Goal: Task Accomplishment & Management: Manage account settings

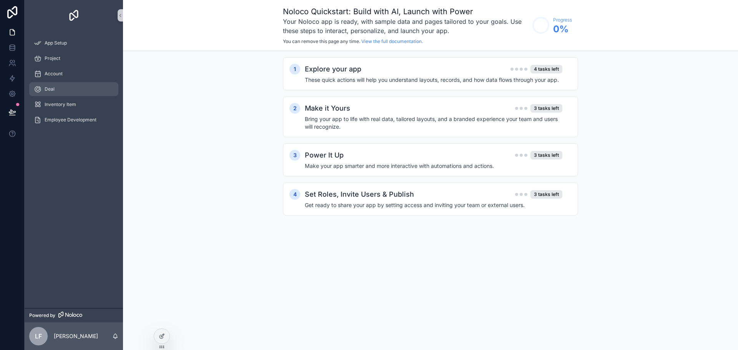
click at [48, 90] on span "Deal" at bounding box center [50, 89] width 10 height 6
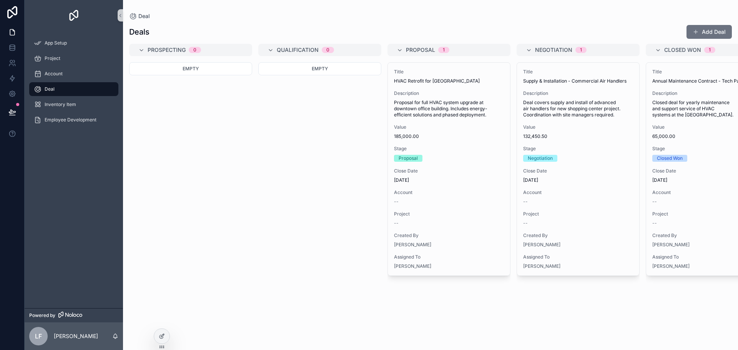
click at [236, 142] on div "Empty" at bounding box center [190, 201] width 123 height 278
click at [44, 40] on div "App Setup" at bounding box center [74, 43] width 80 height 12
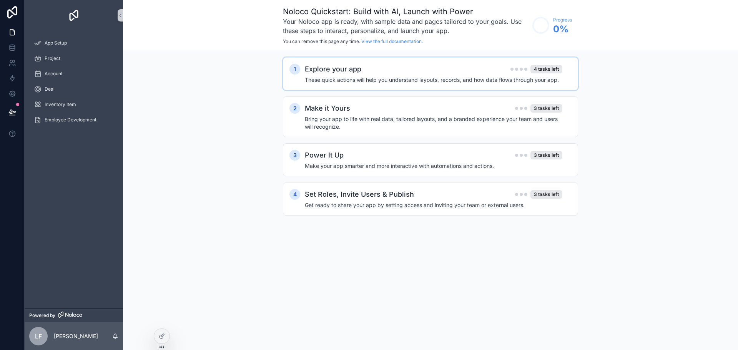
click at [396, 83] on h4 "These quick actions will help you understand layouts, records, and how data flo…" at bounding box center [433, 80] width 257 height 8
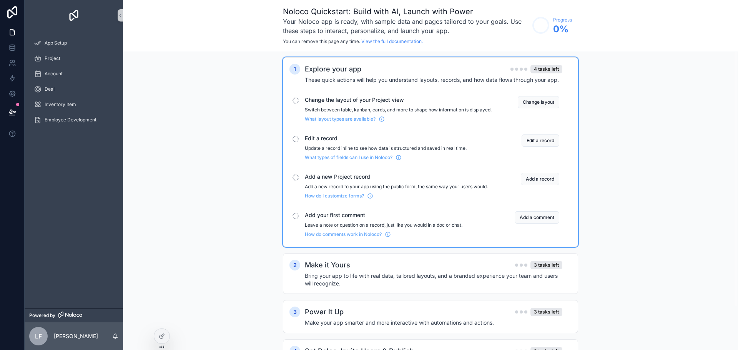
click at [380, 69] on div "Explore your app 4 tasks left" at bounding box center [433, 69] width 257 height 11
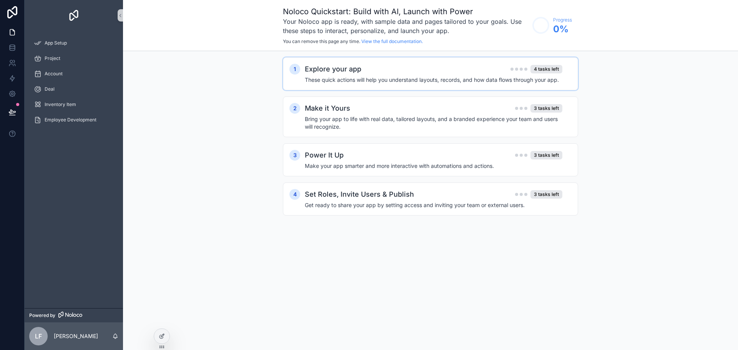
click at [379, 70] on div "Explore your app 4 tasks left" at bounding box center [433, 69] width 257 height 11
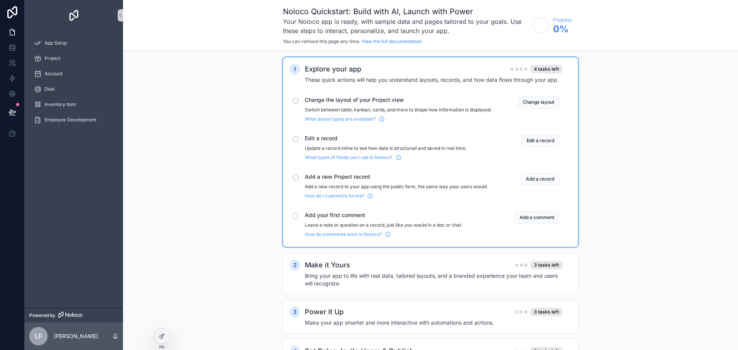
click at [379, 70] on div "Explore your app 4 tasks left" at bounding box center [433, 69] width 257 height 11
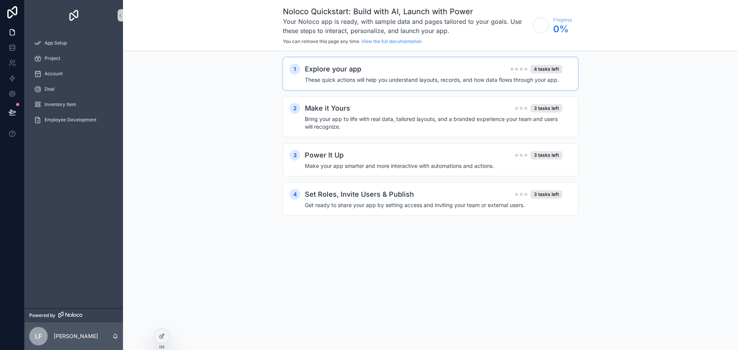
click at [379, 70] on div "Explore your app 4 tasks left" at bounding box center [433, 69] width 257 height 11
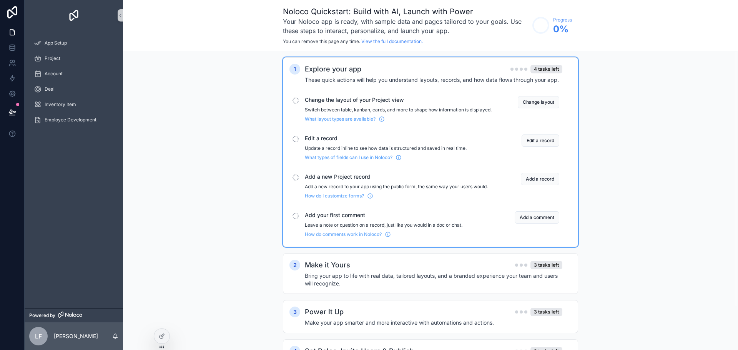
click at [379, 70] on div "Explore your app 4 tasks left" at bounding box center [433, 69] width 257 height 11
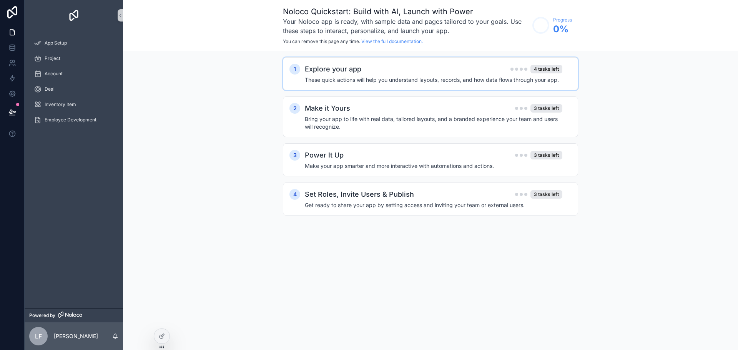
click at [331, 77] on h4 "These quick actions will help you understand layouts, records, and how data flo…" at bounding box center [433, 80] width 257 height 8
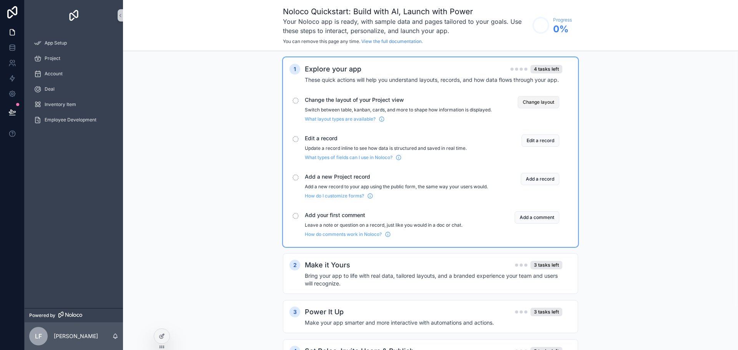
click at [544, 101] on button "Change layout" at bounding box center [537, 102] width 41 height 12
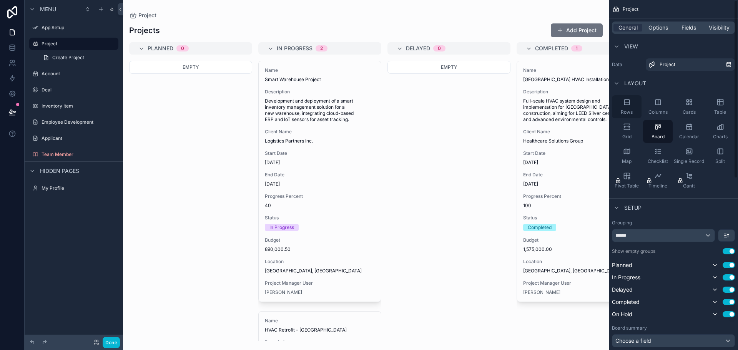
click at [622, 103] on div "Rows" at bounding box center [627, 106] width 30 height 23
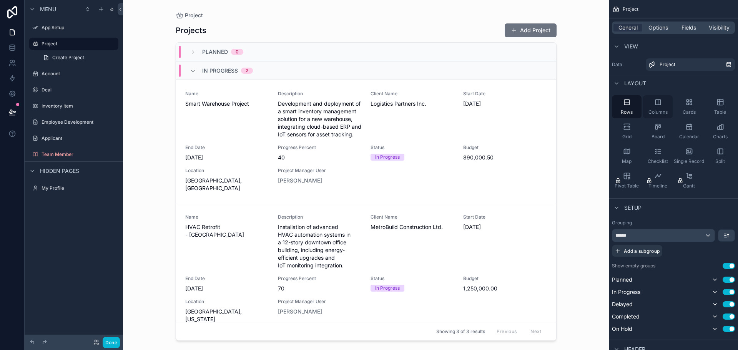
click at [661, 104] on icon "scrollable content" at bounding box center [658, 102] width 8 height 8
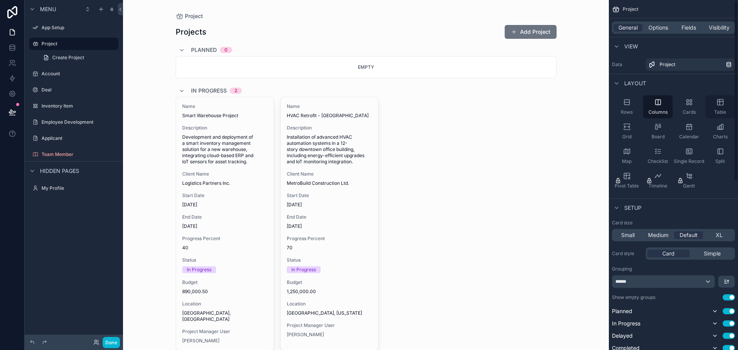
click at [723, 99] on icon "scrollable content" at bounding box center [720, 102] width 8 height 8
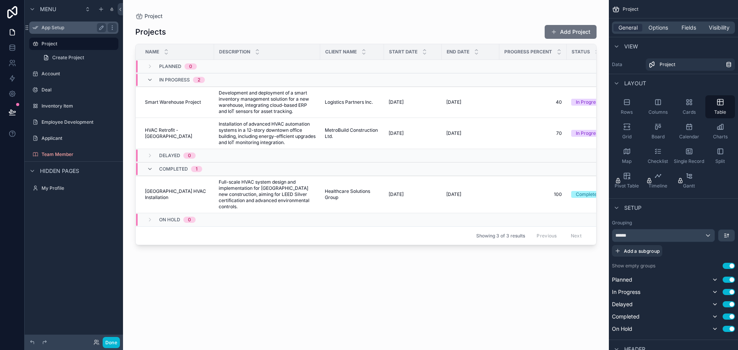
click at [62, 26] on label "App Setup" at bounding box center [71, 28] width 61 height 6
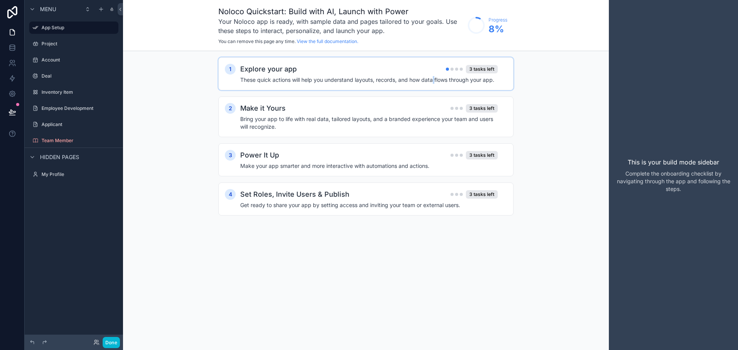
click at [435, 81] on h4 "These quick actions will help you understand layouts, records, and how data flo…" at bounding box center [368, 80] width 257 height 8
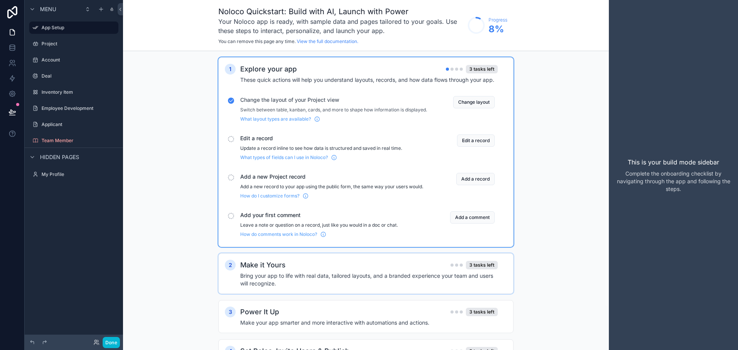
click at [271, 269] on h2 "Make it Yours" at bounding box center [262, 265] width 45 height 11
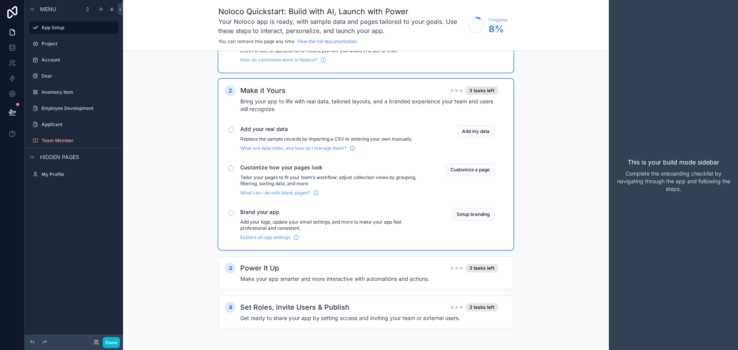
scroll to position [181, 0]
click at [475, 217] on button "Setup branding" at bounding box center [472, 214] width 43 height 12
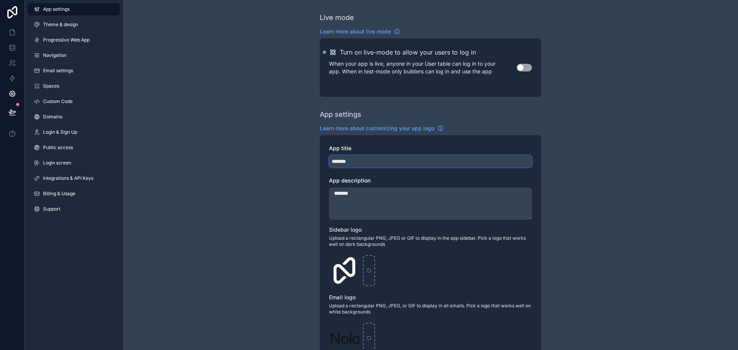
click at [358, 160] on input "*******" at bounding box center [430, 161] width 203 height 12
type input "*******"
click at [376, 201] on textarea "*******" at bounding box center [430, 203] width 203 height 32
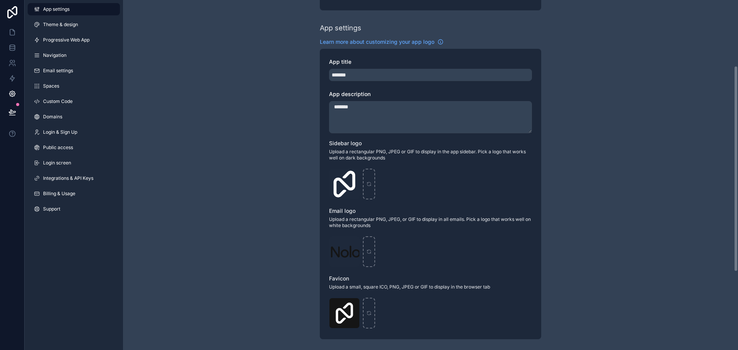
scroll to position [115, 0]
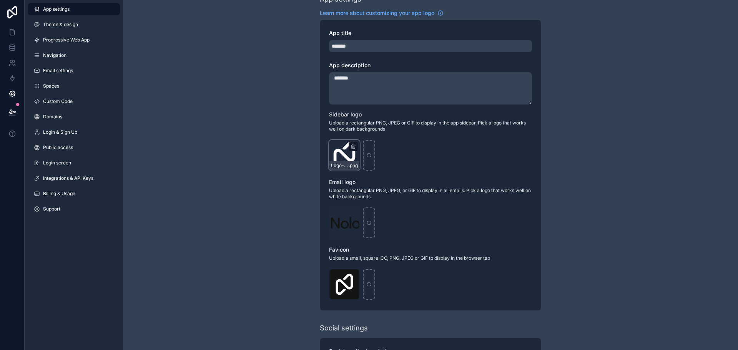
click at [341, 149] on div "Logo-Sq-No-Padding .png" at bounding box center [344, 155] width 31 height 31
click at [335, 151] on div "Logo-Sq-No-Padding .png" at bounding box center [344, 155] width 31 height 31
click at [367, 153] on icon "scrollable content" at bounding box center [368, 155] width 5 height 5
type input "**********"
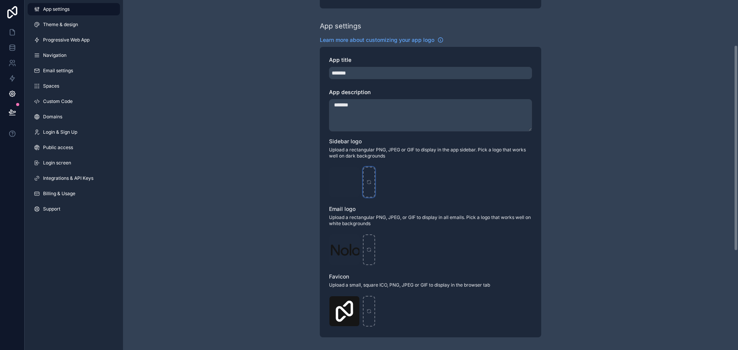
scroll to position [77, 0]
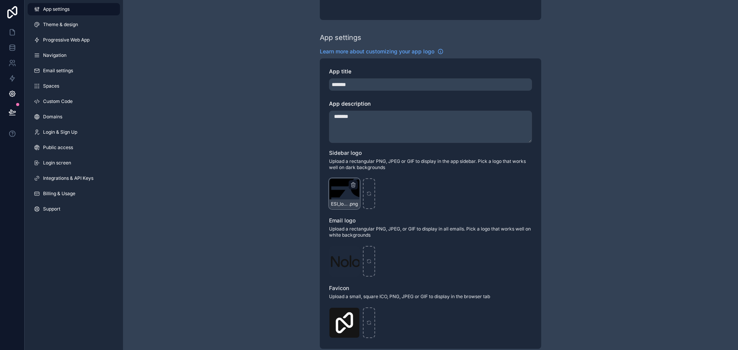
click at [345, 198] on div "ESI_logo_2color_RGB@2X .png" at bounding box center [344, 193] width 31 height 31
click at [627, 212] on div "Live mode Learn more about live mode Turn on live-mode to allow your users to l…" at bounding box center [430, 220] width 615 height 595
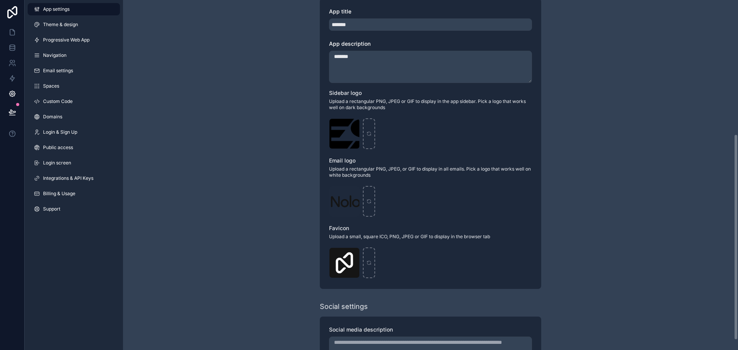
scroll to position [0, 0]
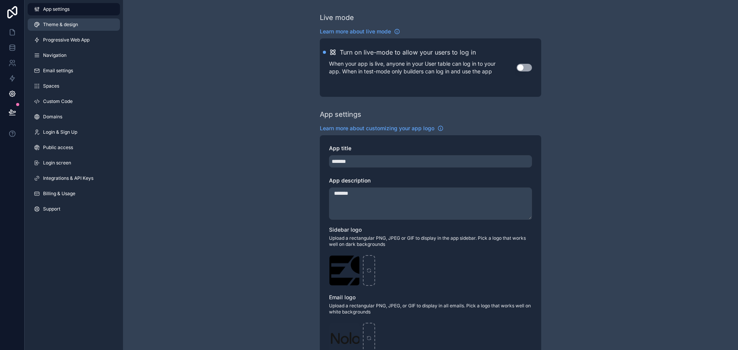
click at [51, 19] on link "Theme & design" at bounding box center [74, 24] width 92 height 12
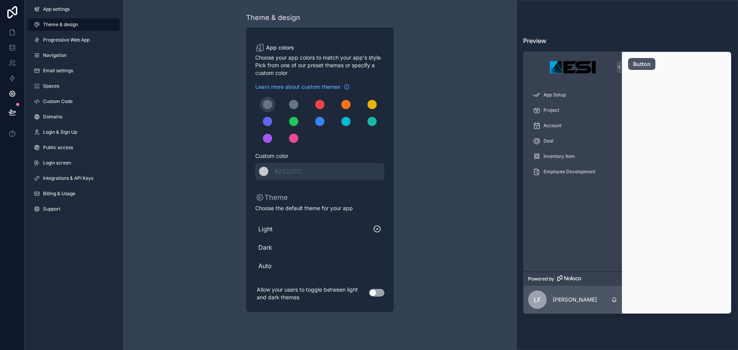
click at [641, 62] on button "Button" at bounding box center [641, 64] width 27 height 12
click at [620, 66] on icon at bounding box center [618, 67] width 5 height 6
click at [319, 121] on div "scrollable content" at bounding box center [319, 121] width 9 height 9
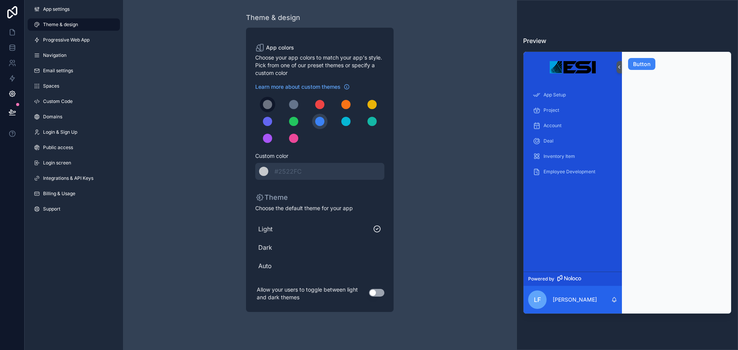
click at [268, 104] on div "scrollable content" at bounding box center [267, 104] width 9 height 9
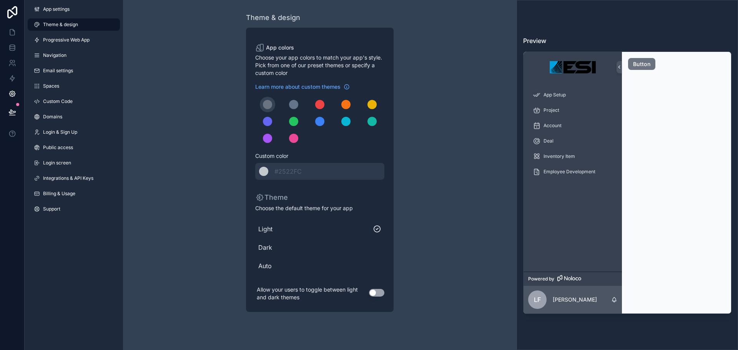
click at [271, 229] on span "Light" at bounding box center [315, 228] width 114 height 9
click at [327, 243] on span "Dark" at bounding box center [319, 247] width 123 height 9
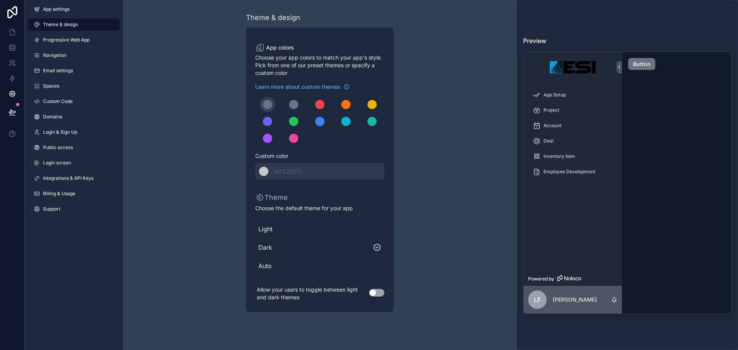
click at [326, 230] on span "Light" at bounding box center [319, 228] width 123 height 9
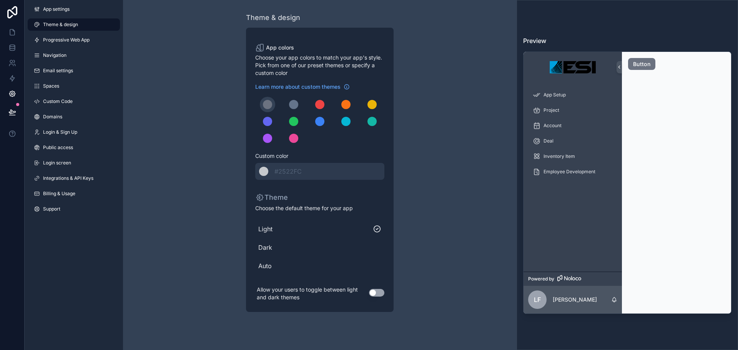
click at [373, 291] on button "Use setting" at bounding box center [376, 293] width 15 height 8
click at [16, 13] on icon at bounding box center [12, 12] width 15 height 12
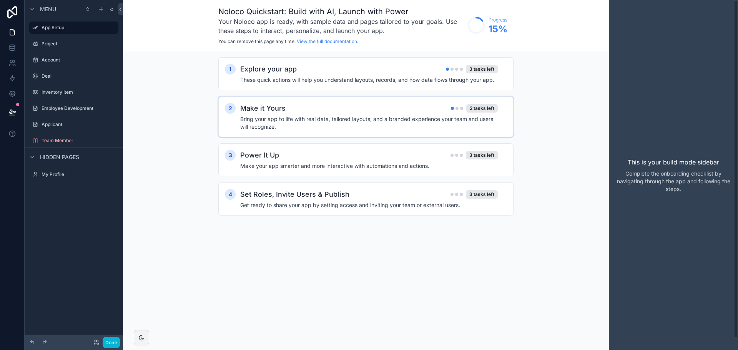
click at [348, 115] on div "Make it Yours 2 tasks left Bring your app to life with real data, tailored layo…" at bounding box center [373, 117] width 267 height 28
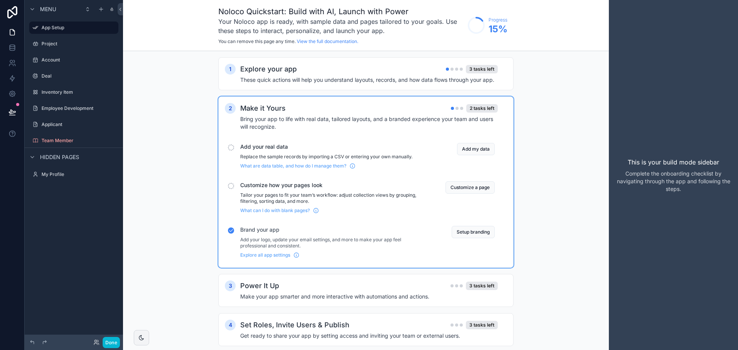
click at [309, 106] on div "Make it Yours 2 tasks left" at bounding box center [368, 108] width 257 height 11
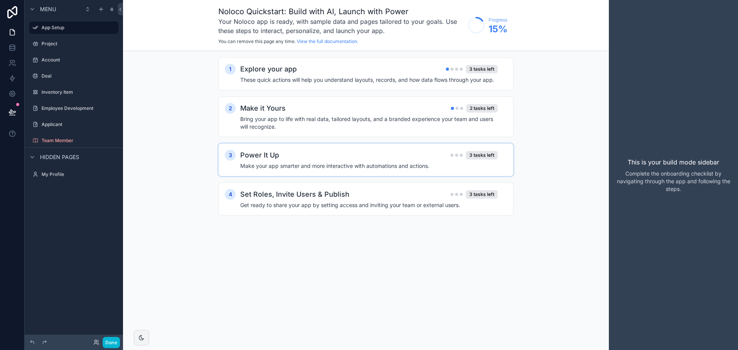
click at [269, 163] on h4 "Make your app smarter and more interactive with automations and actions." at bounding box center [368, 166] width 257 height 8
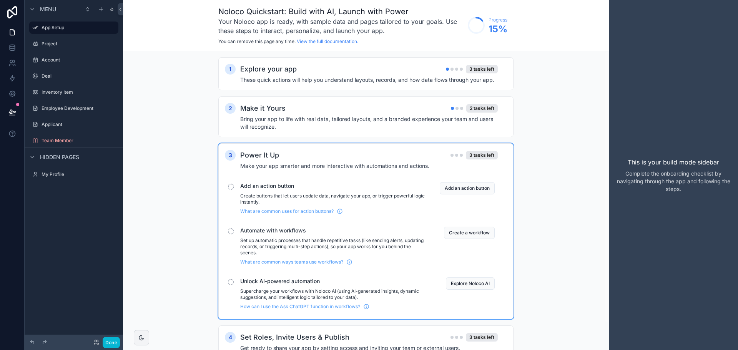
click at [287, 158] on div "Power It Up 3 tasks left" at bounding box center [368, 155] width 257 height 11
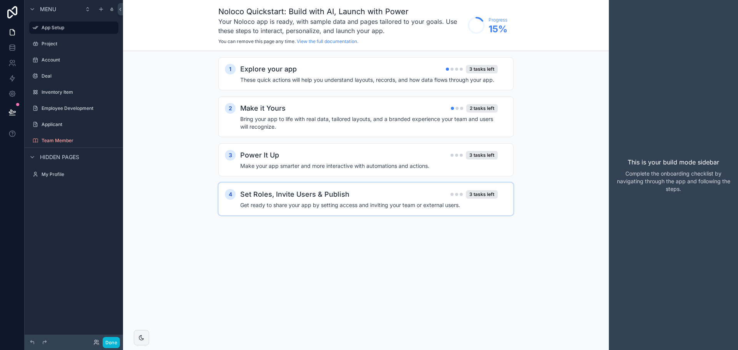
click at [285, 204] on h4 "Get ready to share your app by setting access and inviting your team or externa…" at bounding box center [368, 205] width 257 height 8
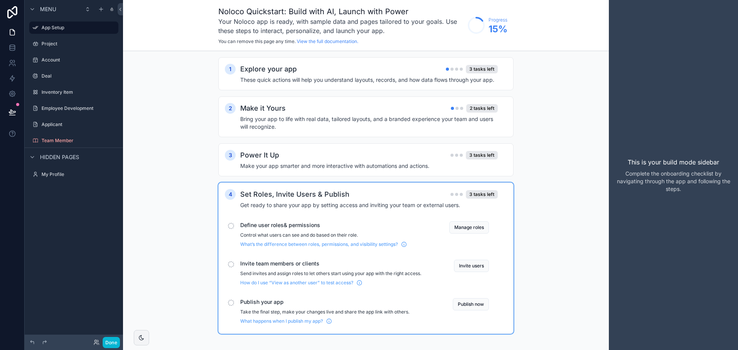
click at [322, 196] on h2 "Set Roles, Invite Users & Publish" at bounding box center [294, 194] width 109 height 11
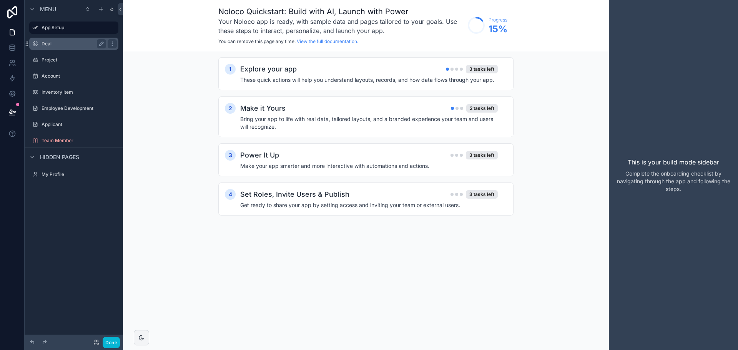
click at [47, 43] on label "Deal" at bounding box center [71, 44] width 61 height 6
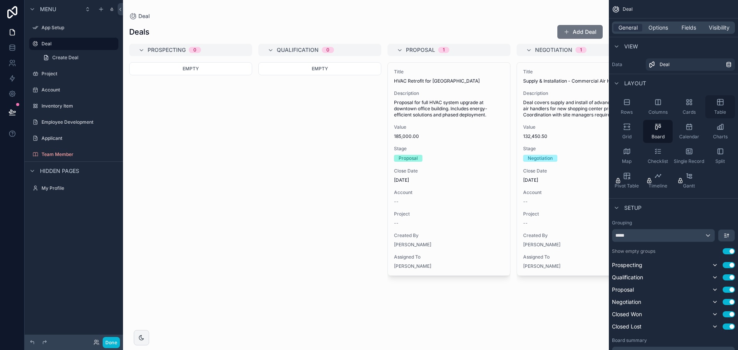
click at [724, 98] on div "Table" at bounding box center [720, 106] width 30 height 23
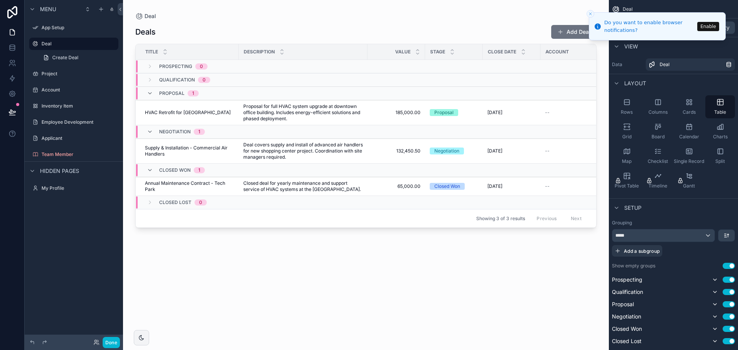
drag, startPoint x: 588, startPoint y: 14, endPoint x: 484, endPoint y: 109, distance: 140.3
click at [588, 14] on icon "Close toast" at bounding box center [590, 14] width 5 height 5
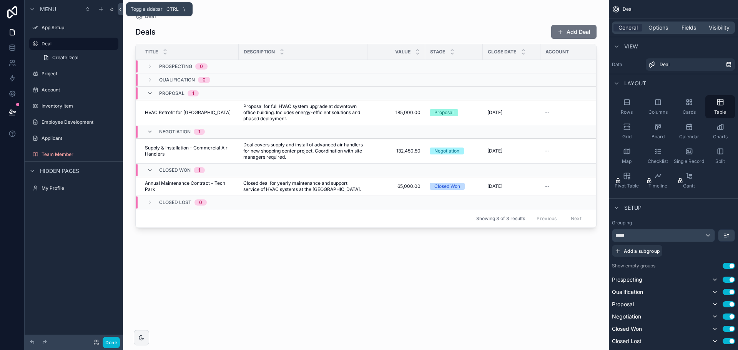
click at [120, 10] on icon at bounding box center [120, 9] width 2 height 3
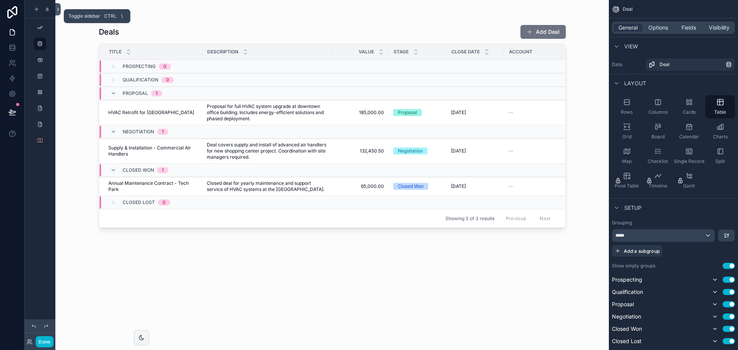
click at [60, 9] on icon at bounding box center [57, 10] width 5 height 6
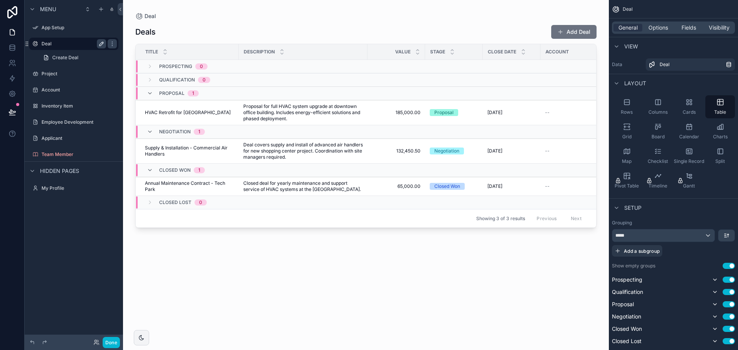
click at [101, 45] on icon "scrollable content" at bounding box center [101, 44] width 4 height 4
click at [77, 44] on input "****" at bounding box center [67, 43] width 52 height 9
type input "**********"
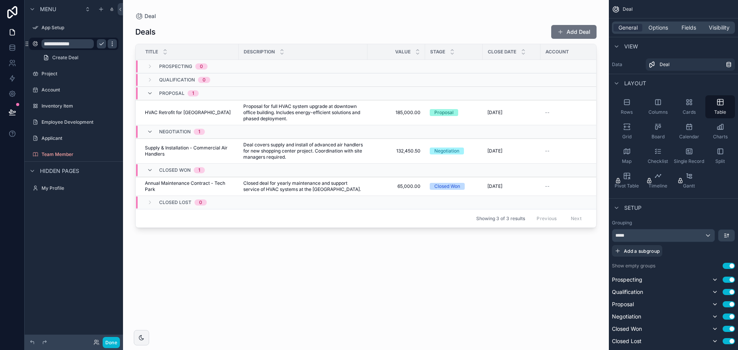
click at [114, 43] on icon "scrollable content" at bounding box center [112, 44] width 6 height 6
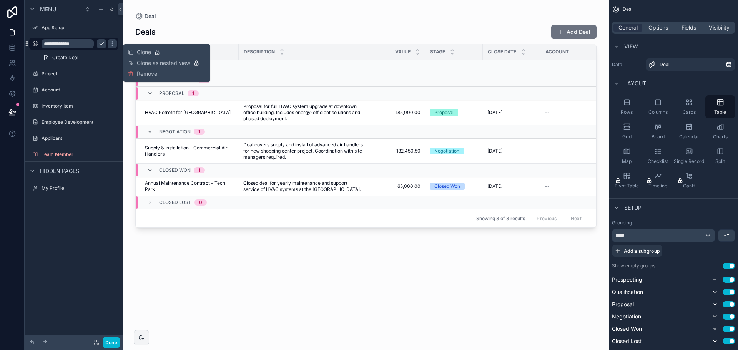
click at [100, 44] on icon "scrollable content" at bounding box center [101, 44] width 4 height 3
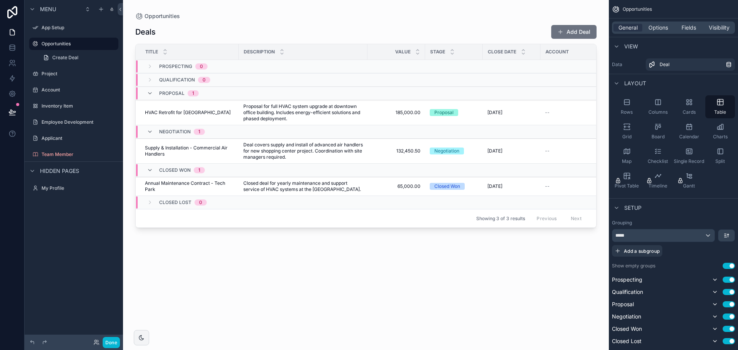
click at [156, 34] on div "scrollable content" at bounding box center [366, 170] width 486 height 341
click at [148, 32] on h1 "Deals" at bounding box center [145, 32] width 20 height 11
click at [138, 30] on h1 "Deals" at bounding box center [145, 32] width 20 height 11
click at [55, 28] on label "App Setup" at bounding box center [71, 28] width 61 height 6
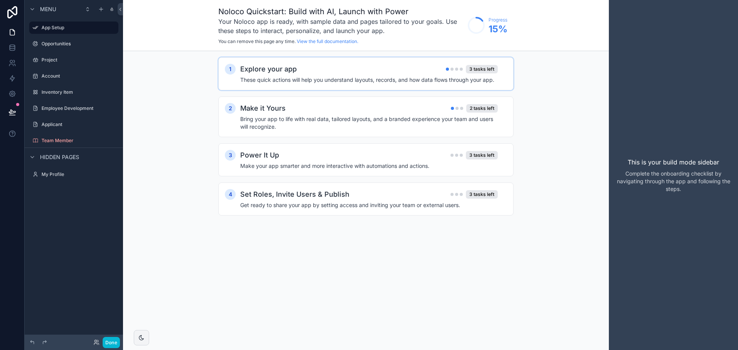
click at [288, 76] on h4 "These quick actions will help you understand layouts, records, and how data flo…" at bounding box center [368, 80] width 257 height 8
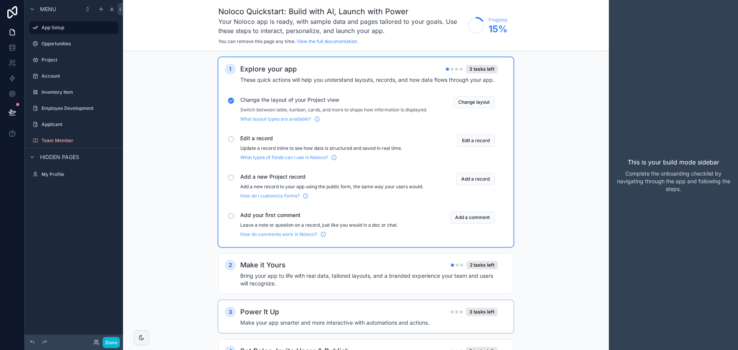
click at [259, 150] on div "Edit a record Update a record inline to see how data is structured and saved in…" at bounding box center [333, 147] width 187 height 26
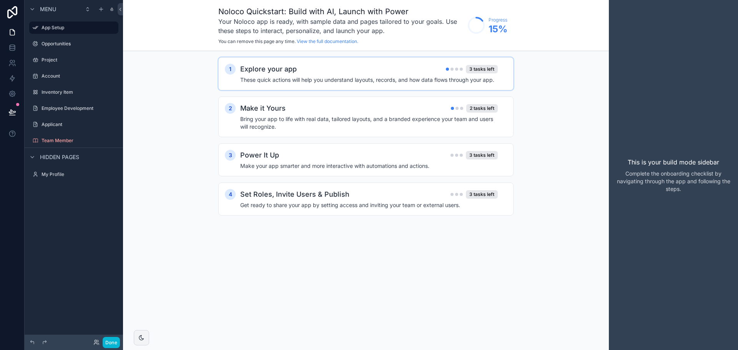
click at [341, 72] on div "Explore your app 3 tasks left" at bounding box center [368, 69] width 257 height 11
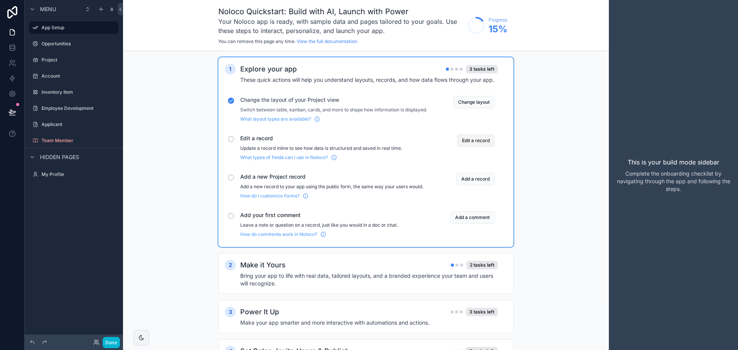
click at [481, 144] on button "Edit a record" at bounding box center [476, 140] width 38 height 12
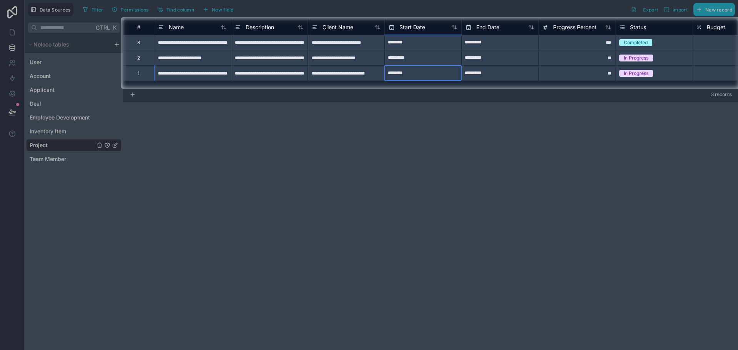
click at [422, 75] on input "********" at bounding box center [423, 73] width 76 height 12
select select "****"
select select "*"
click at [494, 71] on input "*********" at bounding box center [499, 73] width 76 height 12
select select "****"
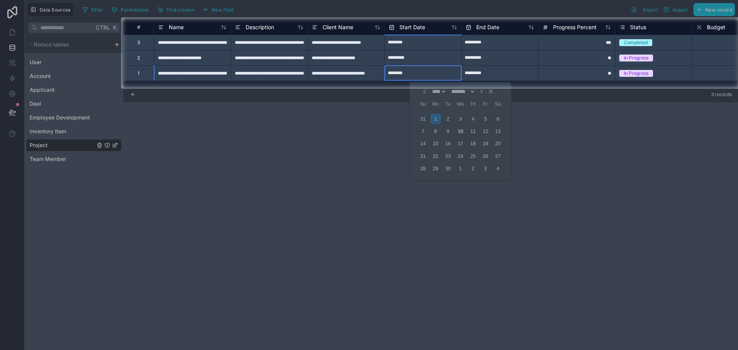
select select "*"
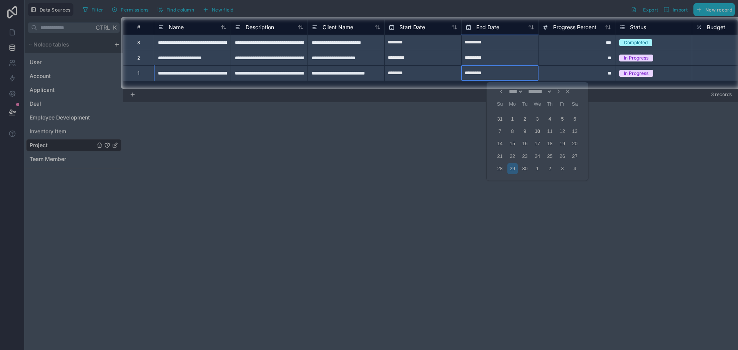
click at [494, 71] on input "*********" at bounding box center [499, 73] width 76 height 12
select select "****"
select select "*"
click at [549, 167] on div at bounding box center [369, 219] width 738 height 261
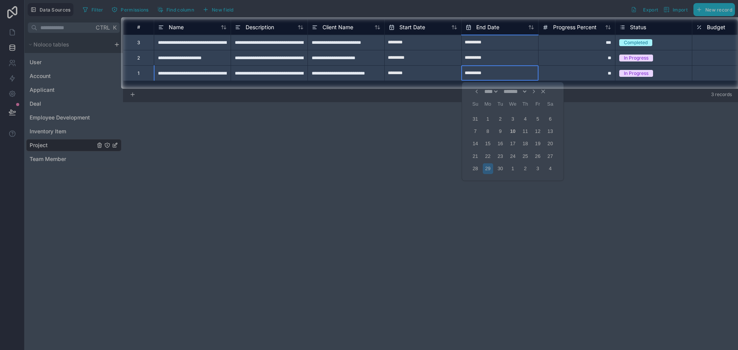
click at [546, 167] on div at bounding box center [369, 219] width 738 height 261
click at [550, 169] on div at bounding box center [369, 219] width 738 height 261
click at [539, 91] on div at bounding box center [369, 219] width 738 height 261
click at [409, 73] on input "********" at bounding box center [423, 73] width 76 height 12
select select "****"
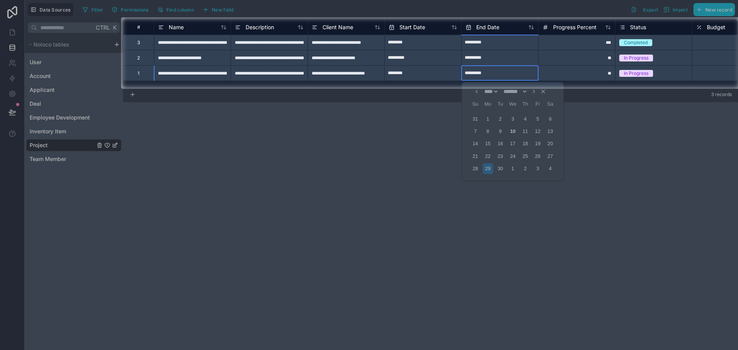
select select "*"
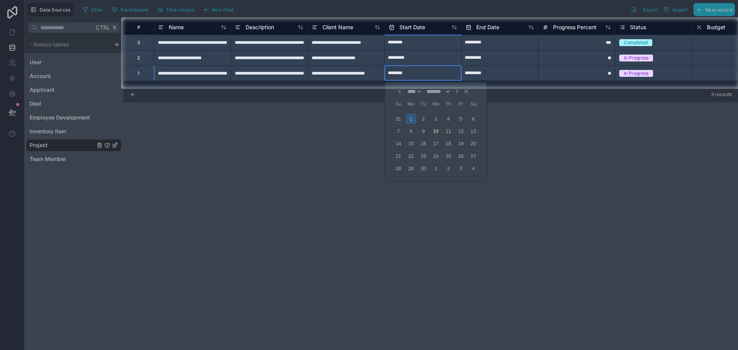
click at [527, 133] on div at bounding box center [369, 219] width 738 height 261
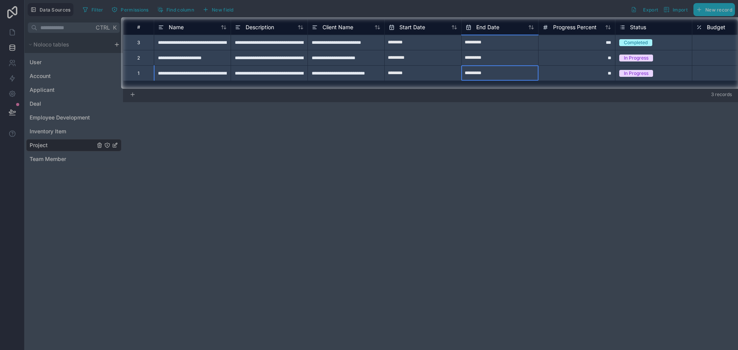
click at [499, 70] on input "*********" at bounding box center [499, 73] width 76 height 12
select select "****"
select select "*"
drag, startPoint x: 537, startPoint y: 96, endPoint x: 516, endPoint y: 92, distance: 21.0
click at [536, 95] on div at bounding box center [369, 219] width 738 height 261
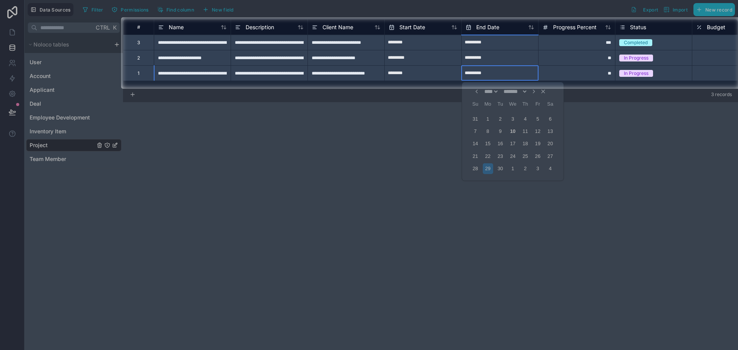
click at [493, 69] on input "*********" at bounding box center [499, 73] width 76 height 12
select select "****"
select select "*"
drag, startPoint x: 486, startPoint y: 74, endPoint x: 437, endPoint y: 72, distance: 48.8
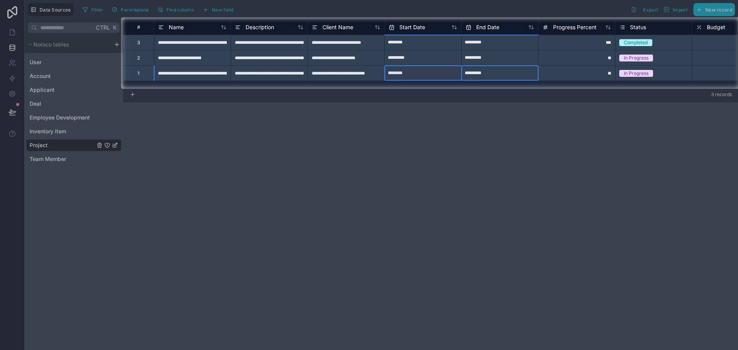
click at [492, 73] on input "*********" at bounding box center [499, 73] width 76 height 12
select select "****"
select select "*"
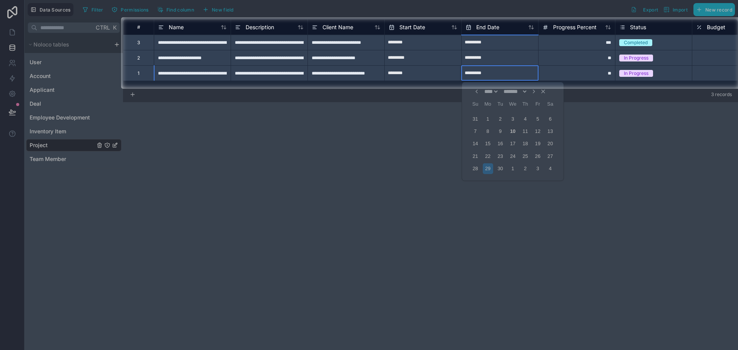
drag, startPoint x: 633, startPoint y: 126, endPoint x: 590, endPoint y: 63, distance: 76.1
click at [630, 115] on div at bounding box center [369, 219] width 738 height 261
click at [580, 73] on div "**" at bounding box center [576, 72] width 77 height 15
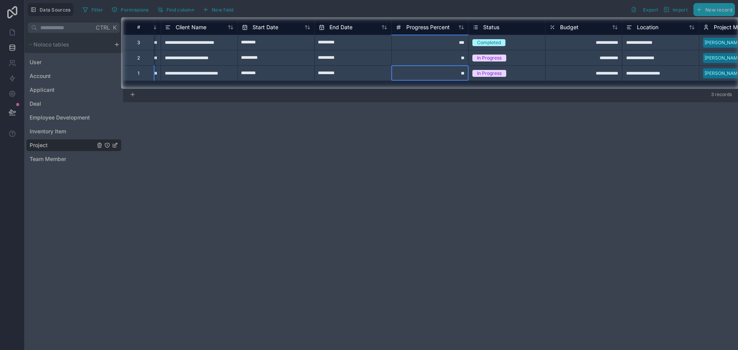
click at [340, 74] on input "*********" at bounding box center [353, 73] width 76 height 12
select select "****"
select select "*"
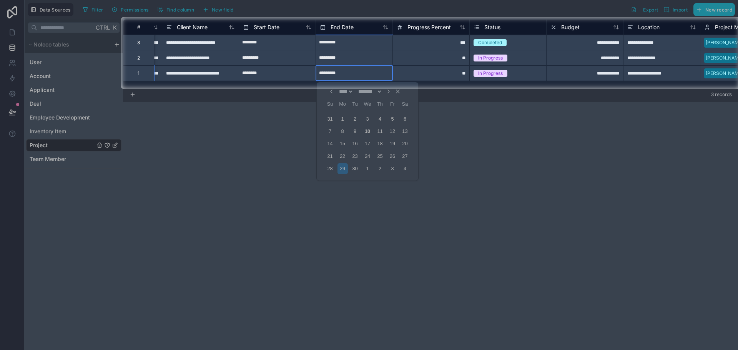
scroll to position [0, 145]
click at [336, 133] on div at bounding box center [369, 219] width 738 height 261
click at [327, 118] on div at bounding box center [369, 219] width 738 height 261
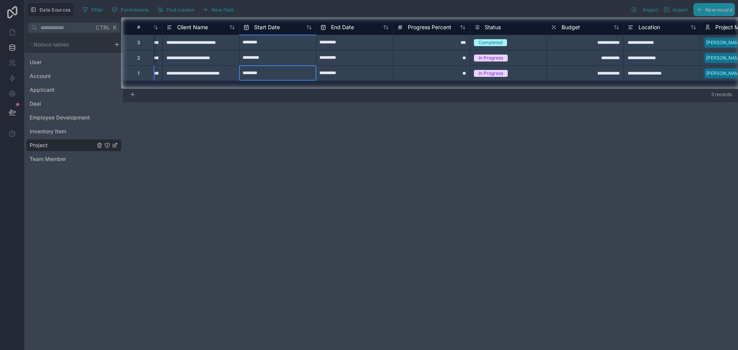
click at [272, 70] on input "********" at bounding box center [277, 73] width 76 height 12
select select "****"
select select "*"
click at [267, 70] on input "********" at bounding box center [277, 73] width 76 height 12
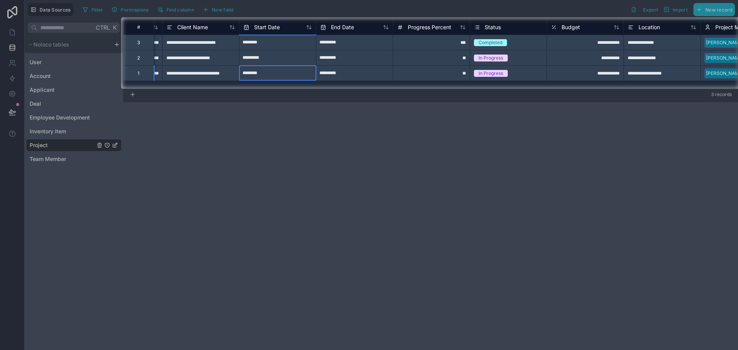
select select "****"
select select "*"
drag, startPoint x: 265, startPoint y: 72, endPoint x: 229, endPoint y: 72, distance: 36.5
click at [229, 72] on div "**********" at bounding box center [646, 72] width 1337 height 15
click at [178, 70] on div "**********" at bounding box center [200, 72] width 77 height 15
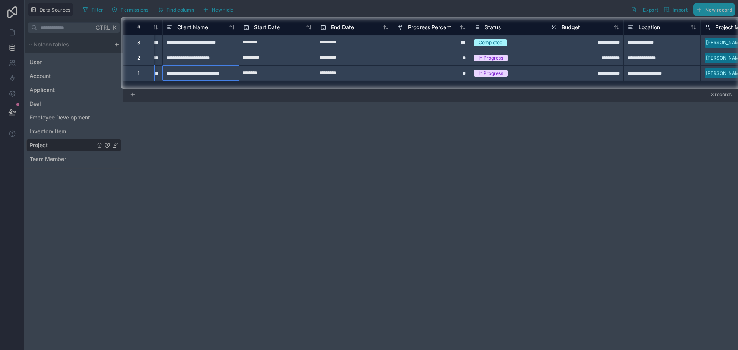
click at [183, 71] on div "**********" at bounding box center [200, 72] width 77 height 15
click at [217, 73] on input "**********" at bounding box center [200, 73] width 76 height 15
drag, startPoint x: 234, startPoint y: 71, endPoint x: 207, endPoint y: 71, distance: 27.3
click at [210, 71] on input "**********" at bounding box center [200, 73] width 76 height 15
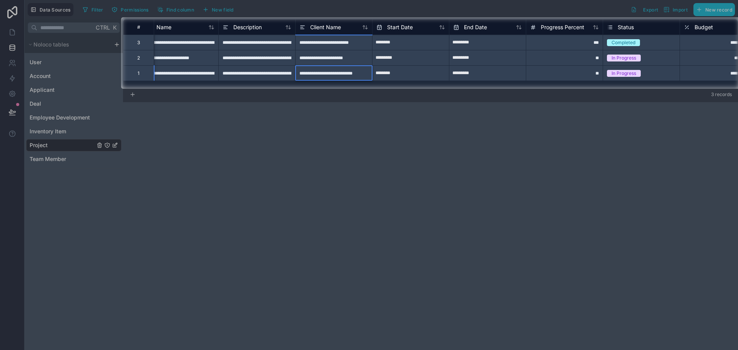
scroll to position [0, 0]
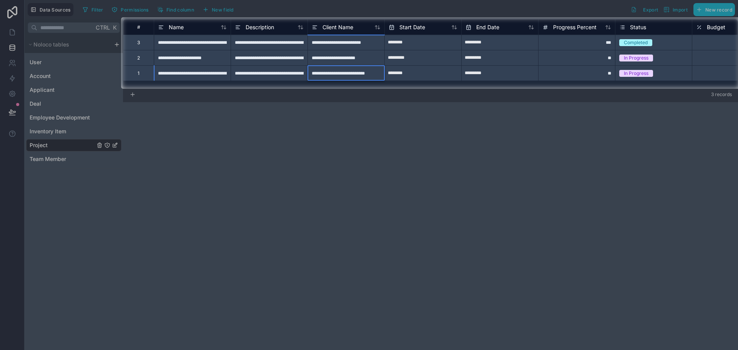
click at [250, 73] on div "**********" at bounding box center [268, 72] width 77 height 15
click at [259, 68] on div "**********" at bounding box center [268, 72] width 77 height 15
click at [259, 68] on input "**********" at bounding box center [269, 73] width 76 height 15
click at [272, 74] on input "**********" at bounding box center [269, 73] width 76 height 15
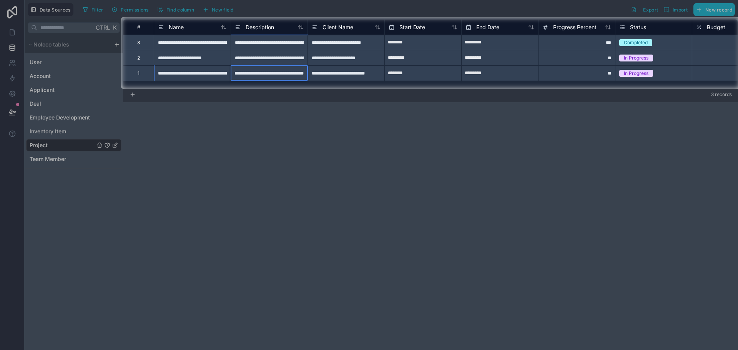
click at [277, 72] on input "**********" at bounding box center [269, 73] width 76 height 15
type input "**********"
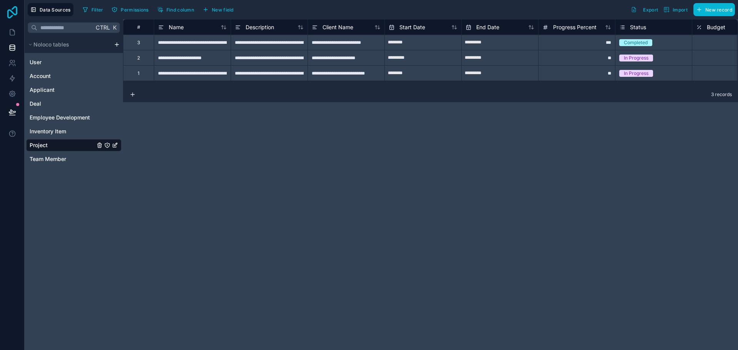
click at [15, 10] on icon at bounding box center [12, 12] width 15 height 12
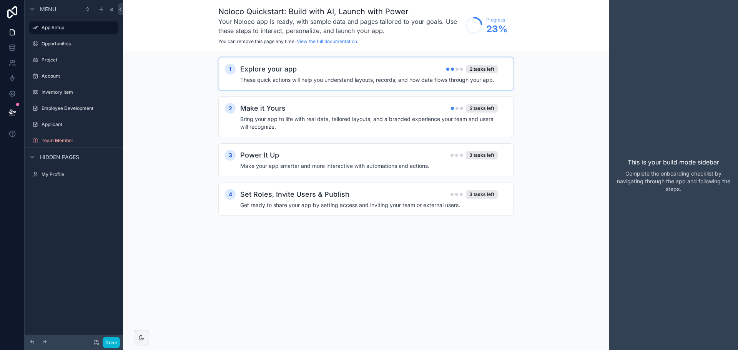
click at [404, 78] on h4 "These quick actions will help you understand layouts, records, and how data flo…" at bounding box center [368, 80] width 257 height 8
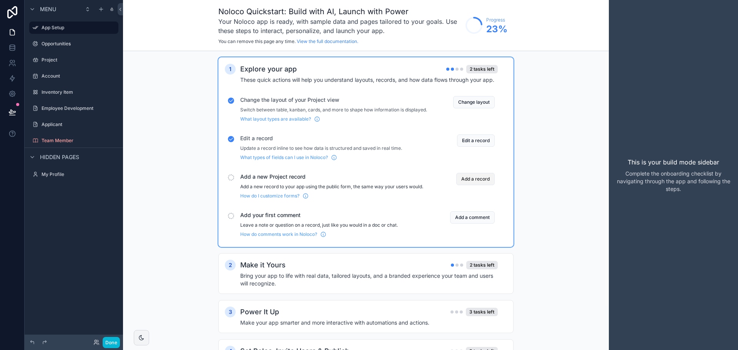
click at [483, 185] on button "Add a record" at bounding box center [475, 179] width 38 height 12
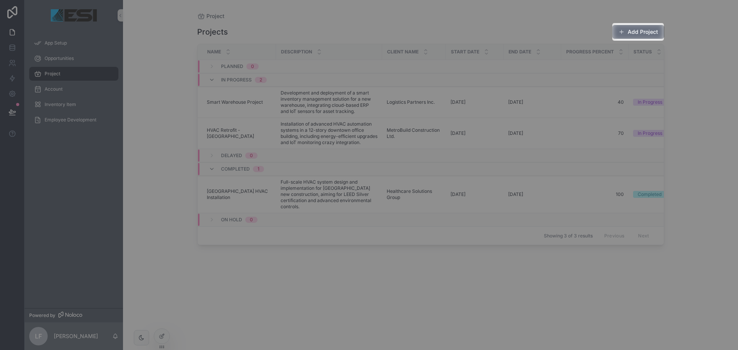
click at [638, 30] on button "Add Project" at bounding box center [638, 32] width 52 height 14
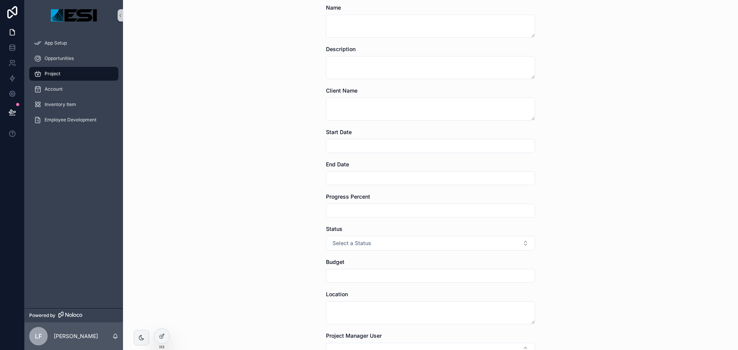
scroll to position [123, 0]
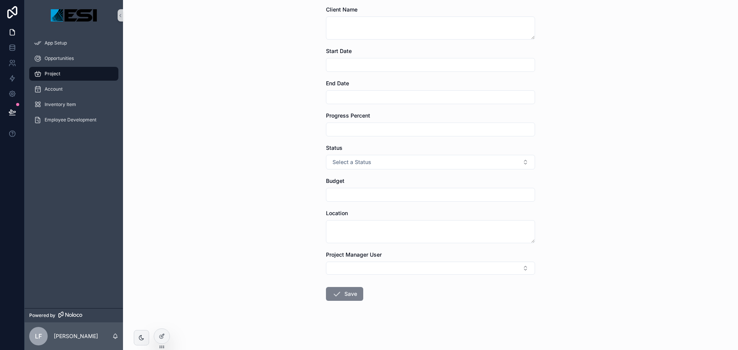
click at [332, 294] on icon "scrollable content" at bounding box center [336, 293] width 9 height 9
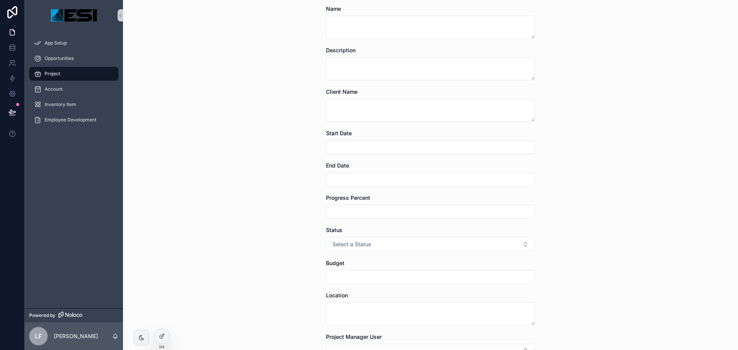
scroll to position [0, 0]
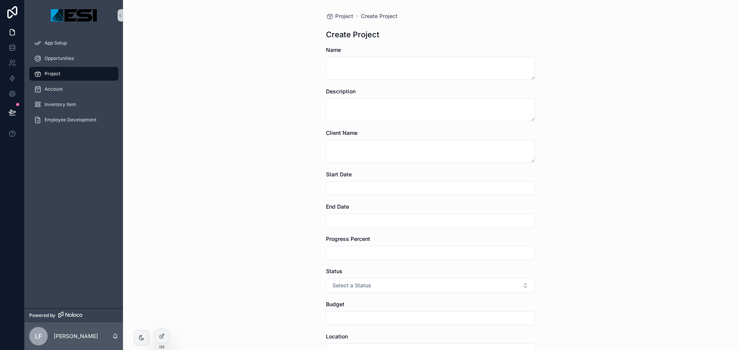
click at [346, 56] on div "Name" at bounding box center [430, 63] width 209 height 34
click at [345, 64] on textarea "scrollable content" at bounding box center [430, 68] width 209 height 23
type textarea "**********"
click at [260, 228] on div "**********" at bounding box center [430, 175] width 615 height 350
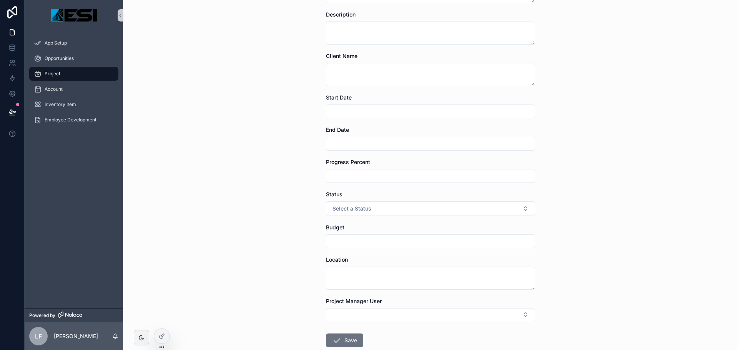
scroll to position [123, 0]
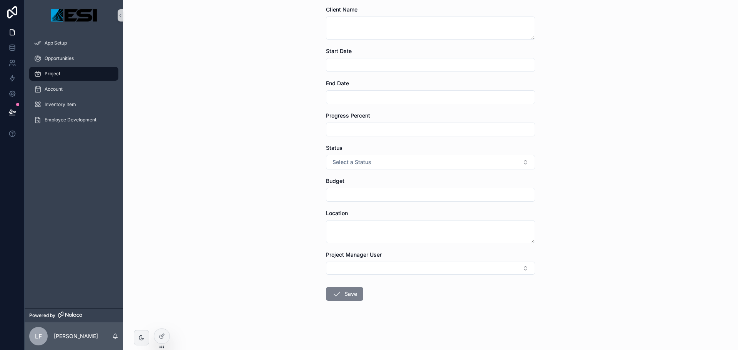
click at [349, 289] on button "Save" at bounding box center [344, 294] width 37 height 14
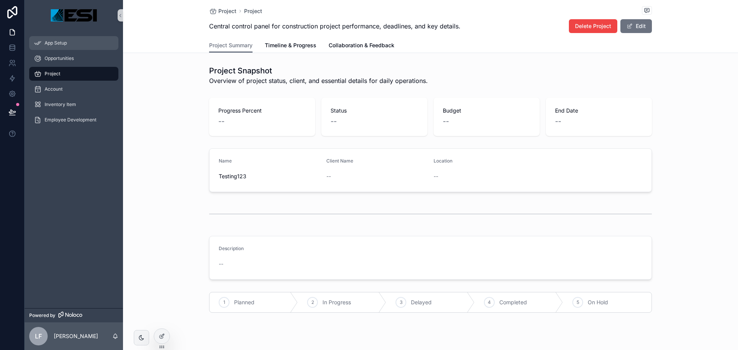
click at [50, 40] on span "App Setup" at bounding box center [56, 43] width 22 height 6
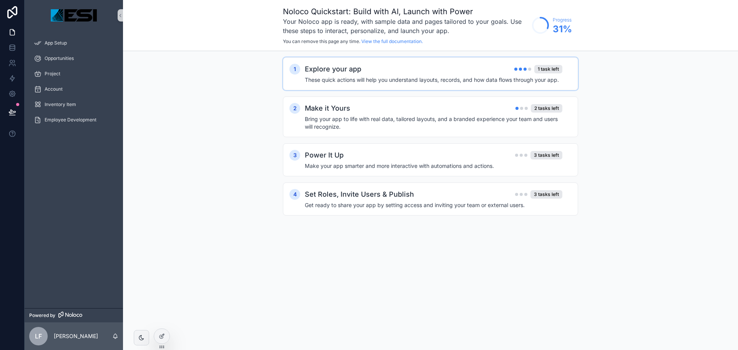
click at [456, 78] on h4 "These quick actions will help you understand layouts, records, and how data flo…" at bounding box center [433, 80] width 257 height 8
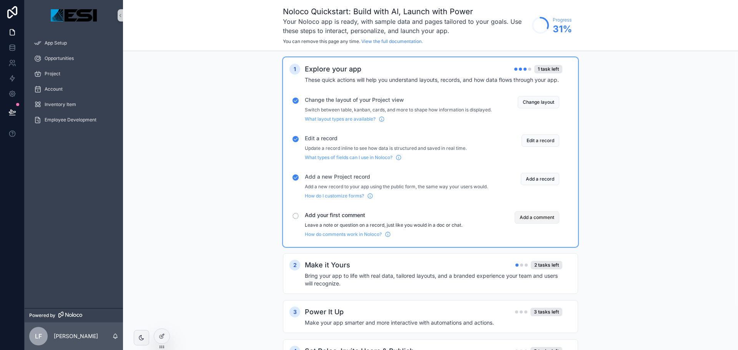
click at [548, 224] on button "Add a comment" at bounding box center [536, 217] width 45 height 12
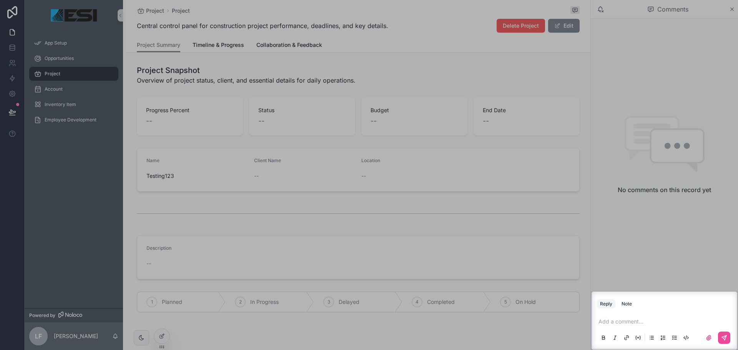
click at [640, 320] on p "scrollable content" at bounding box center [665, 322] width 135 height 8
click at [666, 323] on p "scrollable content" at bounding box center [665, 322] width 135 height 8
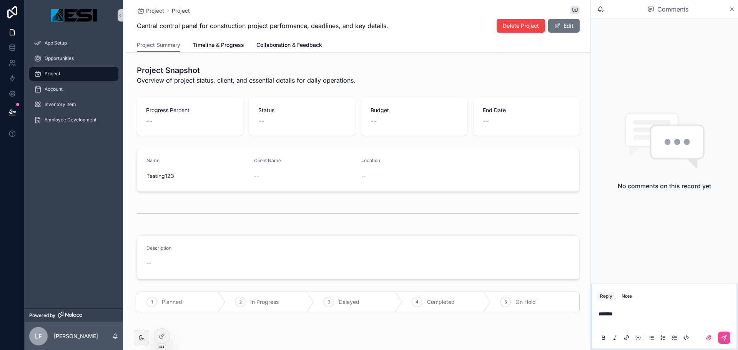
click at [666, 323] on p "scrollable content" at bounding box center [665, 322] width 135 height 8
click at [725, 336] on icon "scrollable content" at bounding box center [723, 337] width 5 height 5
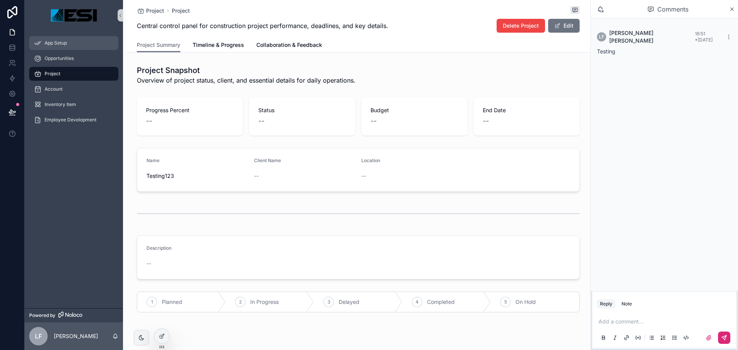
click at [68, 45] on div "App Setup" at bounding box center [74, 43] width 80 height 12
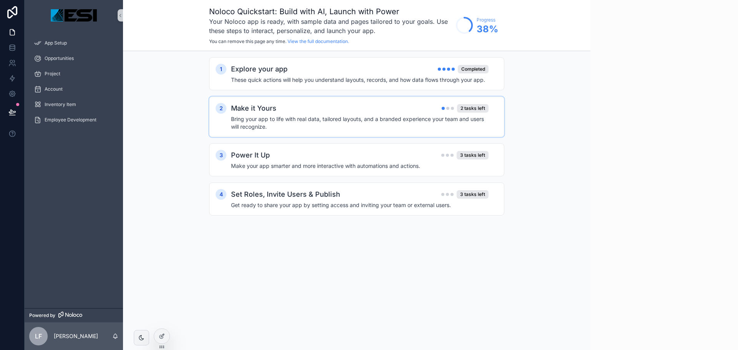
click at [322, 109] on div "Make it Yours 2 tasks left" at bounding box center [359, 108] width 257 height 11
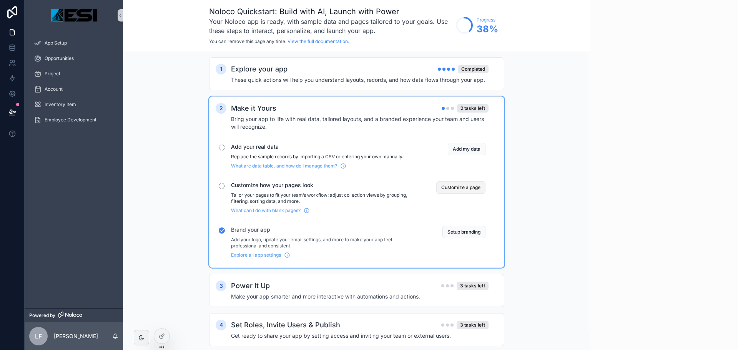
click at [472, 187] on button "Customize a page" at bounding box center [460, 187] width 49 height 12
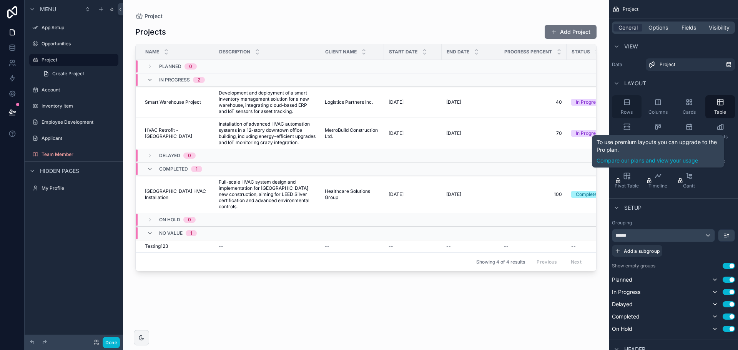
click at [630, 104] on icon "scrollable content" at bounding box center [627, 102] width 8 height 8
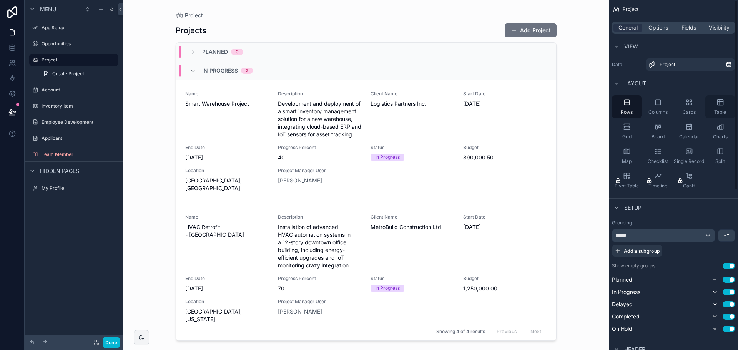
click at [718, 106] on icon "scrollable content" at bounding box center [720, 102] width 8 height 8
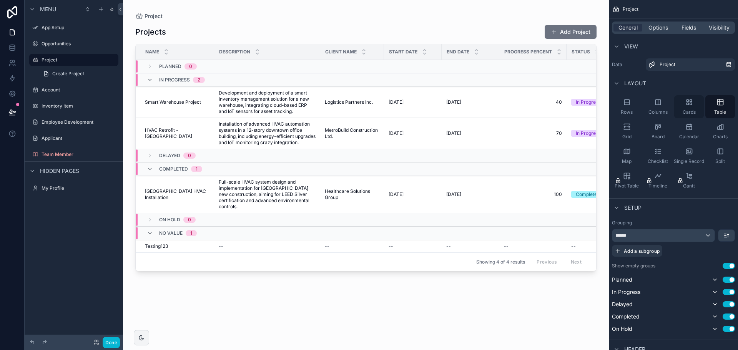
click at [696, 106] on div "Cards" at bounding box center [689, 106] width 30 height 23
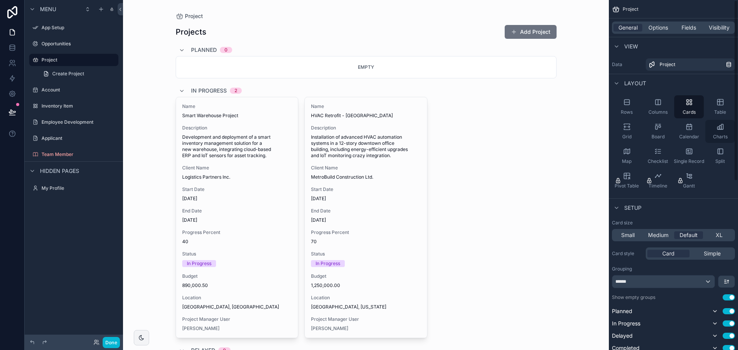
click at [719, 133] on div "Charts" at bounding box center [720, 131] width 30 height 23
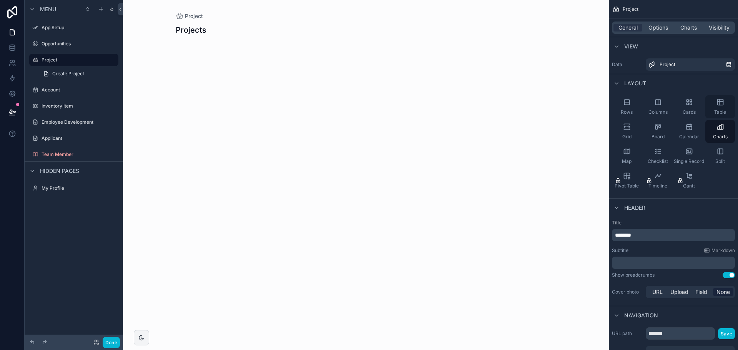
click at [719, 109] on span "Table" at bounding box center [720, 112] width 12 height 6
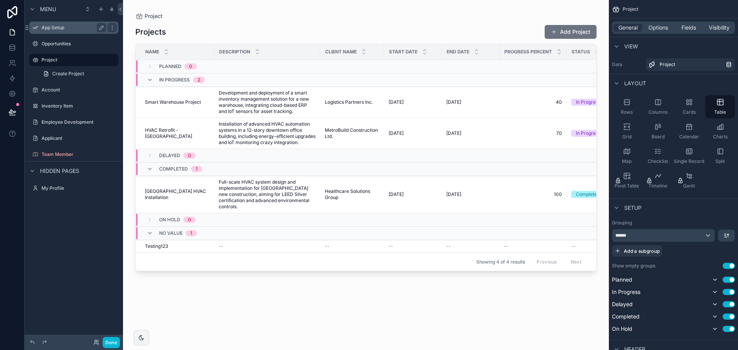
click at [53, 29] on label "App Setup" at bounding box center [71, 28] width 61 height 6
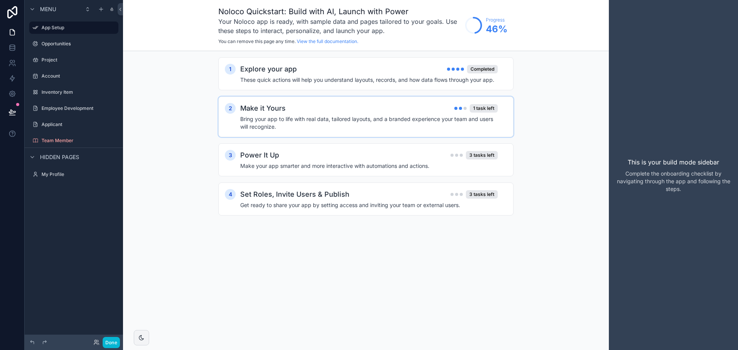
click at [365, 125] on h4 "Bring your app to life with real data, tailored layouts, and a branded experien…" at bounding box center [368, 122] width 257 height 15
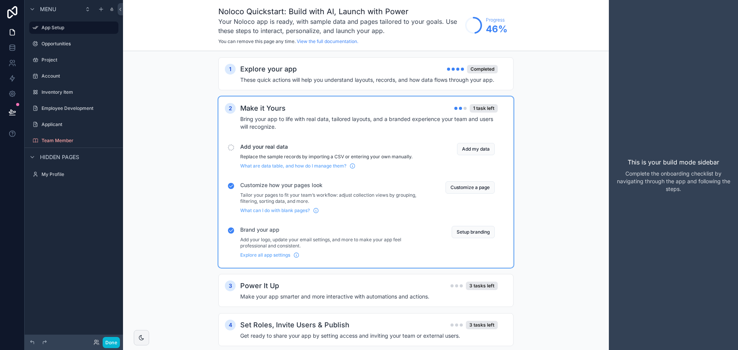
click at [385, 104] on div "Make it Yours 1 task left" at bounding box center [368, 108] width 257 height 11
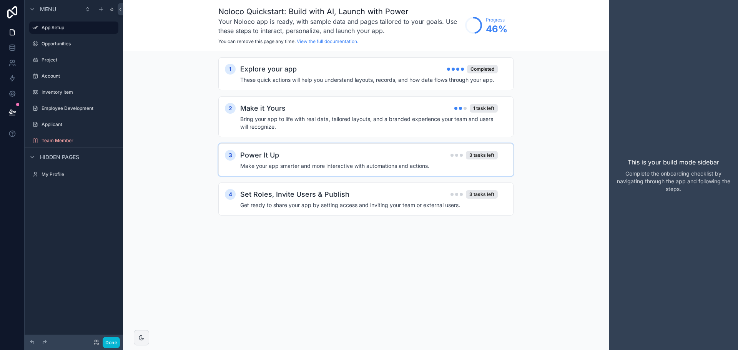
click at [318, 162] on h4 "Make your app smarter and more interactive with automations and actions." at bounding box center [368, 166] width 257 height 8
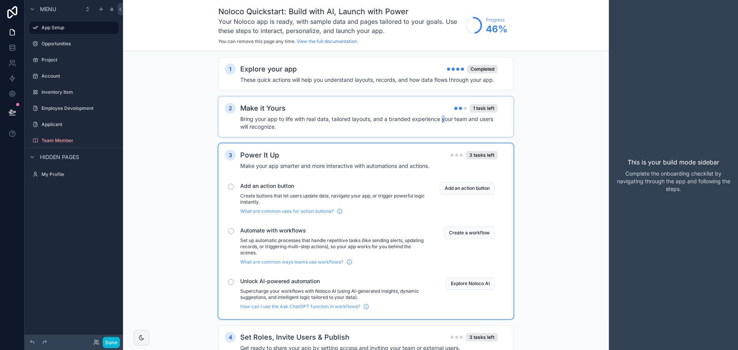
click at [441, 117] on h4 "Bring your app to life with real data, tailored layouts, and a branded experien…" at bounding box center [368, 122] width 257 height 15
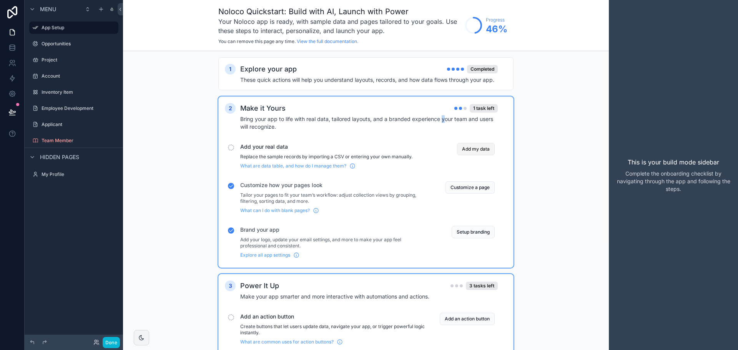
click at [489, 147] on button "Add my data" at bounding box center [476, 149] width 38 height 12
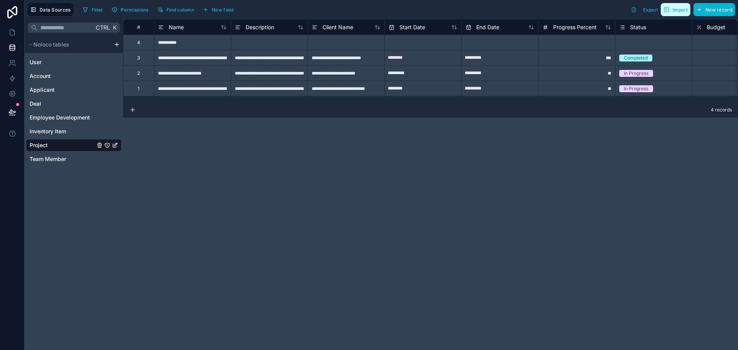
click at [672, 13] on button "Import" at bounding box center [675, 9] width 30 height 13
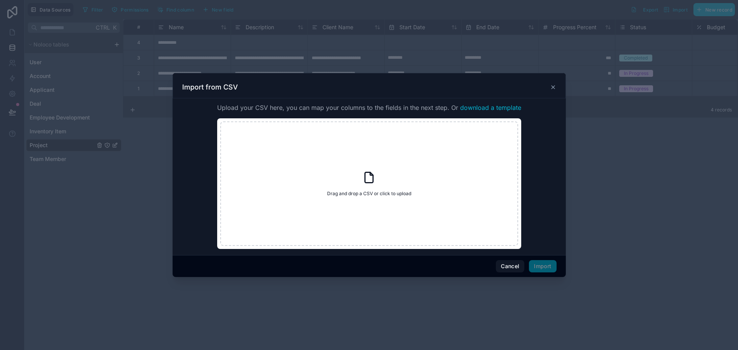
drag, startPoint x: 484, startPoint y: 257, endPoint x: 493, endPoint y: 257, distance: 8.9
click at [485, 257] on div "Cancel Import" at bounding box center [368, 266] width 393 height 22
click at [508, 266] on button "Cancel" at bounding box center [510, 266] width 28 height 12
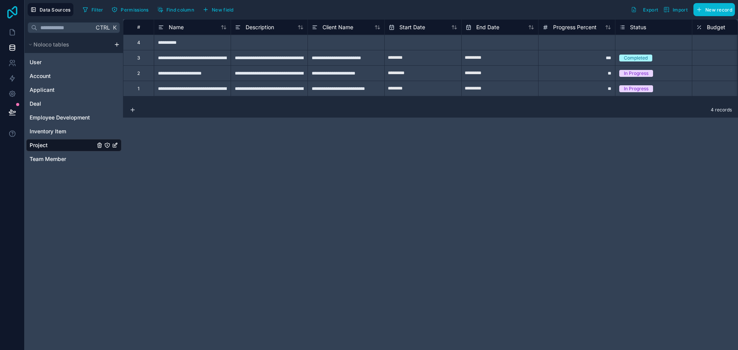
click at [6, 10] on icon at bounding box center [12, 12] width 15 height 12
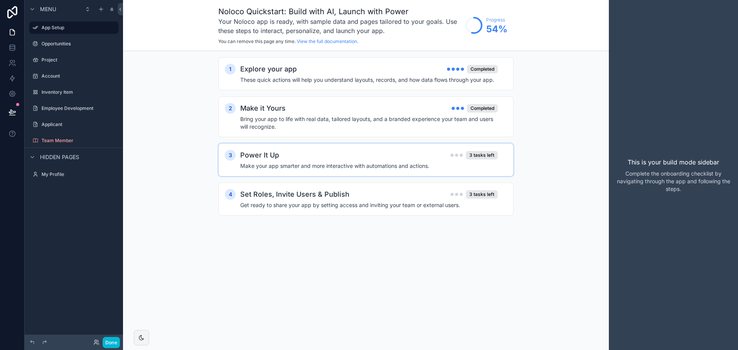
click at [300, 161] on div "Power It Up 3 tasks left Make your app smarter and more interactive with automa…" at bounding box center [373, 160] width 267 height 20
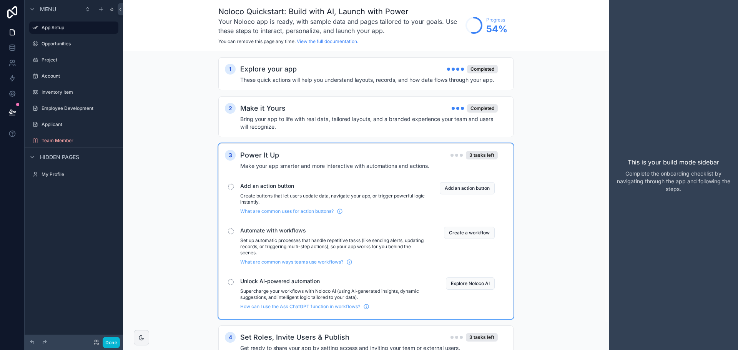
click at [311, 149] on div "3 Power It Up 3 tasks left Make your app smarter and more interactive with auto…" at bounding box center [365, 231] width 295 height 176
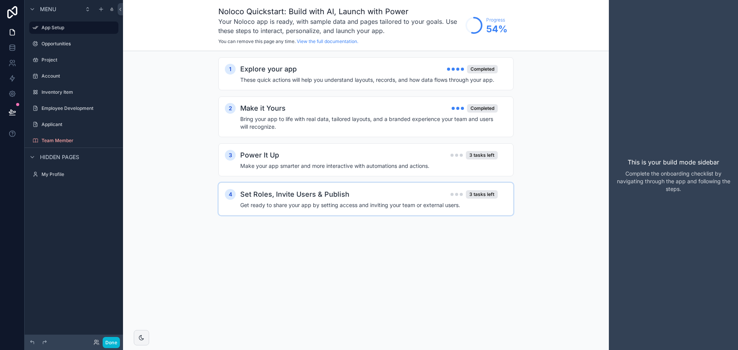
click at [282, 190] on h2 "Set Roles, Invite Users & Publish" at bounding box center [294, 194] width 109 height 11
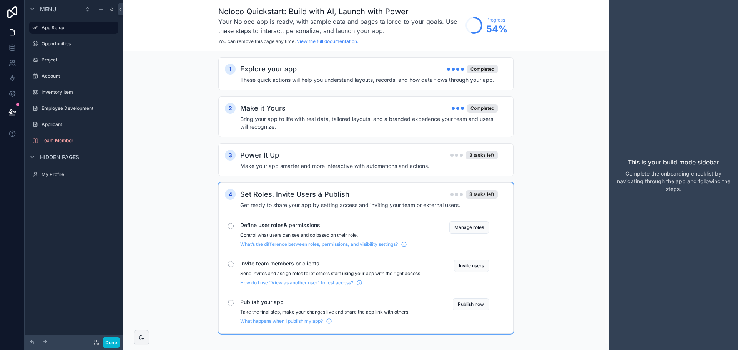
click at [335, 194] on h2 "Set Roles, Invite Users & Publish" at bounding box center [294, 194] width 109 height 11
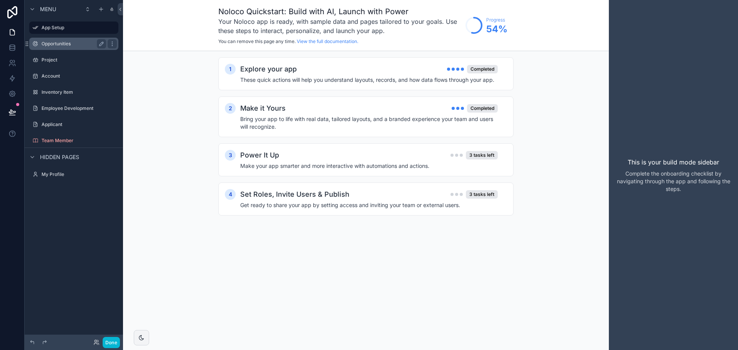
click at [50, 43] on label "Opportunities" at bounding box center [71, 44] width 61 height 6
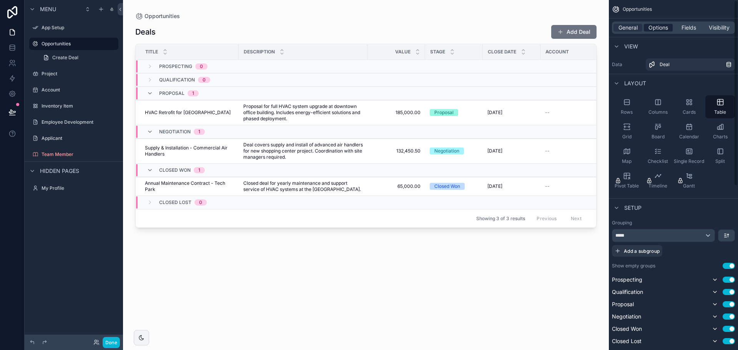
click at [657, 26] on span "Options" at bounding box center [658, 28] width 20 height 8
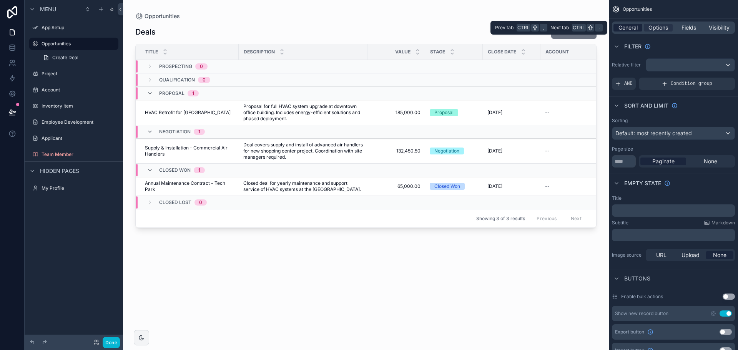
click at [631, 27] on span "General" at bounding box center [627, 28] width 19 height 8
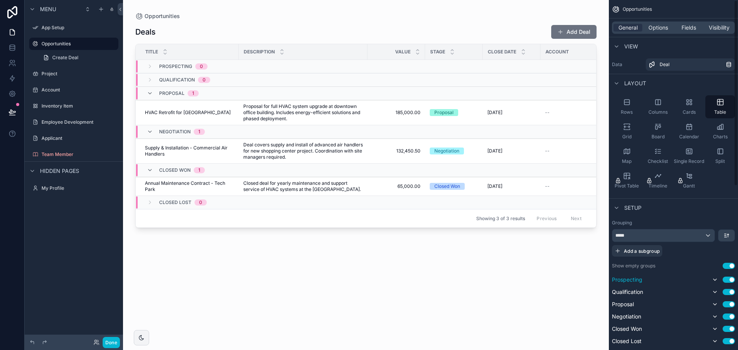
click at [634, 278] on span "Prospecting" at bounding box center [627, 280] width 30 height 8
click at [636, 279] on span "Prospecting" at bounding box center [627, 280] width 30 height 8
click at [646, 237] on div "*****" at bounding box center [663, 235] width 102 height 12
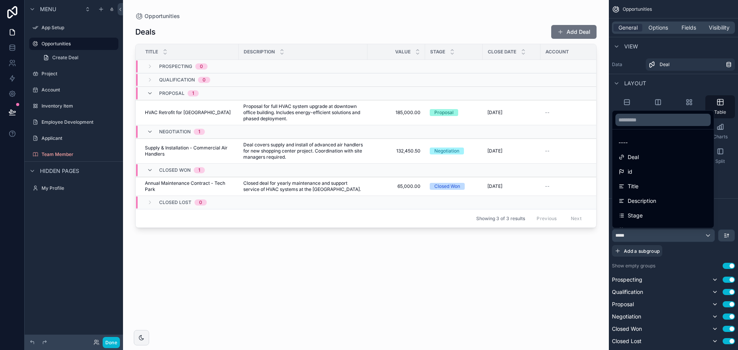
click at [534, 306] on div "scrollable content" at bounding box center [366, 170] width 486 height 341
click at [728, 211] on div "scrollable content" at bounding box center [369, 175] width 738 height 350
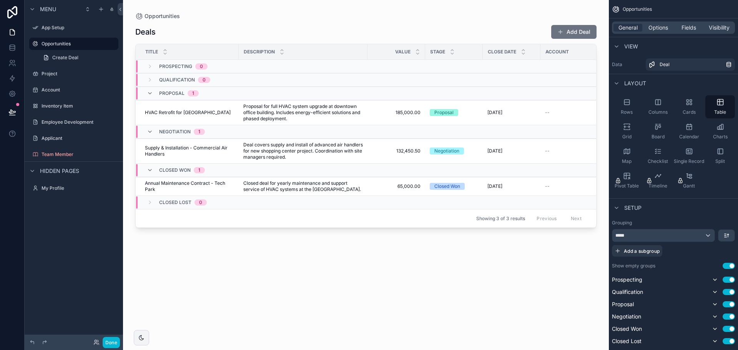
click at [177, 68] on span "Prospecting" at bounding box center [175, 66] width 33 height 6
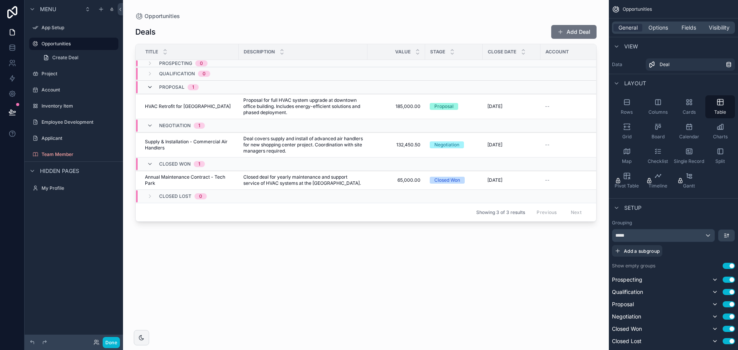
click at [150, 88] on icon "scrollable content" at bounding box center [150, 87] width 6 height 6
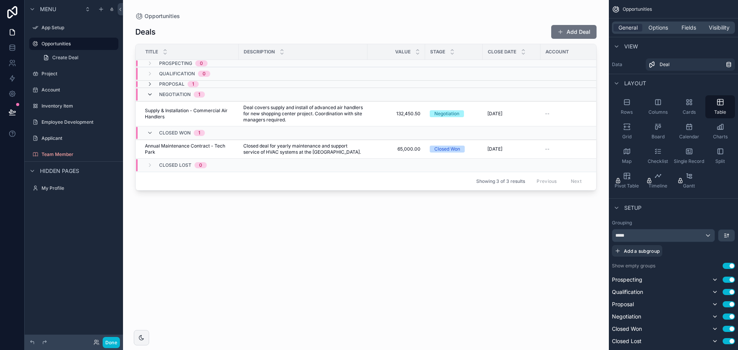
click at [149, 95] on icon "scrollable content" at bounding box center [150, 94] width 6 height 6
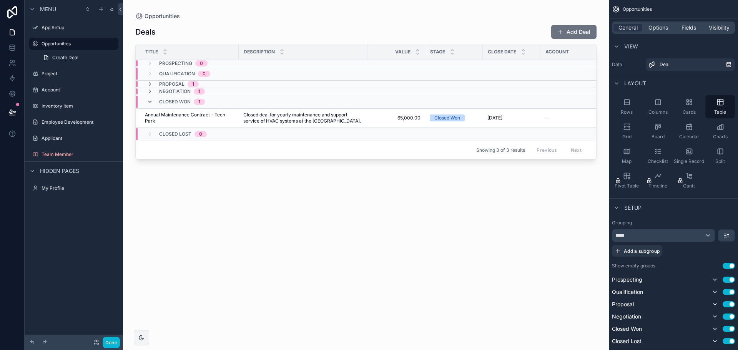
click at [150, 102] on icon "scrollable content" at bounding box center [150, 102] width 6 height 6
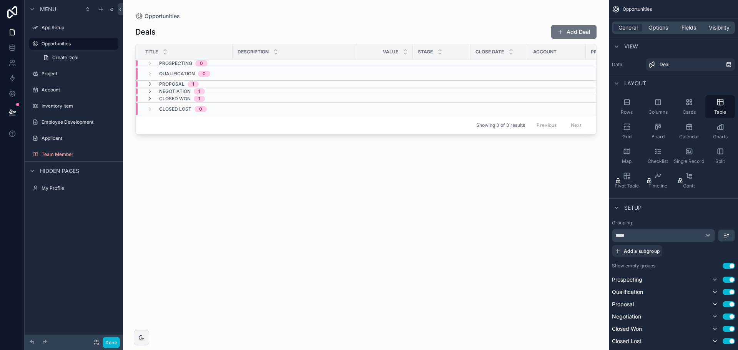
click at [182, 63] on span "Prospecting" at bounding box center [175, 63] width 33 height 6
click at [177, 80] on span "Qualification" at bounding box center [177, 80] width 36 height 6
click at [175, 85] on span "Proposal" at bounding box center [171, 84] width 25 height 6
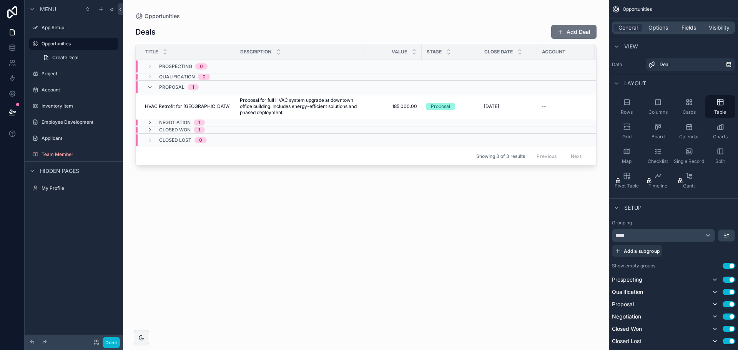
click at [171, 63] on div "Prospecting 0" at bounding box center [183, 66] width 48 height 12
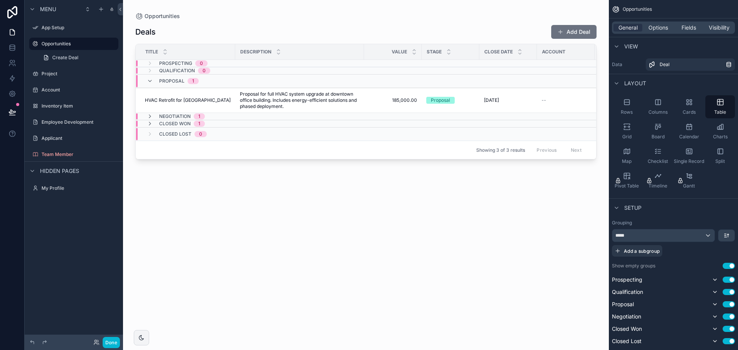
click at [160, 83] on span "Proposal" at bounding box center [171, 81] width 25 height 6
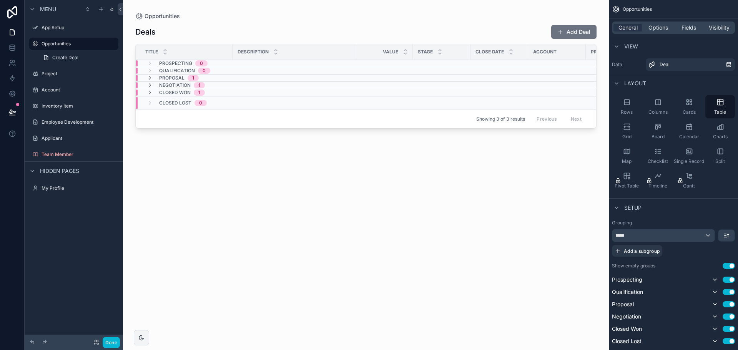
click at [160, 100] on span "Closed Lost" at bounding box center [175, 103] width 32 height 6
click at [714, 277] on icon "scrollable content" at bounding box center [714, 280] width 6 height 6
click at [713, 278] on icon "scrollable content" at bounding box center [714, 280] width 6 height 6
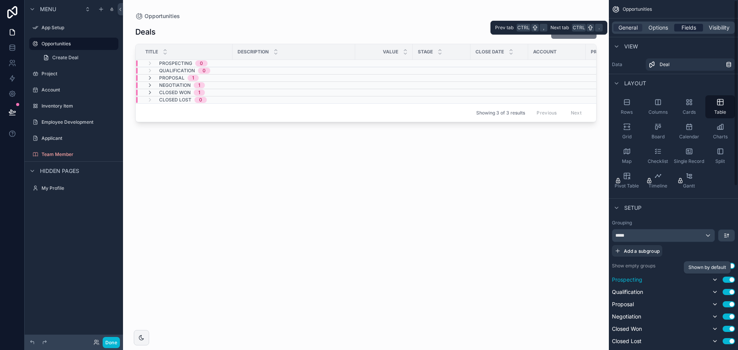
click at [675, 26] on div "Fields" at bounding box center [688, 28] width 29 height 8
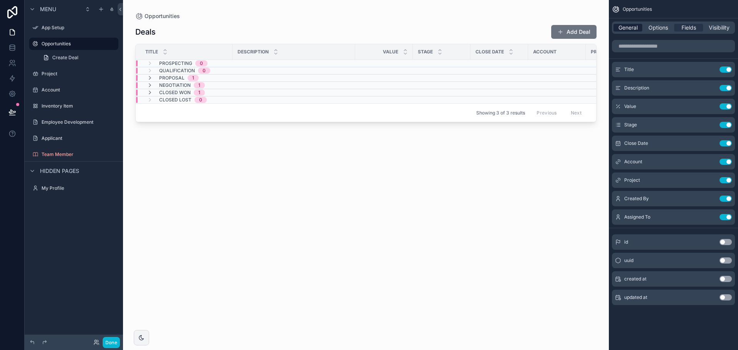
click at [630, 30] on span "General" at bounding box center [627, 28] width 19 height 8
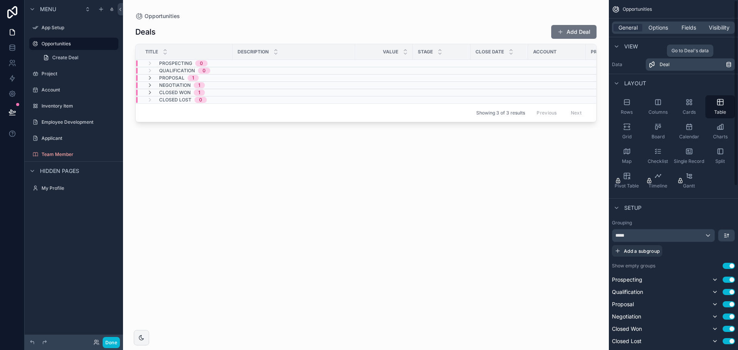
click at [687, 63] on div "Deal" at bounding box center [692, 64] width 66 height 6
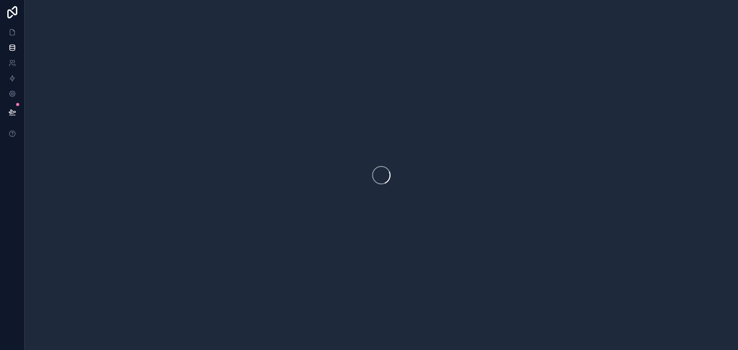
click at [687, 63] on div at bounding box center [381, 175] width 713 height 350
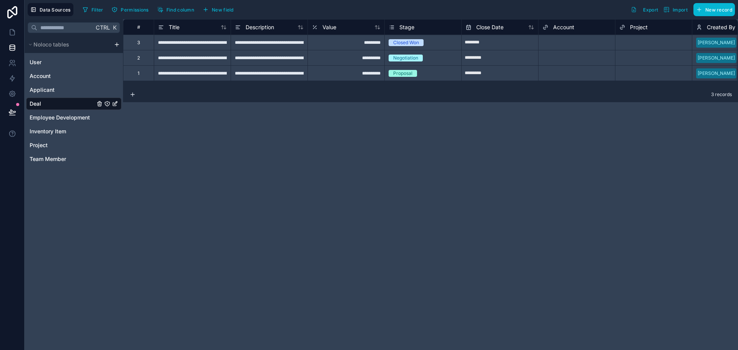
click at [113, 102] on icon "Deal" at bounding box center [115, 104] width 6 height 6
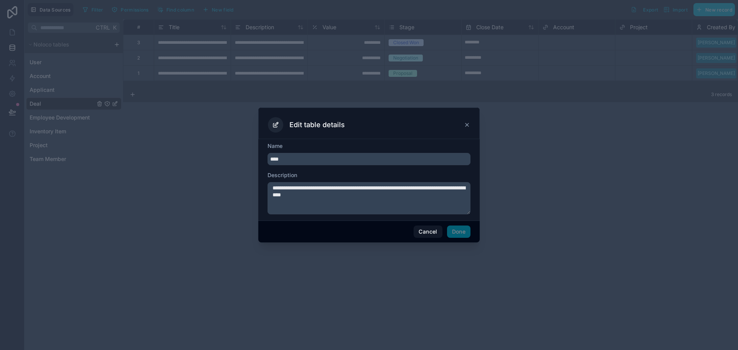
click at [311, 155] on input "****" at bounding box center [368, 159] width 203 height 12
type input "**********"
drag, startPoint x: 376, startPoint y: 195, endPoint x: 413, endPoint y: 185, distance: 38.2
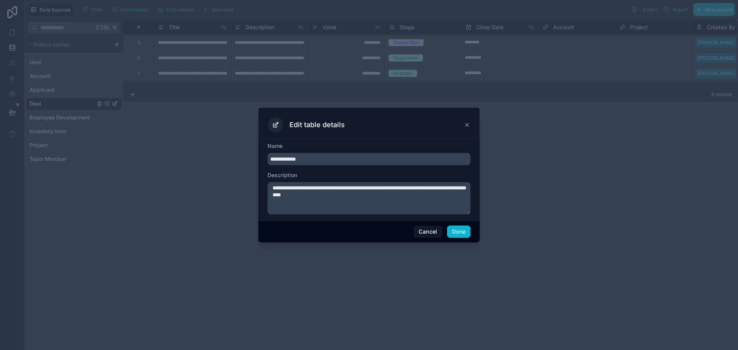
click at [413, 185] on textarea "**********" at bounding box center [368, 198] width 203 height 32
click at [387, 196] on textarea "**********" at bounding box center [368, 198] width 203 height 32
click at [456, 231] on button "Done" at bounding box center [458, 231] width 23 height 12
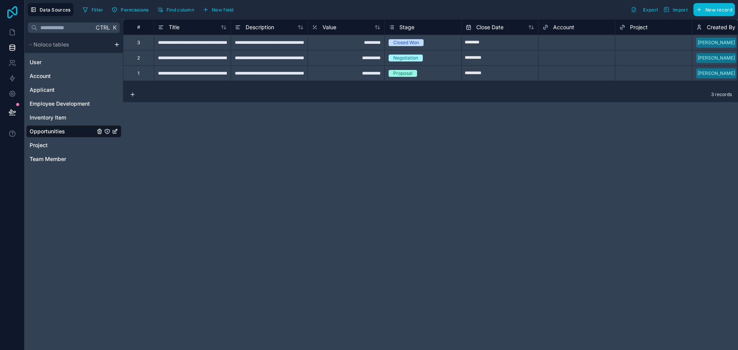
click at [9, 16] on icon at bounding box center [12, 12] width 15 height 12
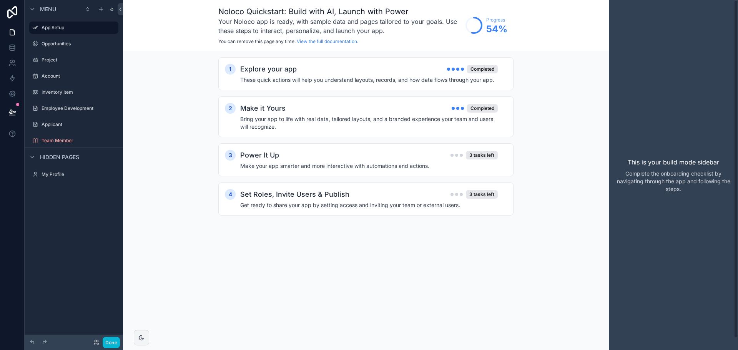
click at [539, 193] on div "1 Explore your app Completed These quick actions will help you understand layou…" at bounding box center [366, 144] width 486 height 186
click at [58, 45] on label "Opportunities" at bounding box center [71, 44] width 61 height 6
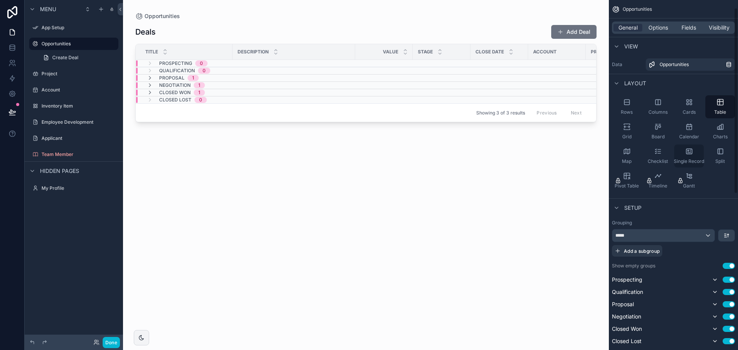
scroll to position [38, 0]
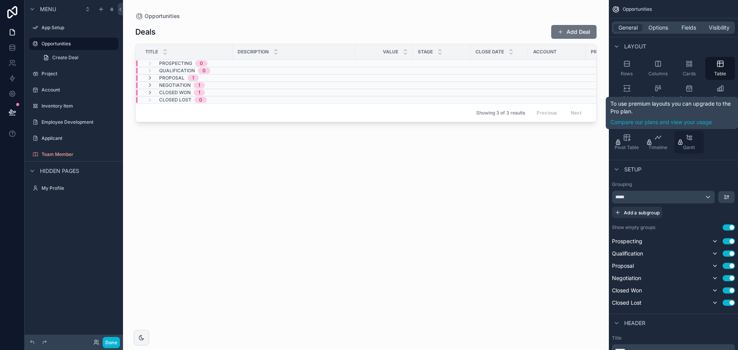
click at [692, 141] on icon "scrollable content" at bounding box center [689, 138] width 8 height 8
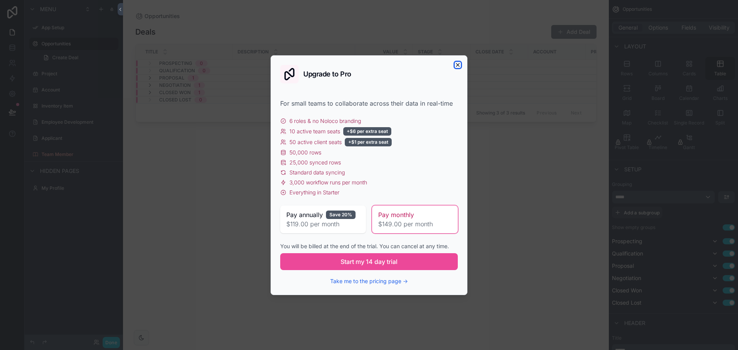
click at [458, 63] on icon "button" at bounding box center [457, 65] width 6 height 6
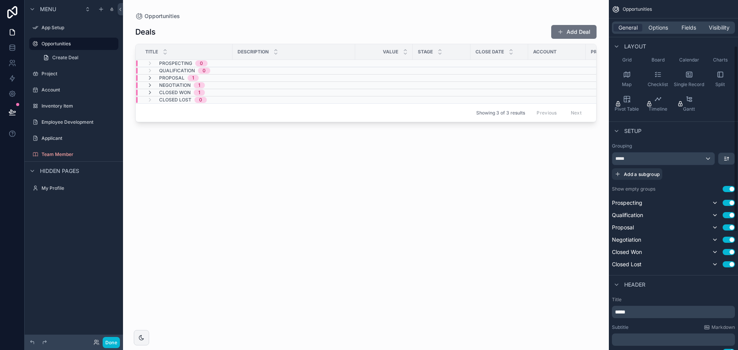
scroll to position [115, 0]
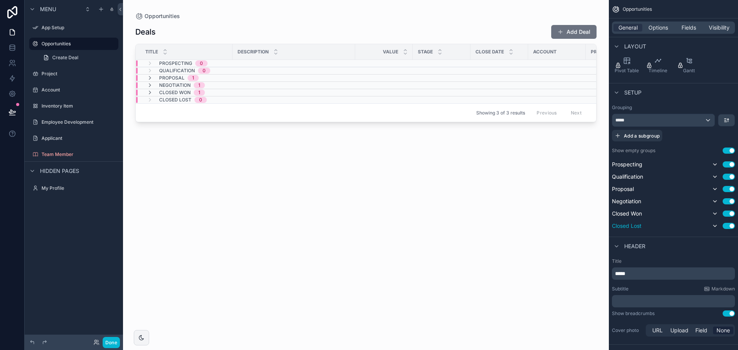
click at [628, 226] on span "Closed Lost" at bounding box center [627, 226] width 30 height 8
click at [627, 226] on span "Closed Lost" at bounding box center [627, 226] width 30 height 8
drag, startPoint x: 627, startPoint y: 226, endPoint x: 633, endPoint y: 225, distance: 6.6
click at [633, 225] on span "Closed Lost" at bounding box center [627, 226] width 30 height 8
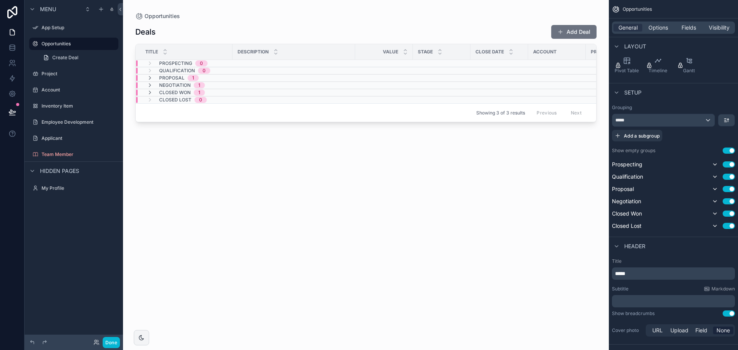
click at [168, 101] on span "Closed Lost" at bounding box center [175, 100] width 32 height 6
click at [168, 101] on span "Closed Lost" at bounding box center [175, 103] width 32 height 6
click at [168, 101] on span "Closed Lost" at bounding box center [175, 100] width 32 height 6
click at [168, 101] on span "Closed Lost" at bounding box center [175, 103] width 32 height 6
click at [168, 101] on span "Closed Lost" at bounding box center [175, 100] width 32 height 6
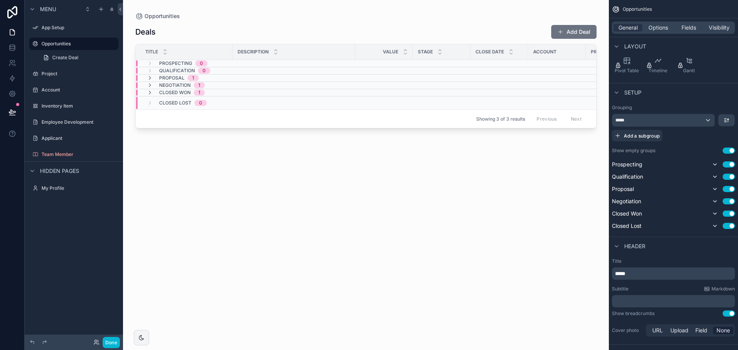
click at [165, 102] on span "Closed Lost" at bounding box center [175, 103] width 32 height 6
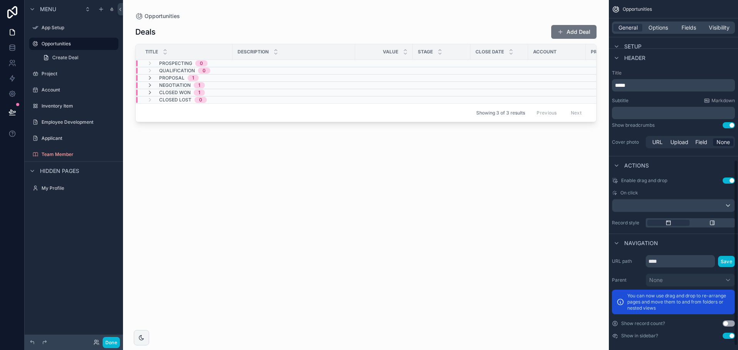
scroll to position [308, 0]
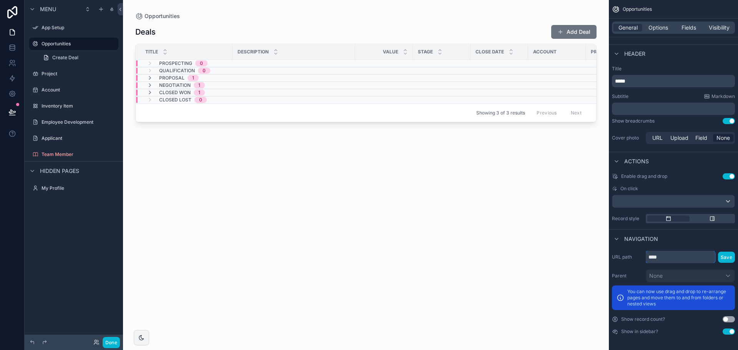
click at [678, 255] on input "****" at bounding box center [679, 257] width 69 height 12
click at [566, 285] on div "Deals Add Deal Title Description Value Stage Close Date Account Project Created…" at bounding box center [365, 180] width 461 height 321
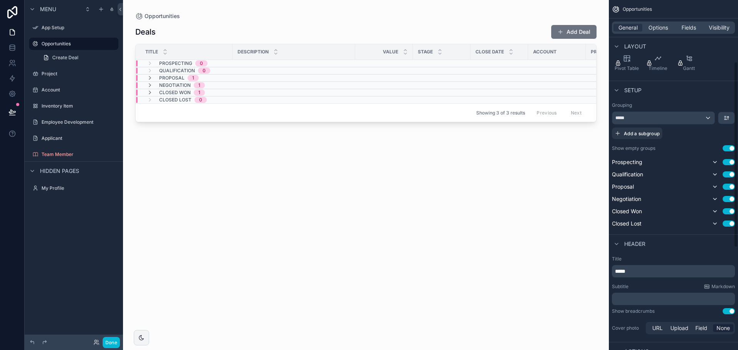
scroll to position [116, 0]
click at [649, 27] on span "Options" at bounding box center [658, 28] width 20 height 8
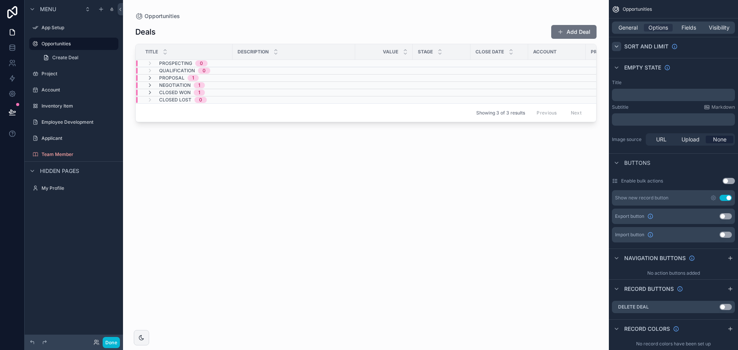
click at [620, 44] on div "scrollable content" at bounding box center [616, 46] width 9 height 9
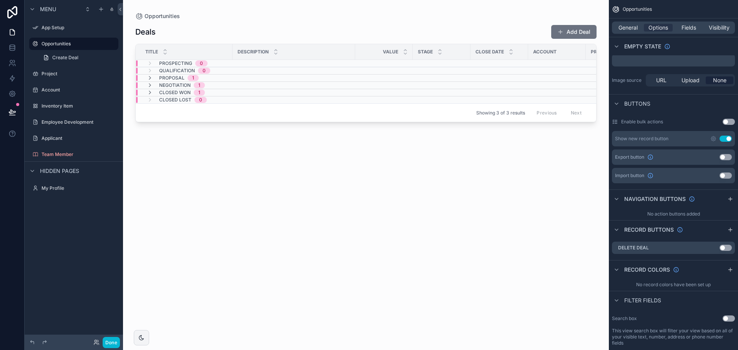
click at [620, 44] on div "scrollable content" at bounding box center [616, 46] width 9 height 9
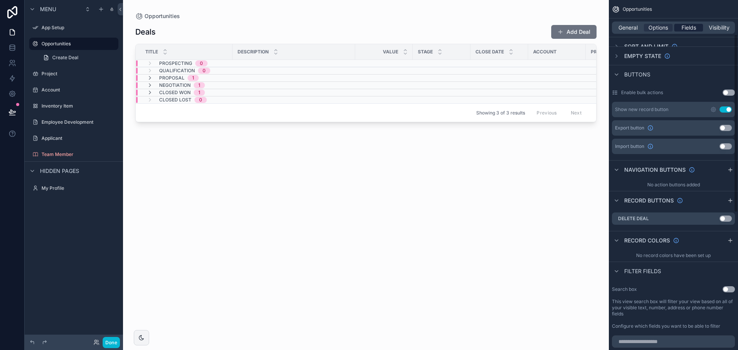
scroll to position [68, 0]
click at [685, 26] on span "Fields" at bounding box center [688, 28] width 15 height 8
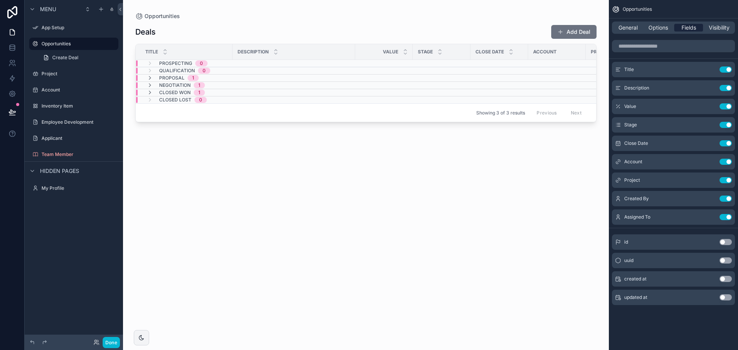
scroll to position [0, 0]
click at [714, 29] on span "Visibility" at bounding box center [718, 28] width 21 height 8
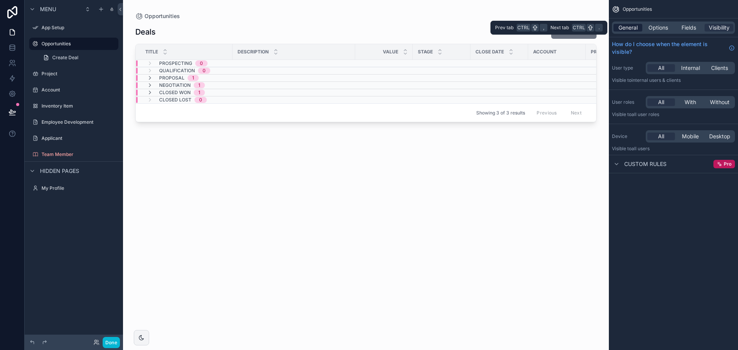
click at [618, 26] on span "General" at bounding box center [627, 28] width 19 height 8
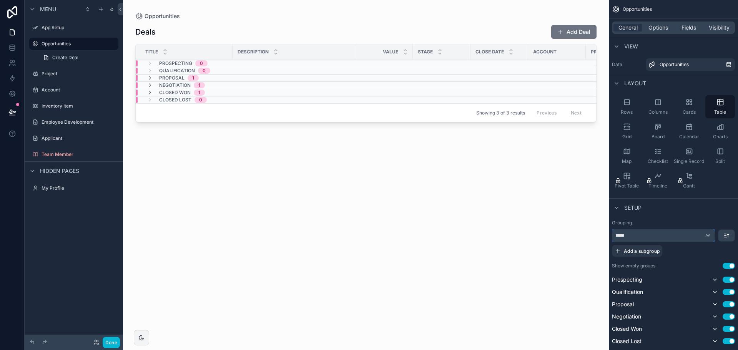
click at [643, 234] on div "*****" at bounding box center [663, 235] width 102 height 12
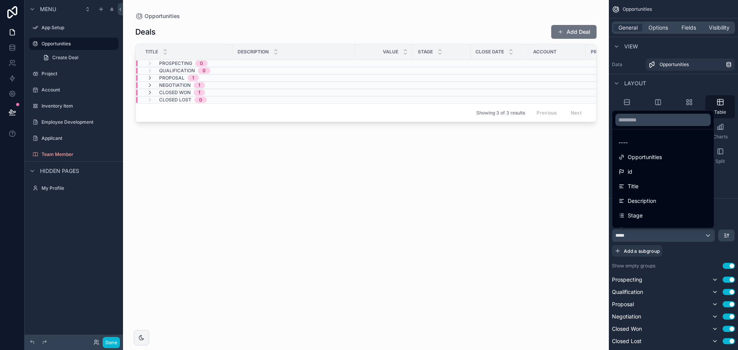
click at [643, 234] on div "scrollable content" at bounding box center [369, 175] width 738 height 350
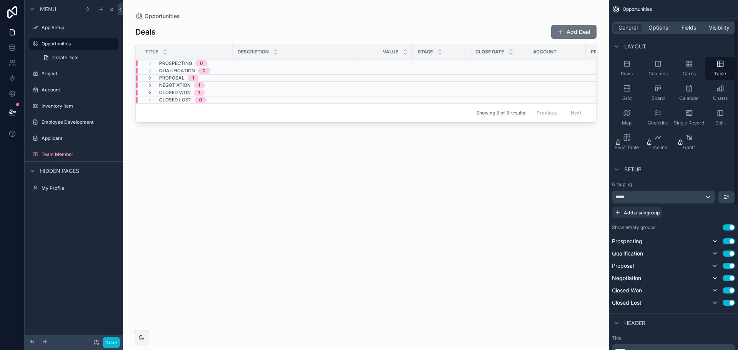
scroll to position [77, 0]
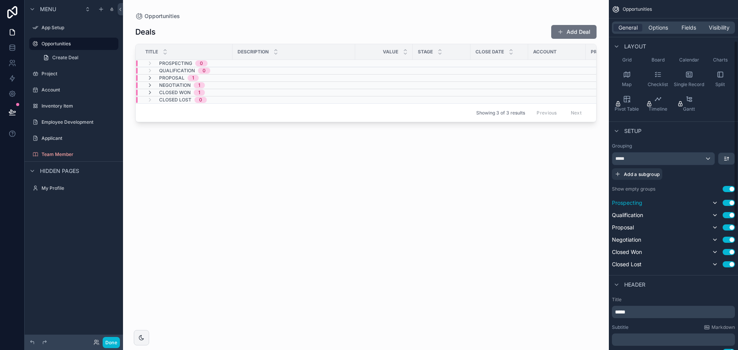
click at [729, 203] on button "Use setting" at bounding box center [728, 203] width 12 height 6
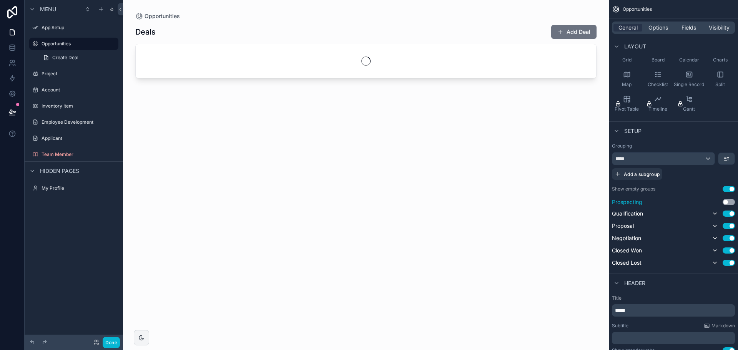
click at [729, 203] on button "Use setting" at bounding box center [728, 202] width 12 height 6
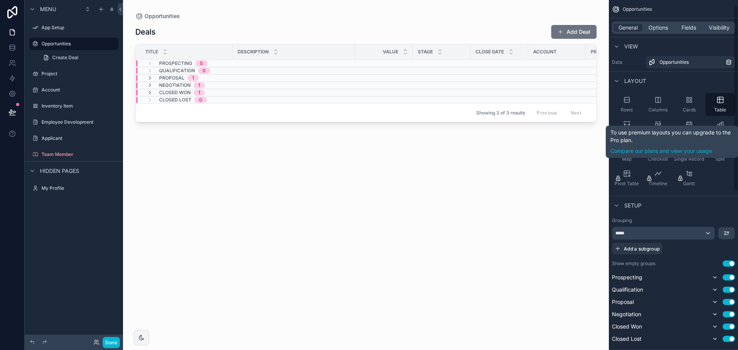
scroll to position [0, 0]
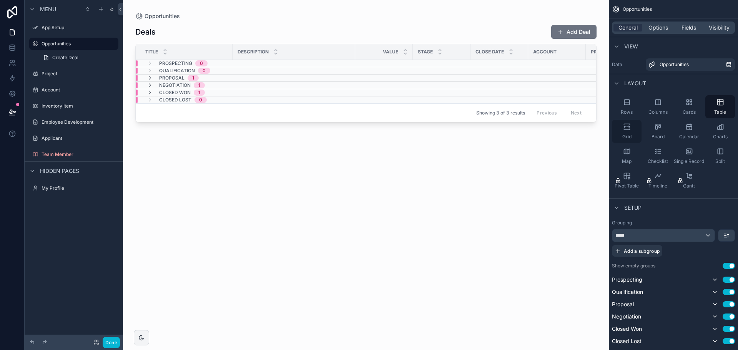
click at [628, 125] on icon "scrollable content" at bounding box center [627, 127] width 8 height 8
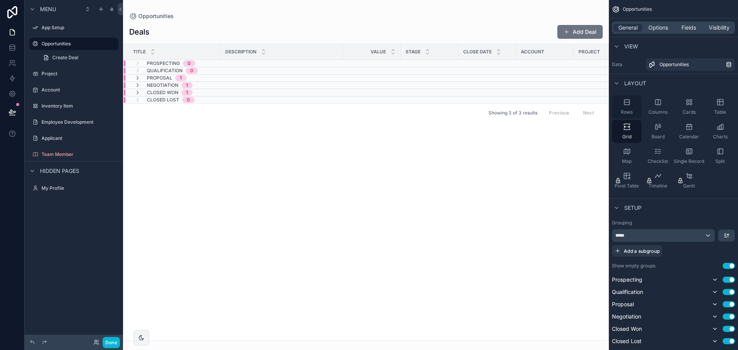
click at [628, 104] on icon "scrollable content" at bounding box center [627, 102] width 8 height 8
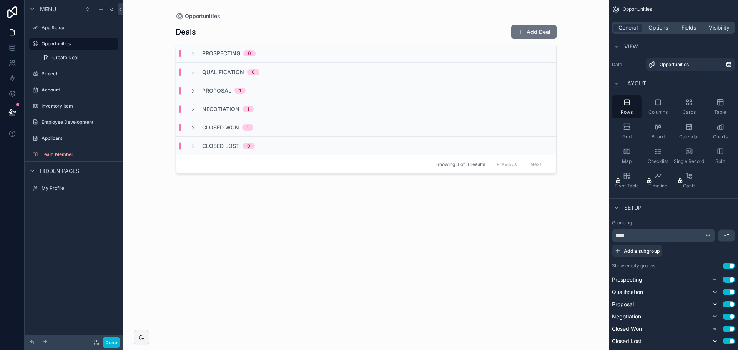
click at [221, 53] on span "Prospecting" at bounding box center [221, 54] width 38 height 8
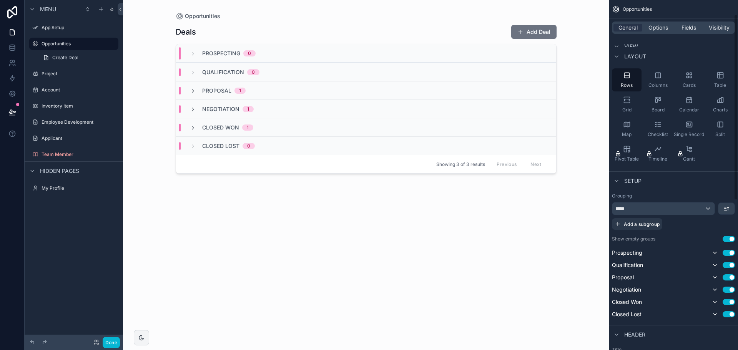
scroll to position [38, 0]
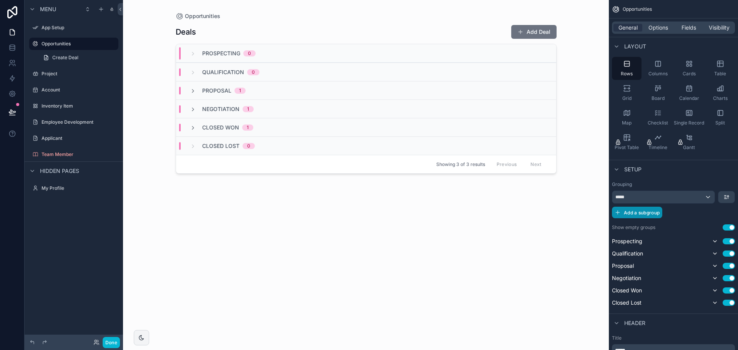
click at [638, 211] on span "Add a subgroup" at bounding box center [641, 213] width 36 height 6
click at [723, 212] on icon "scrollable content" at bounding box center [726, 213] width 6 height 6
click at [632, 213] on span "Add a subgroup" at bounding box center [641, 213] width 36 height 6
click at [659, 213] on div "Choose a field" at bounding box center [663, 213] width 103 height 12
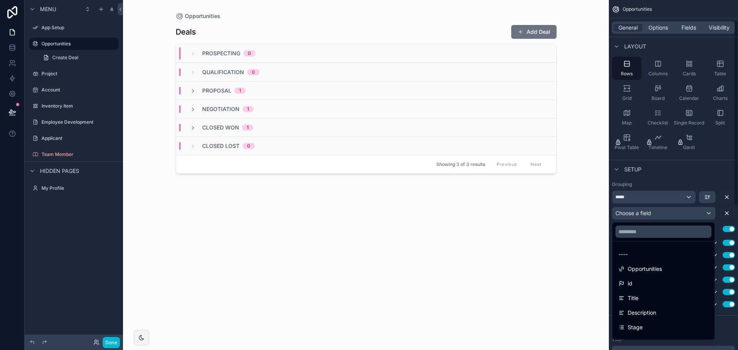
click at [723, 213] on div "scrollable content" at bounding box center [369, 175] width 738 height 350
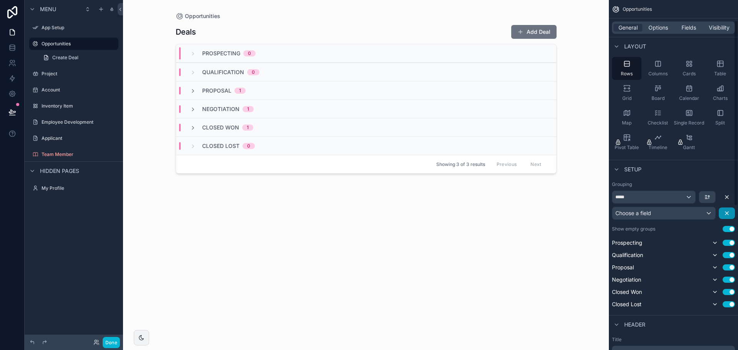
click at [725, 212] on icon "scrollable content" at bounding box center [726, 213] width 6 height 6
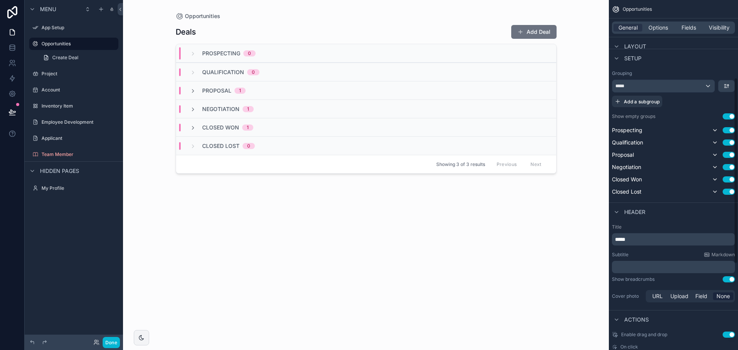
scroll to position [154, 0]
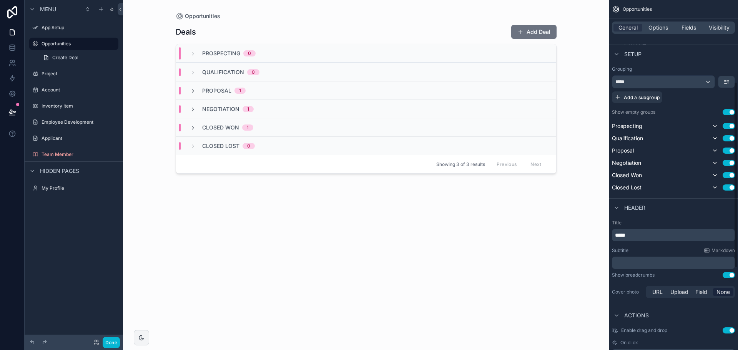
click at [637, 232] on p "*****" at bounding box center [674, 235] width 118 height 8
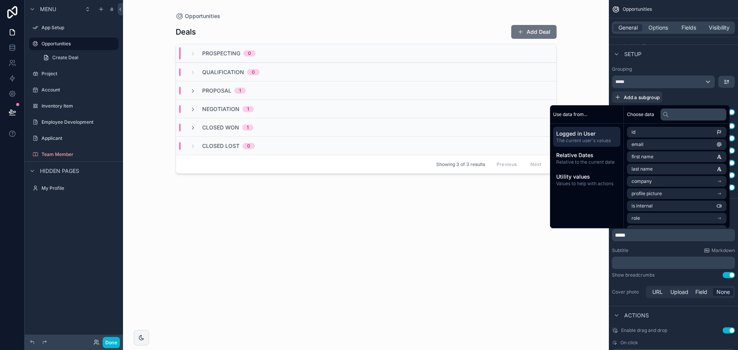
click at [637, 235] on p "*****" at bounding box center [674, 235] width 118 height 8
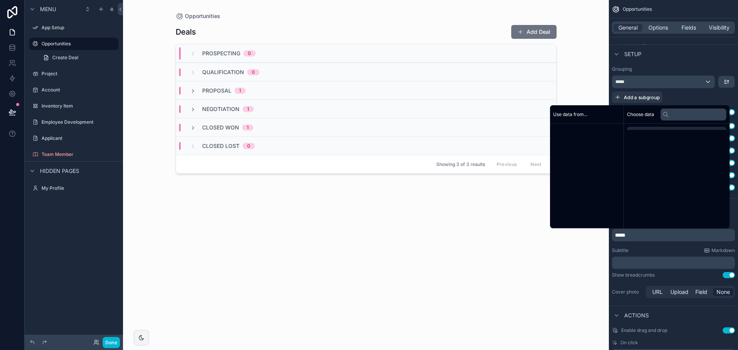
click at [637, 235] on p "*****" at bounding box center [674, 235] width 118 height 8
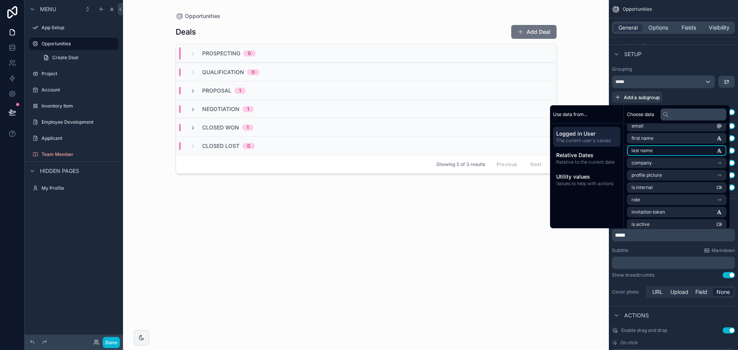
scroll to position [0, 0]
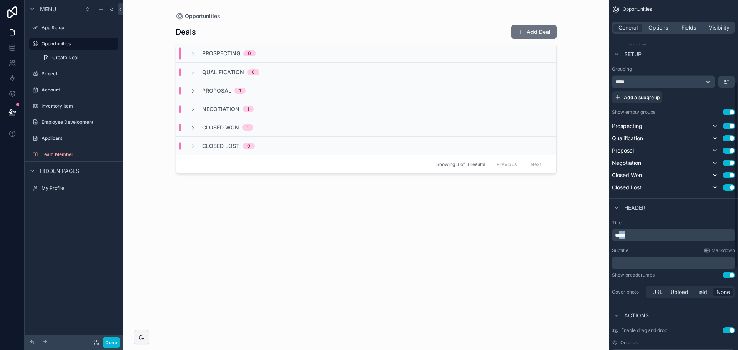
drag, startPoint x: 622, startPoint y: 235, endPoint x: 647, endPoint y: 236, distance: 25.0
click at [647, 236] on p "*****" at bounding box center [674, 235] width 118 height 8
click at [449, 254] on div "Opportunities Add Deal Prospecting 0 Qualification 0 Proposal 1 Negotiation 1 C…" at bounding box center [366, 180] width 381 height 321
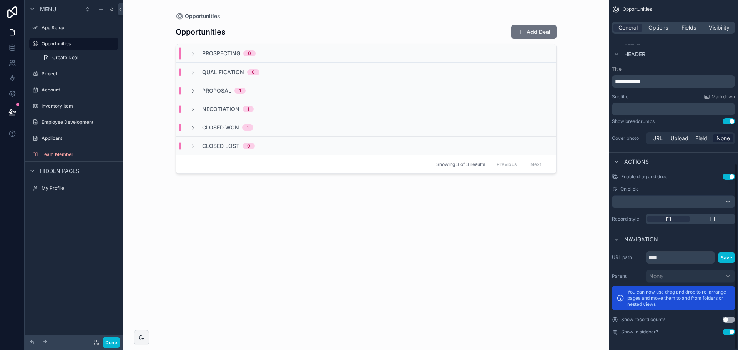
scroll to position [308, 0]
click at [66, 59] on span "Create Deal" at bounding box center [65, 58] width 26 height 6
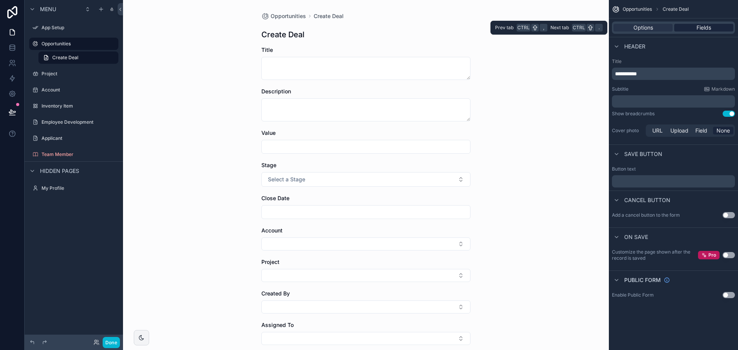
click at [689, 29] on div "Fields" at bounding box center [703, 28] width 59 height 8
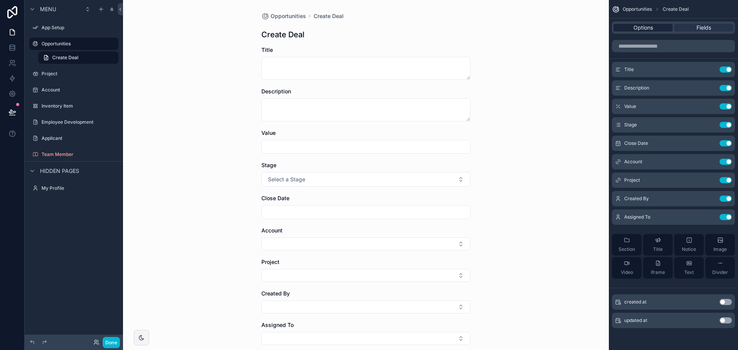
click at [648, 27] on span "Options" at bounding box center [643, 28] width 20 height 8
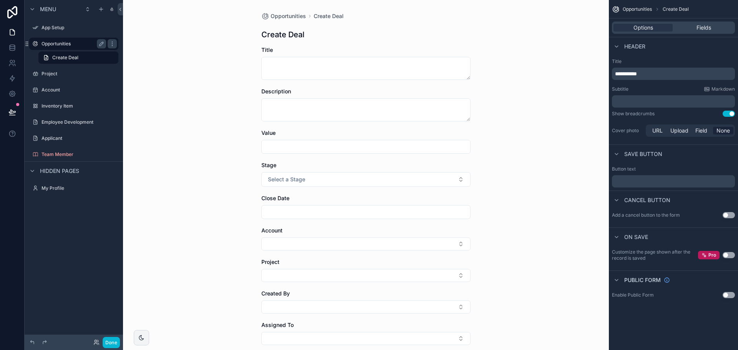
click at [74, 45] on label "Opportunities" at bounding box center [71, 44] width 61 height 6
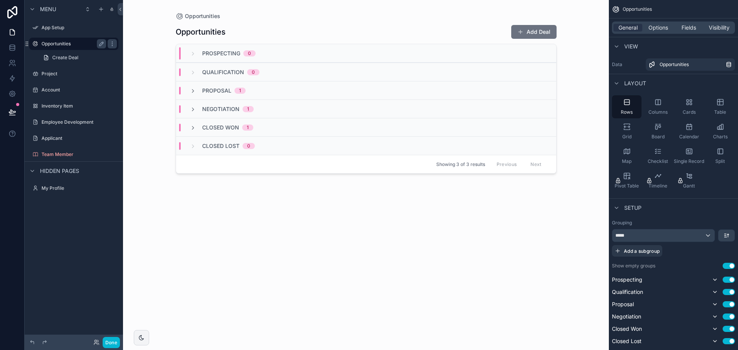
click at [74, 45] on label "Opportunities" at bounding box center [71, 44] width 61 height 6
click at [111, 137] on icon "scrollable content" at bounding box center [112, 138] width 6 height 6
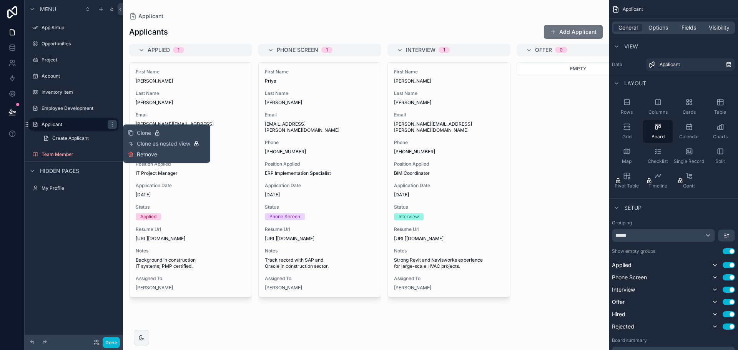
click at [146, 155] on span "Remove" at bounding box center [147, 155] width 20 height 8
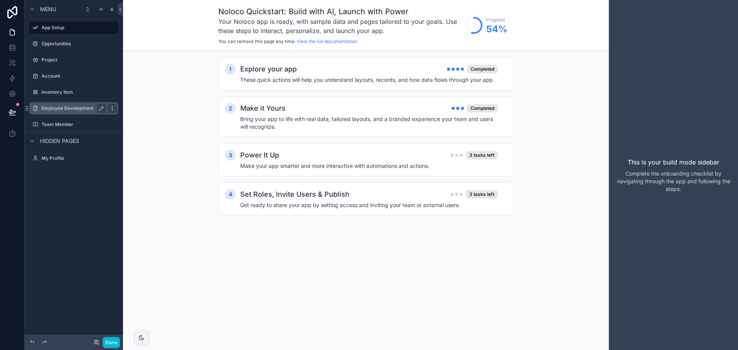
click at [111, 106] on icon "scrollable content" at bounding box center [112, 108] width 6 height 6
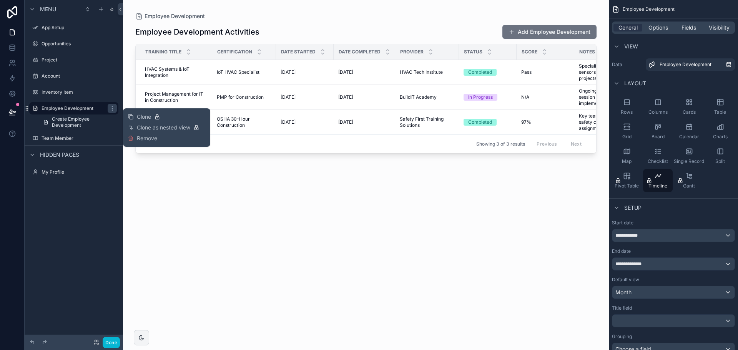
click at [154, 138] on span "Remove" at bounding box center [147, 138] width 20 height 8
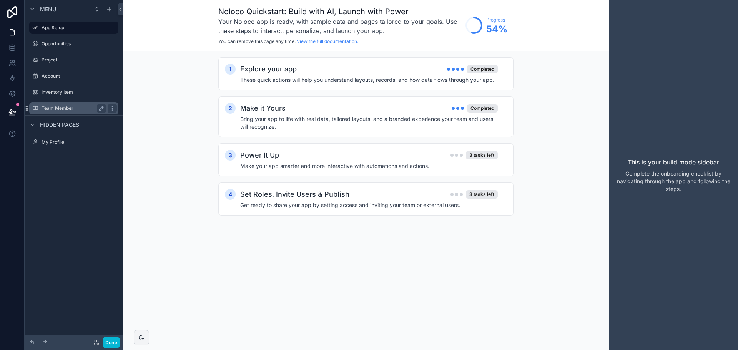
click at [60, 108] on label "Team Member" at bounding box center [71, 108] width 61 height 6
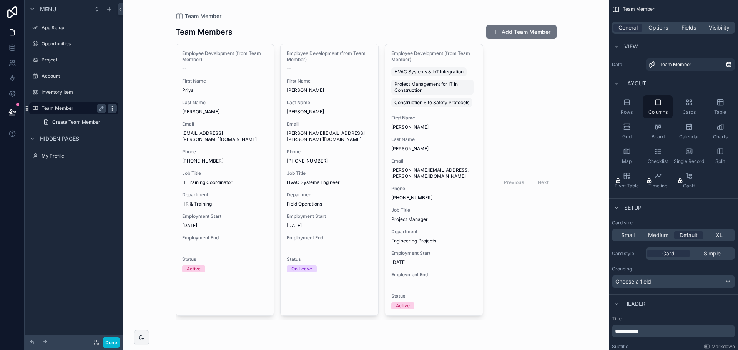
click at [115, 108] on div "scrollable content" at bounding box center [112, 108] width 9 height 9
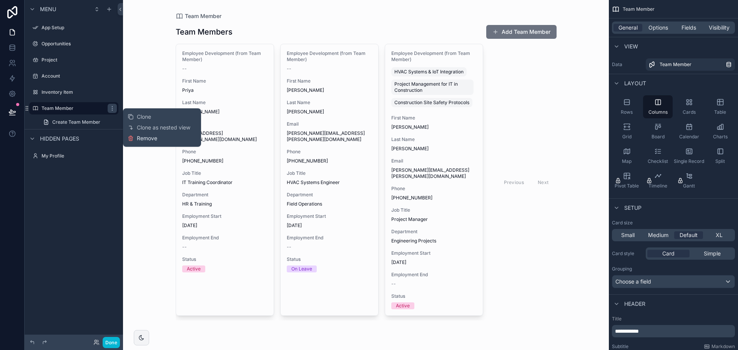
click at [148, 138] on span "Remove" at bounding box center [147, 138] width 20 height 8
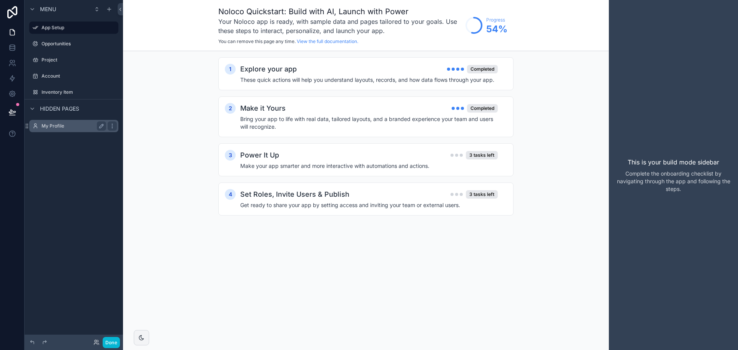
click at [58, 126] on label "My Profile" at bounding box center [71, 126] width 61 height 6
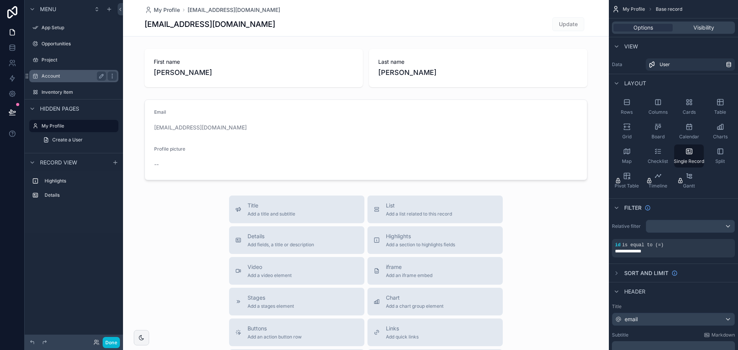
click at [48, 75] on label "Account" at bounding box center [71, 76] width 61 height 6
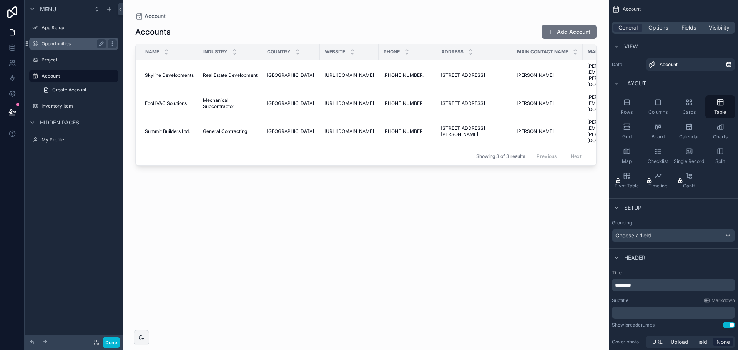
click at [48, 41] on label "Opportunities" at bounding box center [71, 44] width 61 height 6
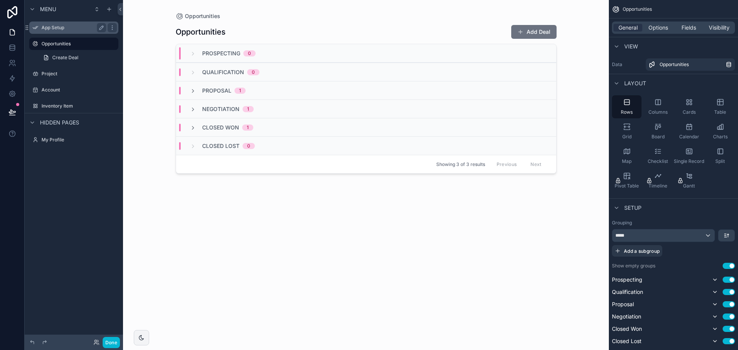
click at [48, 26] on label "App Setup" at bounding box center [71, 28] width 61 height 6
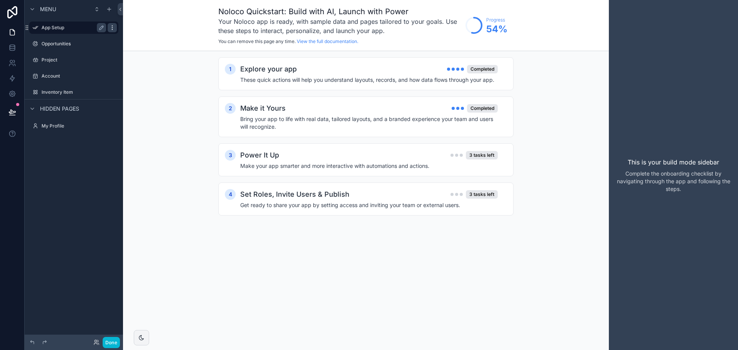
click at [108, 24] on div "scrollable content" at bounding box center [112, 27] width 9 height 9
click at [147, 33] on span "Remove" at bounding box center [147, 33] width 20 height 8
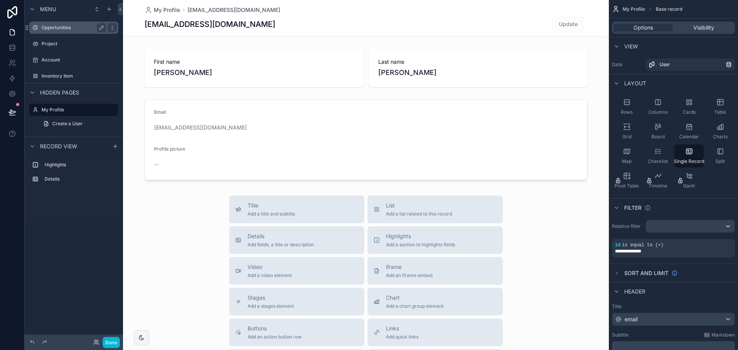
click at [52, 25] on label "Opportunities" at bounding box center [71, 28] width 61 height 6
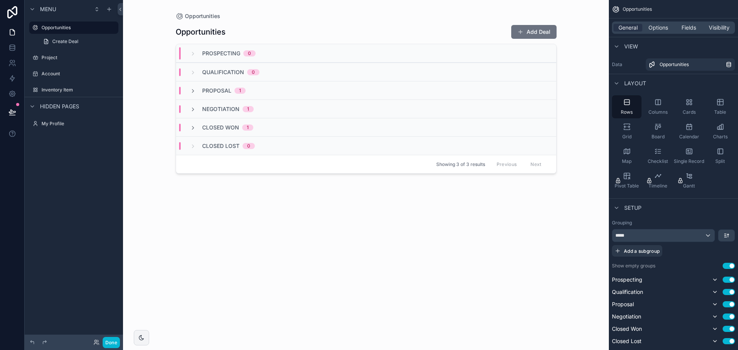
click at [46, 7] on span "Menu" at bounding box center [48, 9] width 16 height 8
click at [48, 106] on span "Hidden pages" at bounding box center [59, 107] width 39 height 8
click at [46, 104] on span "Hidden pages" at bounding box center [59, 107] width 39 height 8
click at [12, 111] on icon at bounding box center [12, 112] width 8 height 8
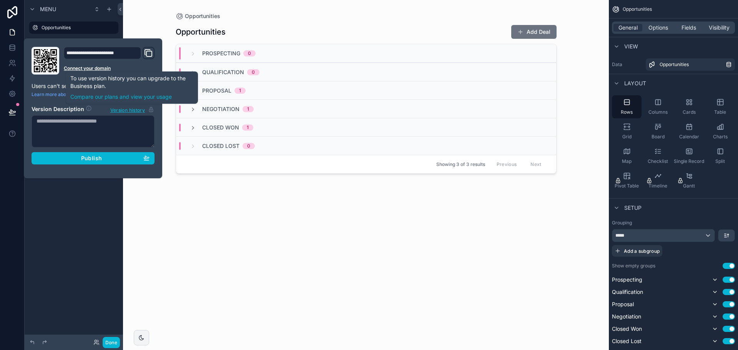
click at [4, 185] on div at bounding box center [12, 175] width 25 height 350
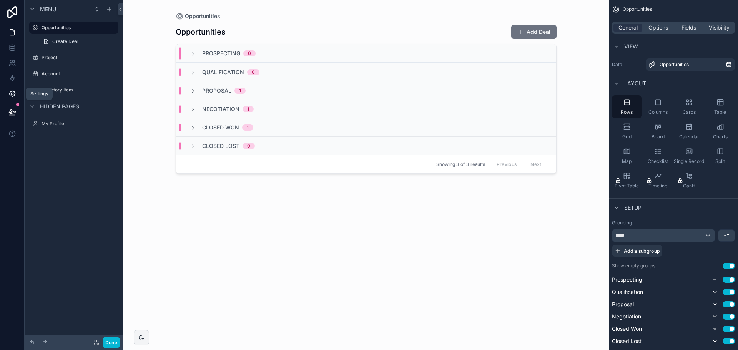
click at [14, 92] on icon at bounding box center [12, 94] width 6 height 6
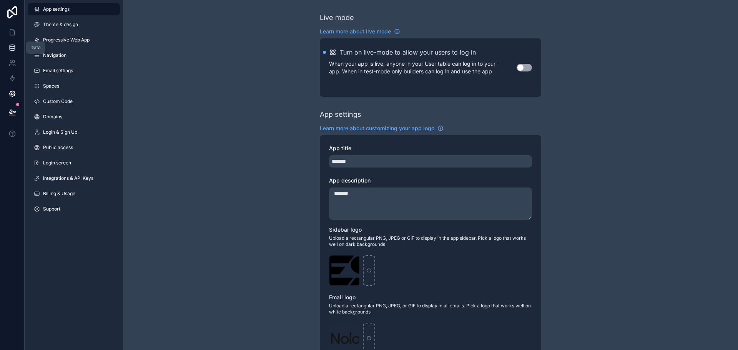
click at [8, 46] on icon at bounding box center [12, 48] width 8 height 8
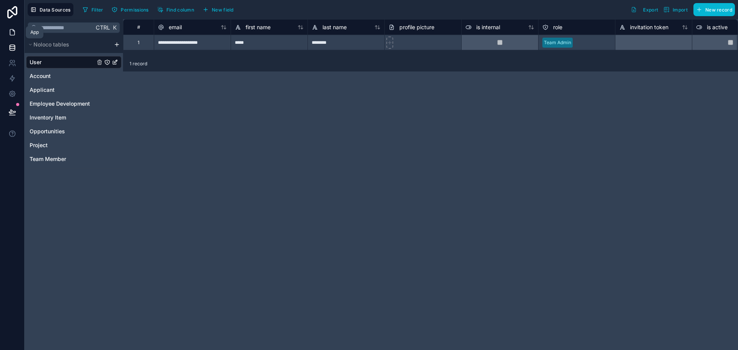
click at [9, 30] on icon at bounding box center [12, 32] width 8 height 8
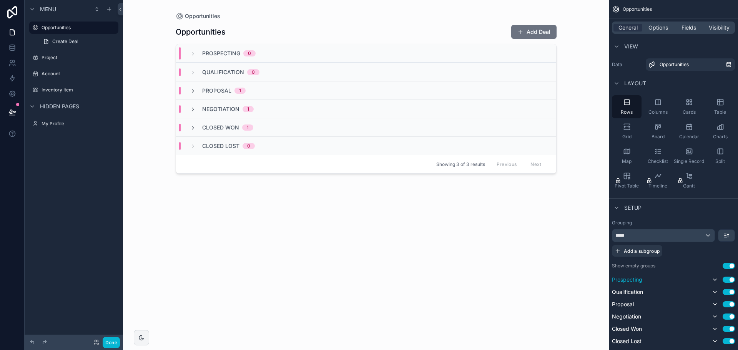
click at [632, 282] on span "Prospecting" at bounding box center [627, 280] width 30 height 8
click at [636, 280] on span "Prospecting" at bounding box center [627, 280] width 30 height 8
click at [195, 89] on icon "scrollable content" at bounding box center [193, 91] width 6 height 6
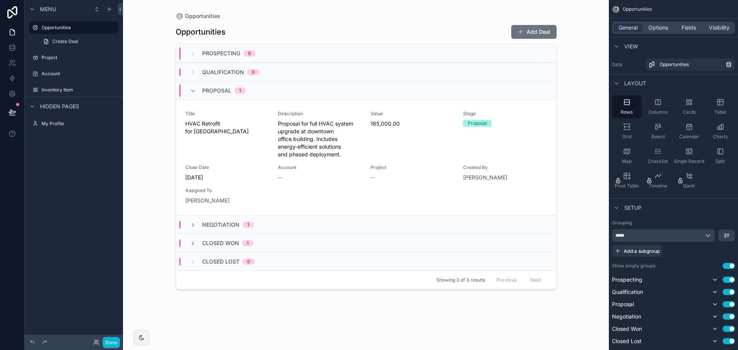
click at [225, 91] on span "Proposal" at bounding box center [216, 91] width 29 height 8
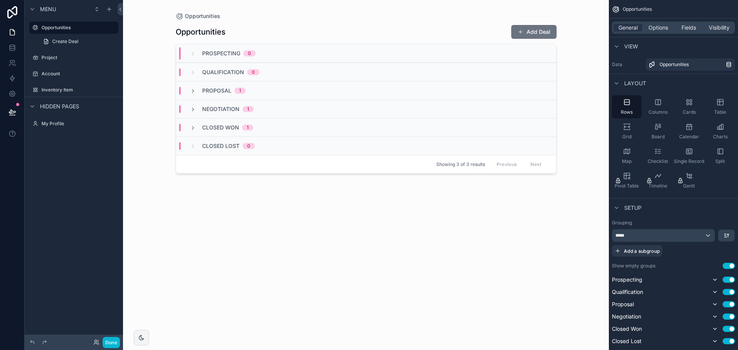
click at [215, 92] on span "Proposal" at bounding box center [216, 91] width 29 height 8
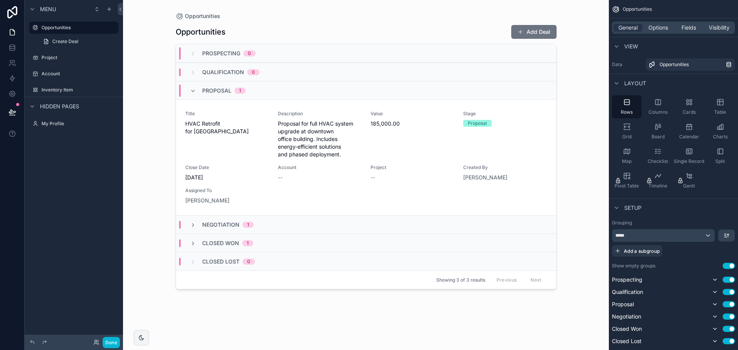
drag, startPoint x: 216, startPoint y: 91, endPoint x: 212, endPoint y: 90, distance: 4.1
click at [212, 90] on span "Proposal" at bounding box center [216, 91] width 29 height 8
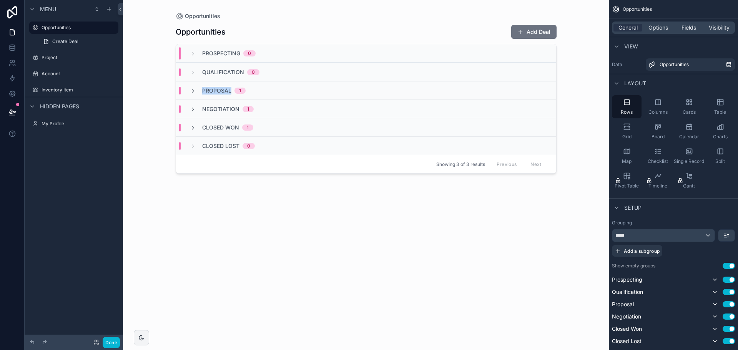
click at [212, 89] on span "Proposal" at bounding box center [216, 91] width 29 height 8
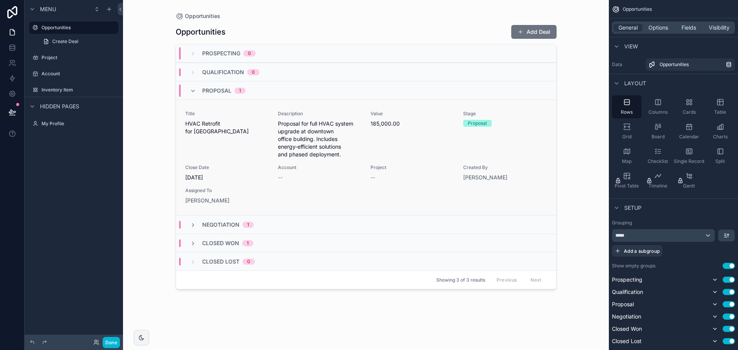
click at [470, 123] on div "Proposal" at bounding box center [476, 123] width 19 height 7
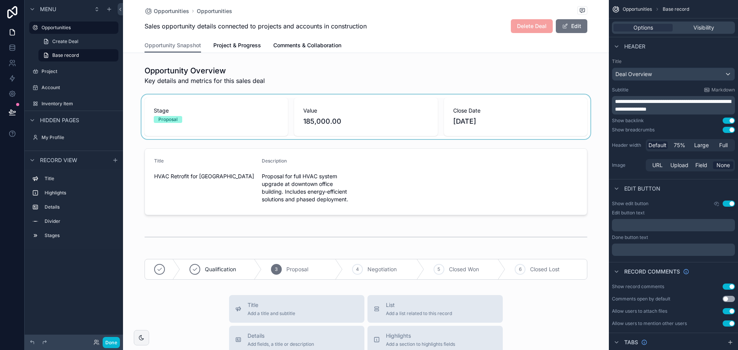
click at [169, 116] on div "scrollable content" at bounding box center [366, 116] width 486 height 45
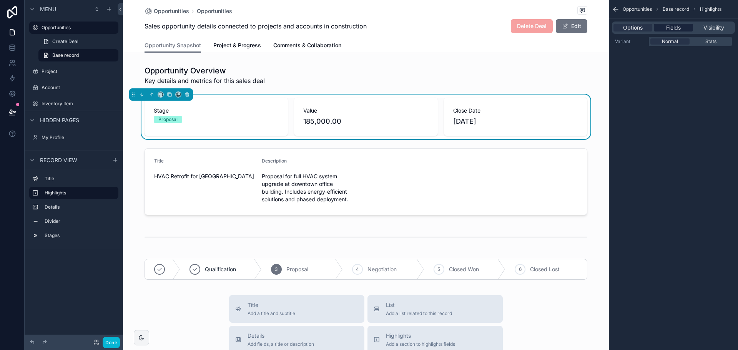
click at [675, 28] on span "Fields" at bounding box center [673, 28] width 15 height 8
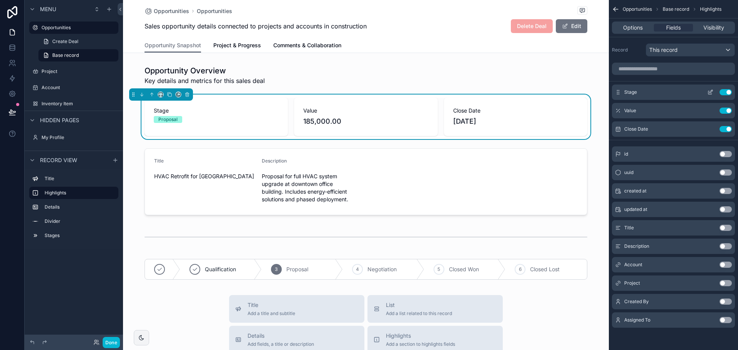
click at [711, 91] on icon "scrollable content" at bounding box center [710, 92] width 6 height 6
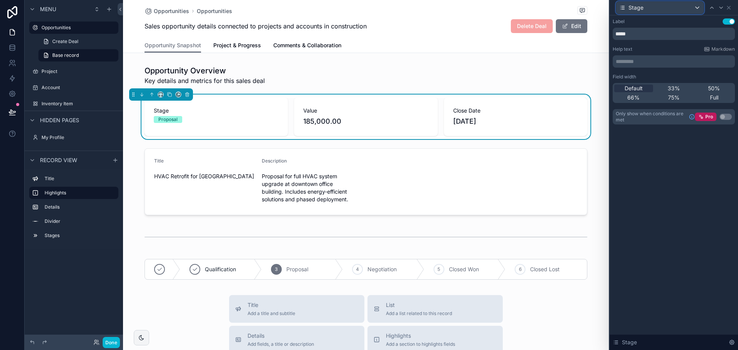
click at [696, 7] on div "Stage" at bounding box center [660, 8] width 88 height 12
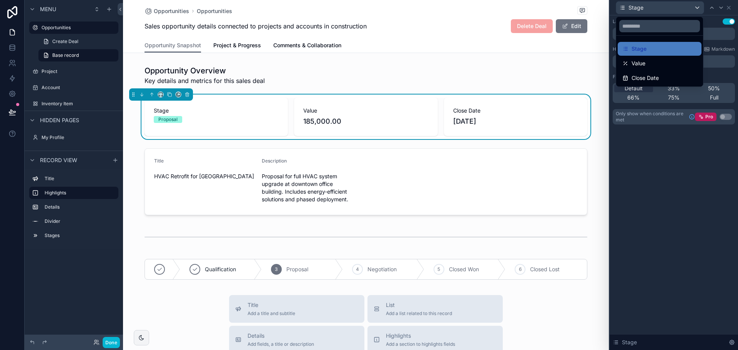
click at [696, 7] on div at bounding box center [673, 175] width 128 height 350
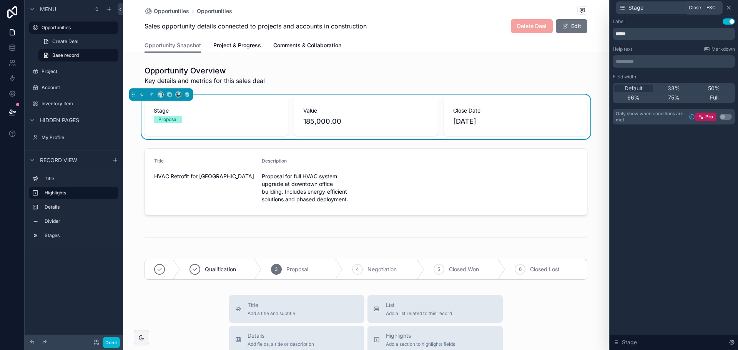
click at [730, 7] on icon at bounding box center [728, 8] width 6 height 6
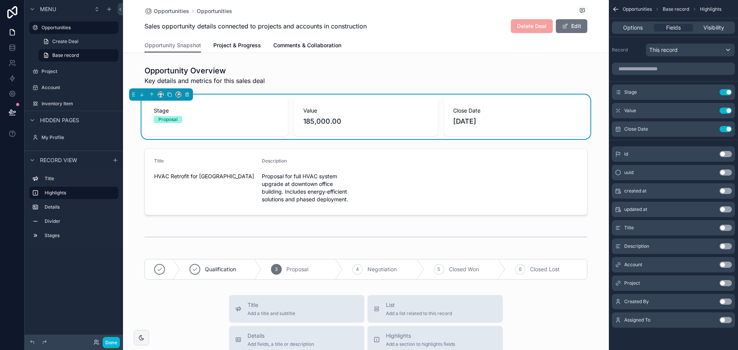
click at [614, 10] on icon "scrollable content" at bounding box center [616, 9] width 8 height 8
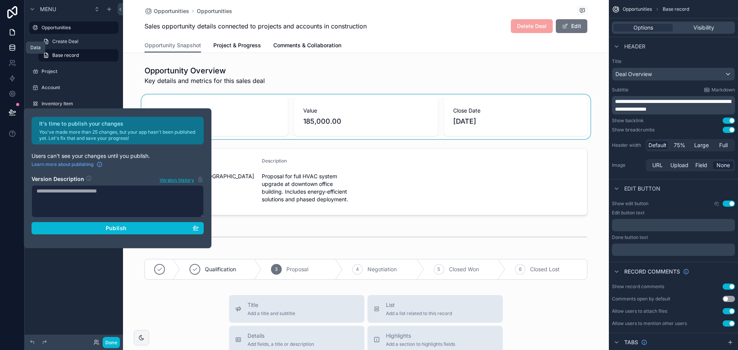
click at [15, 51] on icon at bounding box center [12, 48] width 8 height 8
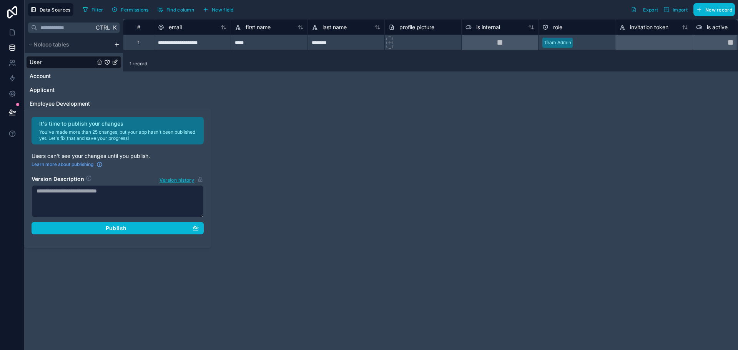
click at [239, 292] on div "**********" at bounding box center [430, 184] width 615 height 331
click at [140, 209] on textarea at bounding box center [117, 201] width 172 height 32
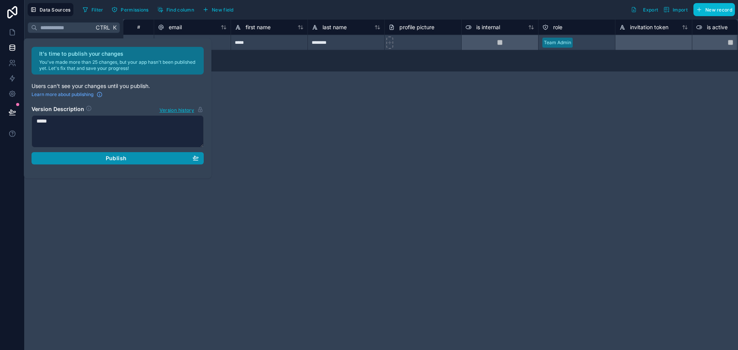
type textarea "*****"
click at [132, 162] on button "Publish" at bounding box center [117, 158] width 172 height 12
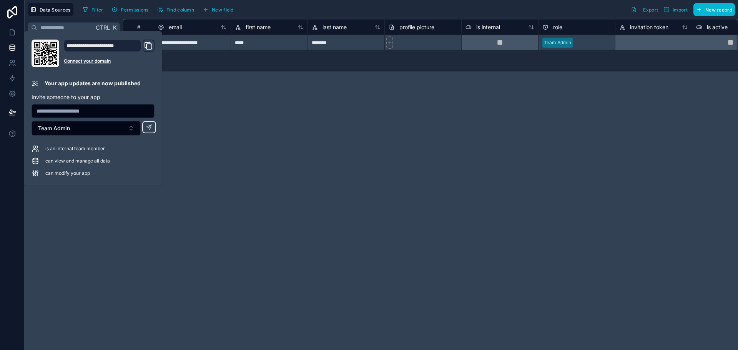
click at [149, 45] on icon "Domain and Custom Link" at bounding box center [148, 45] width 9 height 9
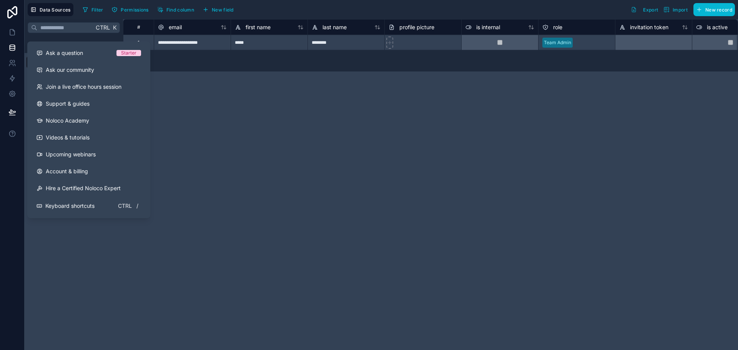
click at [265, 171] on div "**********" at bounding box center [430, 184] width 615 height 331
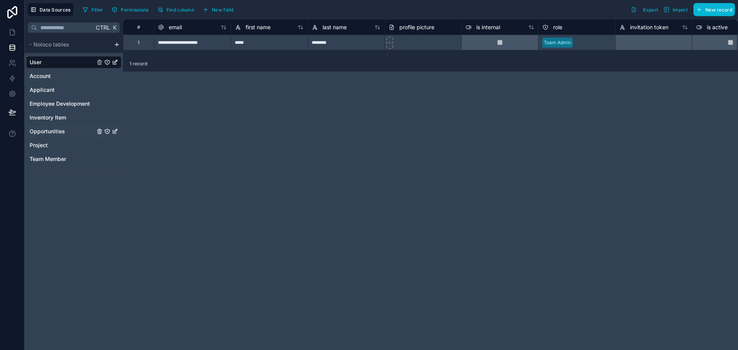
click at [58, 133] on span "Opportunities" at bounding box center [47, 132] width 35 height 8
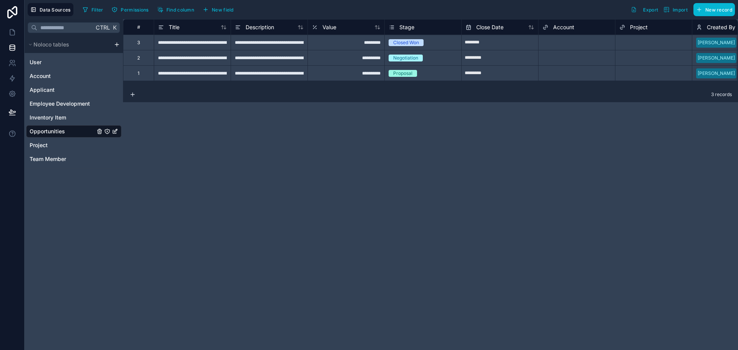
click at [407, 43] on div "Closed Won" at bounding box center [406, 42] width 26 height 7
click at [417, 28] on div "Stage" at bounding box center [422, 27] width 69 height 9
click at [427, 123] on div "**********" at bounding box center [430, 184] width 615 height 331
click at [408, 42] on div "Closed Won" at bounding box center [406, 42] width 26 height 7
click at [402, 41] on div "Closed Won" at bounding box center [406, 42] width 26 height 7
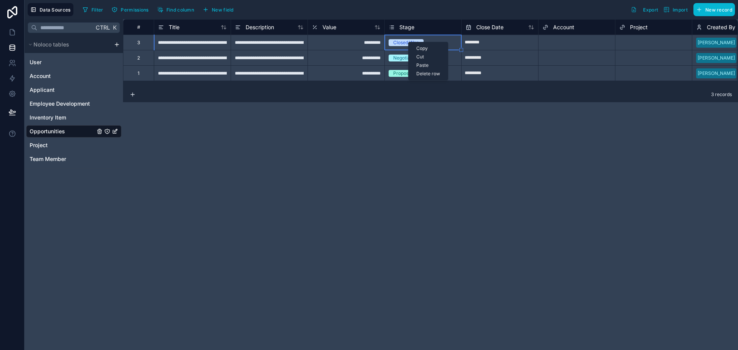
click at [402, 41] on div "Closed Won" at bounding box center [406, 42] width 26 height 7
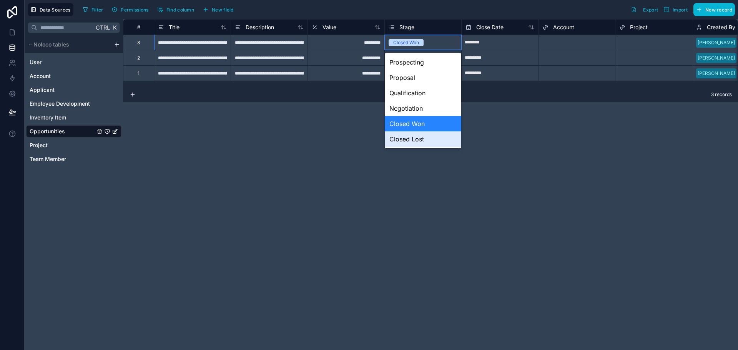
click at [599, 236] on div "**********" at bounding box center [430, 184] width 615 height 331
click at [637, 159] on div "**********" at bounding box center [430, 184] width 615 height 331
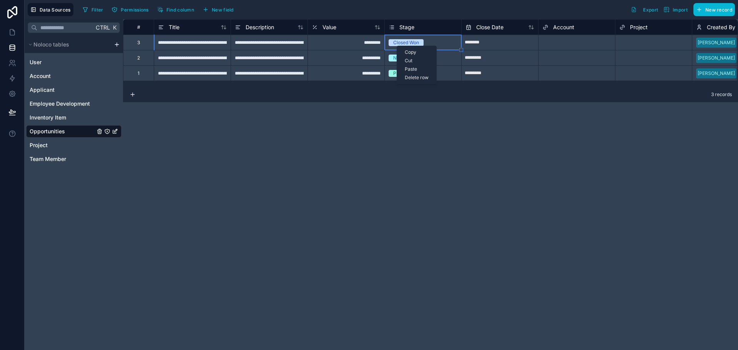
click at [399, 39] on div "Closed Won" at bounding box center [406, 42] width 26 height 7
click at [403, 28] on span "Stage" at bounding box center [406, 27] width 15 height 8
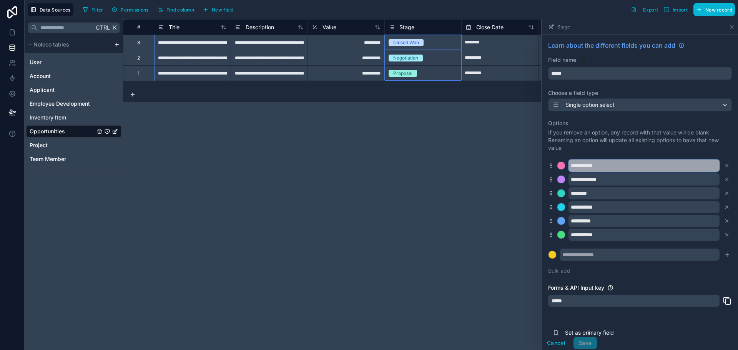
click at [623, 167] on input "**********" at bounding box center [643, 165] width 151 height 12
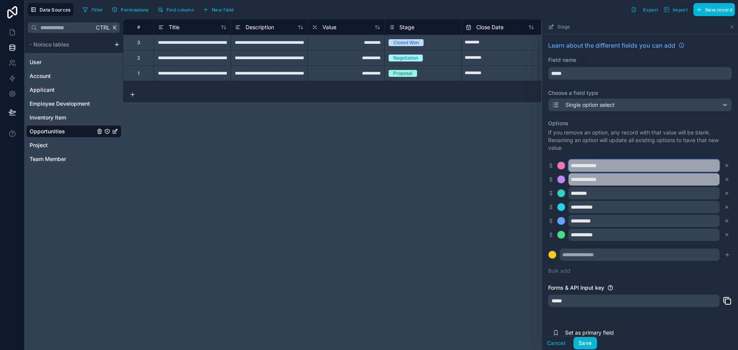
type input "**********"
click at [617, 183] on input "**********" at bounding box center [643, 179] width 151 height 12
click at [616, 183] on input "**********" at bounding box center [643, 179] width 151 height 12
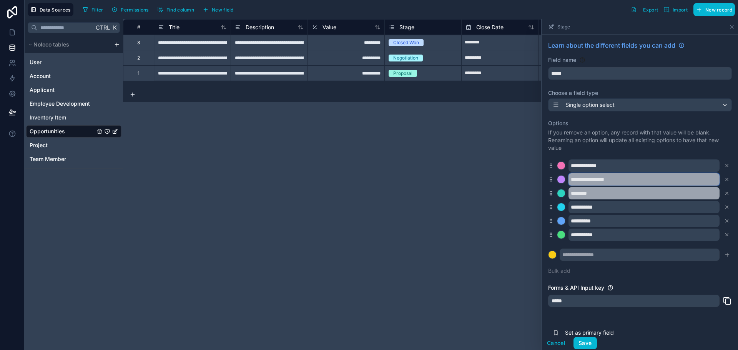
type input "**********"
click at [587, 192] on input "********" at bounding box center [643, 193] width 151 height 12
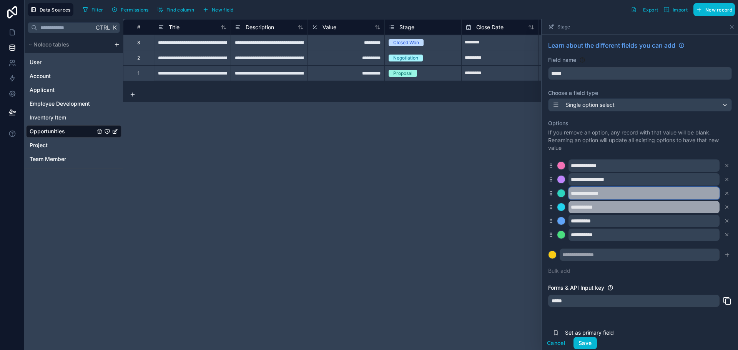
type input "**********"
click at [587, 207] on input "**********" at bounding box center [643, 207] width 151 height 12
click at [633, 207] on input "**********" at bounding box center [643, 207] width 151 height 12
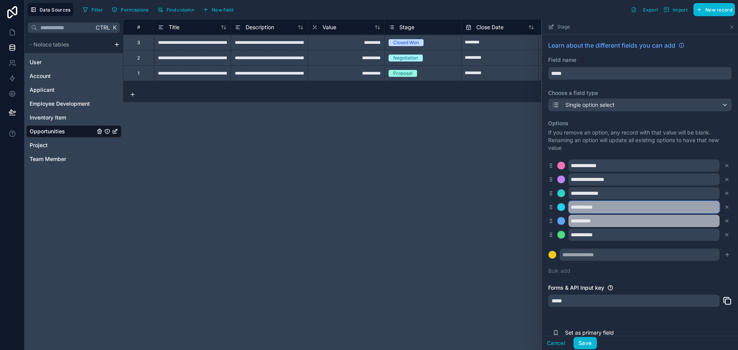
type input "**********"
click at [628, 219] on input "**********" at bounding box center [643, 221] width 151 height 12
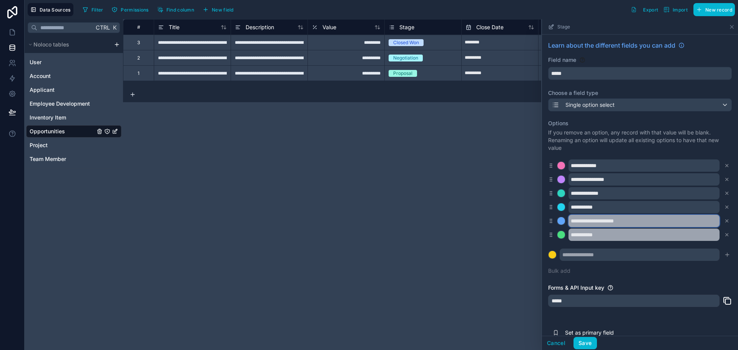
type input "**********"
click at [591, 233] on input "**********" at bounding box center [643, 235] width 151 height 12
type input "**********"
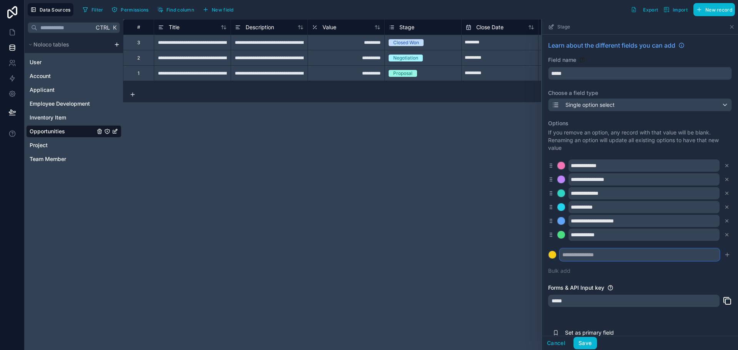
click at [597, 259] on input "text" at bounding box center [639, 255] width 160 height 12
type input "*******"
click at [548, 250] on button at bounding box center [552, 254] width 8 height 8
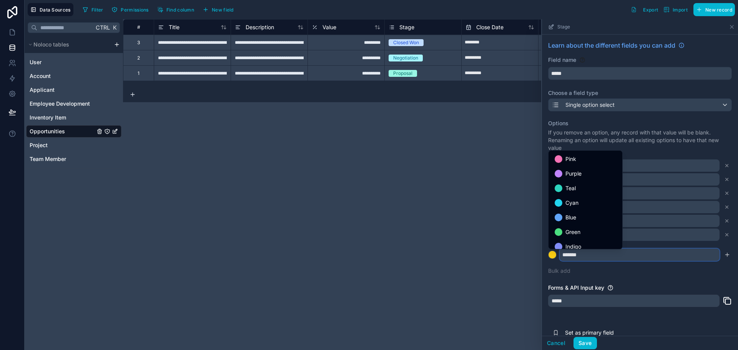
scroll to position [28, 0]
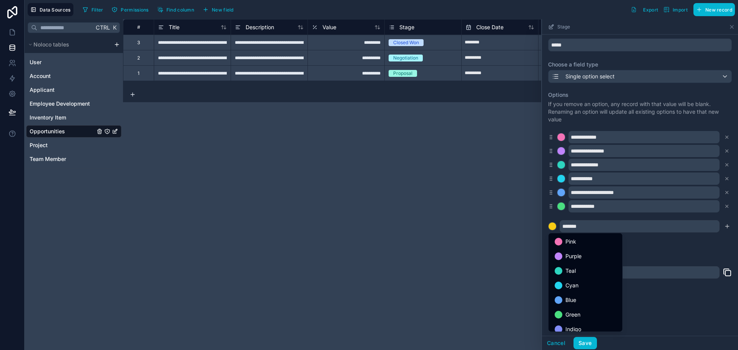
click at [560, 136] on div at bounding box center [640, 184] width 196 height 331
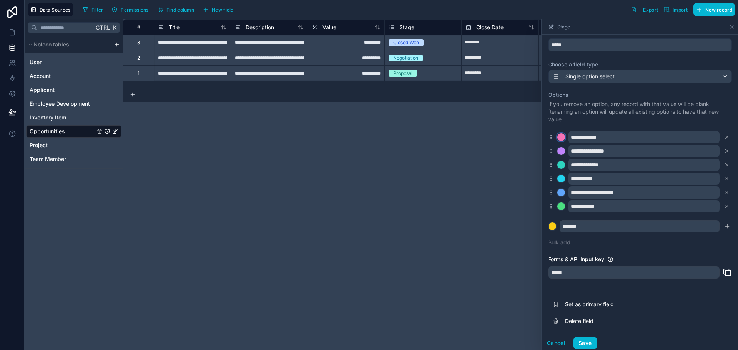
click at [561, 136] on div at bounding box center [561, 137] width 8 height 8
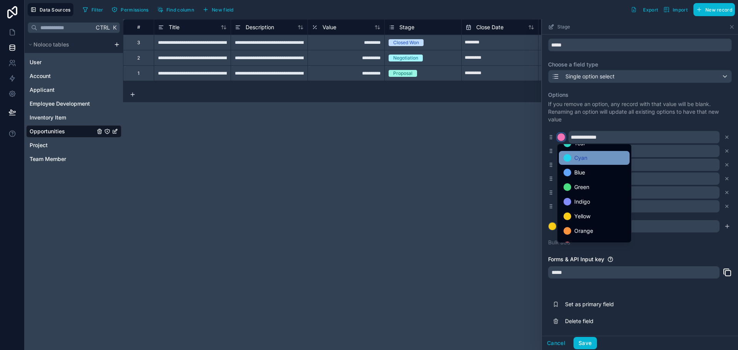
scroll to position [65, 0]
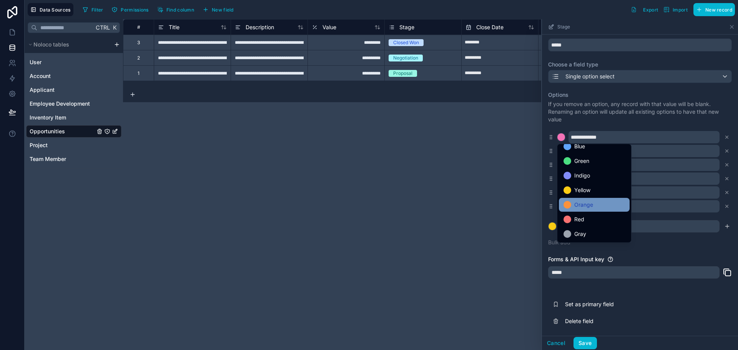
click at [582, 207] on span "Orange" at bounding box center [583, 204] width 19 height 9
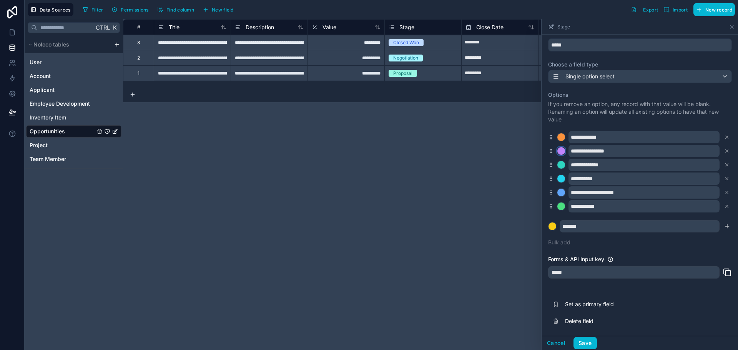
click at [562, 151] on div at bounding box center [561, 151] width 8 height 8
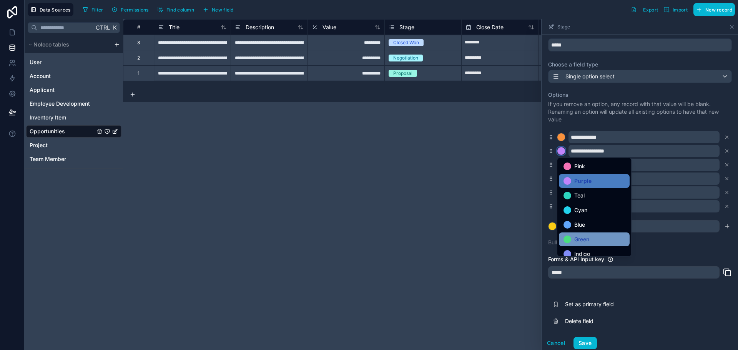
scroll to position [38, 0]
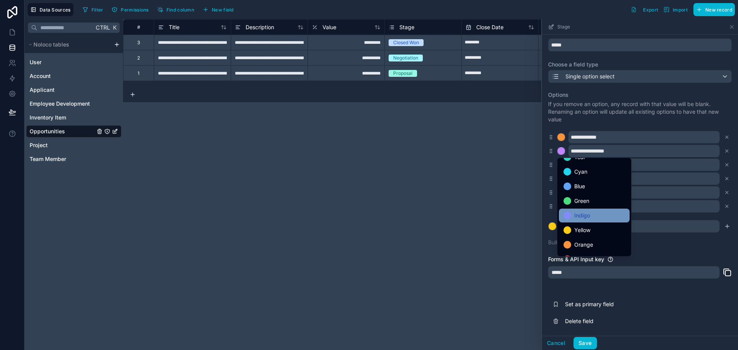
click at [593, 212] on div "Indigo" at bounding box center [593, 215] width 61 height 9
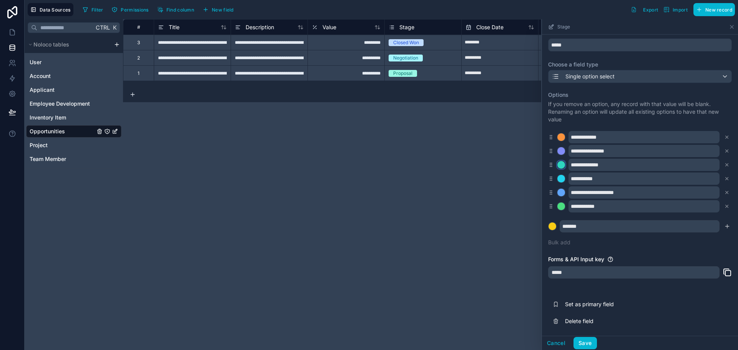
click at [557, 163] on div at bounding box center [561, 165] width 8 height 8
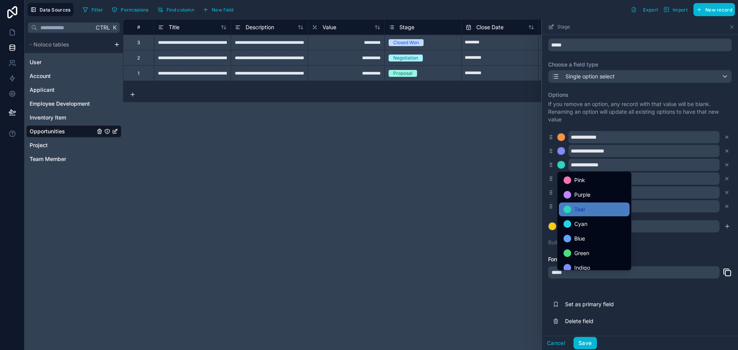
click at [561, 136] on div at bounding box center [640, 184] width 196 height 331
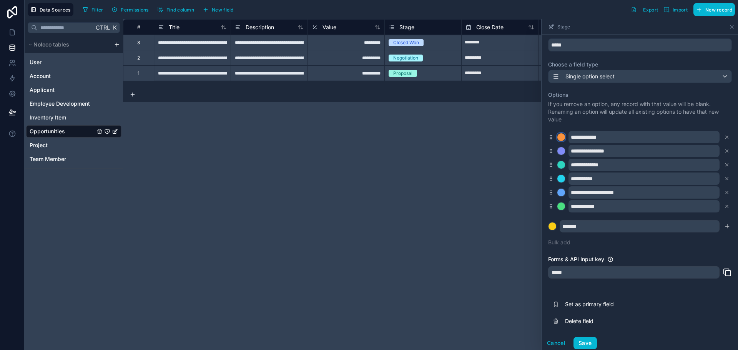
click at [561, 136] on div at bounding box center [561, 137] width 8 height 8
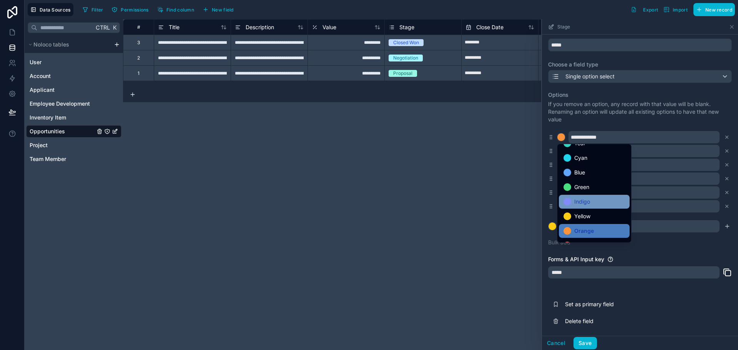
click at [584, 197] on div "Indigo" at bounding box center [594, 202] width 71 height 14
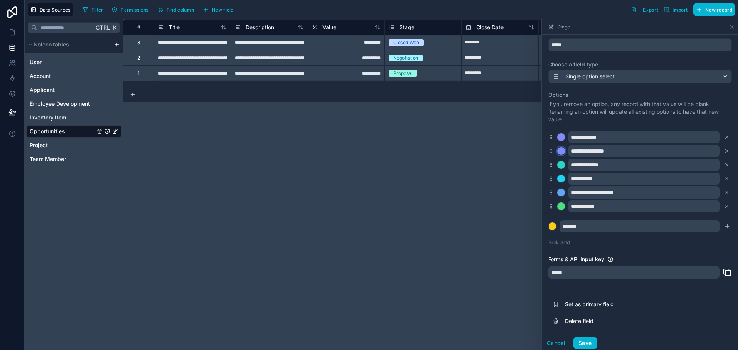
click at [561, 150] on div at bounding box center [561, 151] width 8 height 8
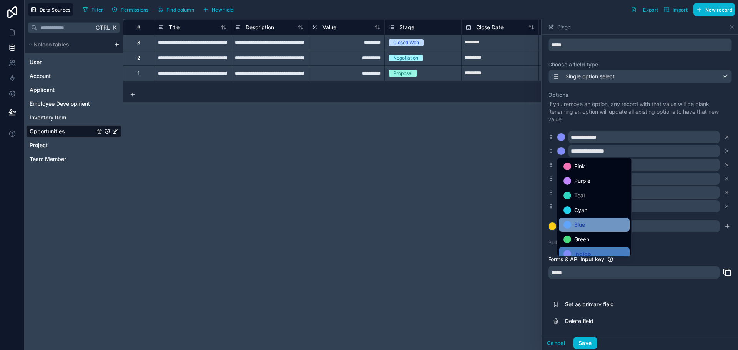
click at [581, 223] on span "Blue" at bounding box center [579, 224] width 11 height 9
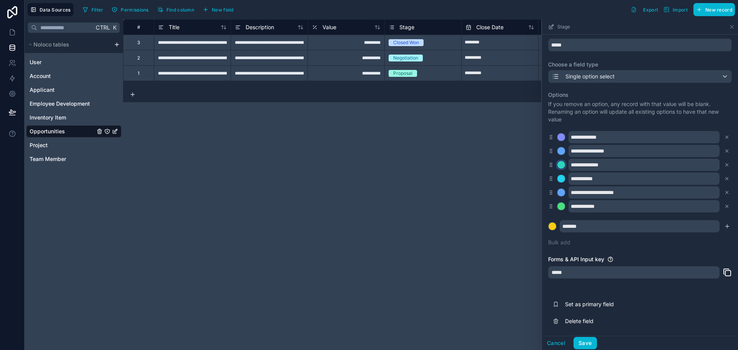
click at [562, 164] on div at bounding box center [561, 165] width 8 height 8
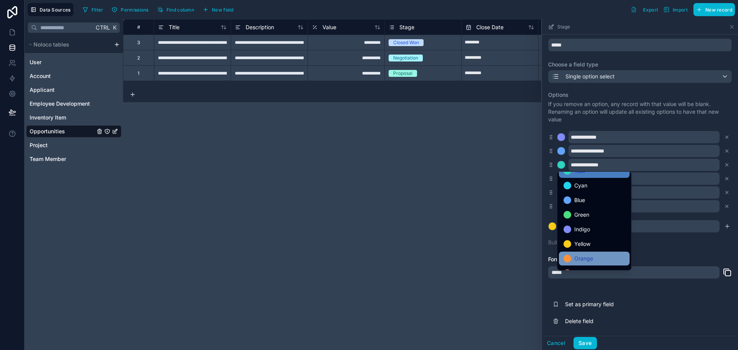
click at [587, 252] on div "Orange" at bounding box center [594, 259] width 71 height 14
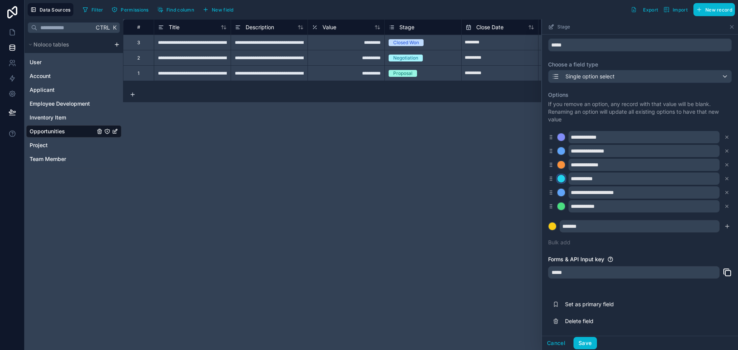
click at [562, 178] on div at bounding box center [561, 179] width 8 height 8
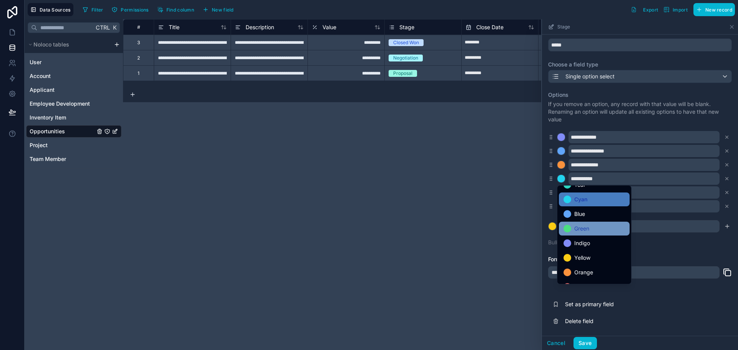
click at [584, 227] on span "Green" at bounding box center [581, 228] width 15 height 9
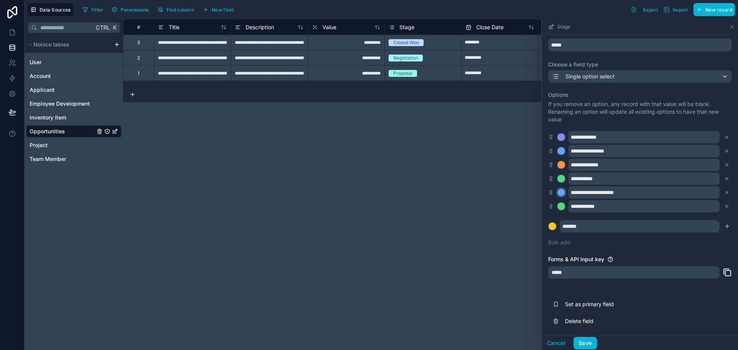
click at [560, 191] on div at bounding box center [561, 193] width 8 height 8
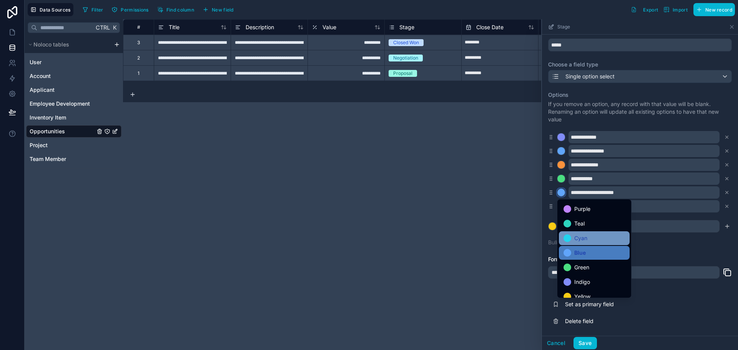
scroll to position [0, 0]
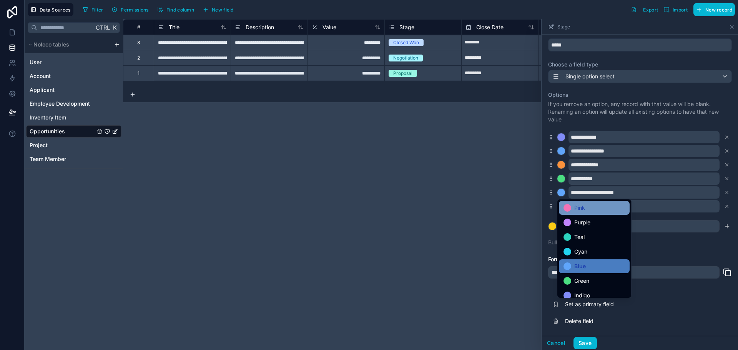
click at [592, 207] on div "Pink" at bounding box center [593, 207] width 61 height 9
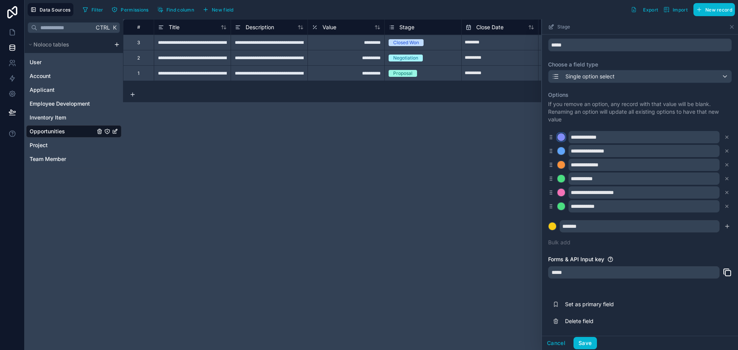
click at [562, 138] on div at bounding box center [561, 137] width 8 height 8
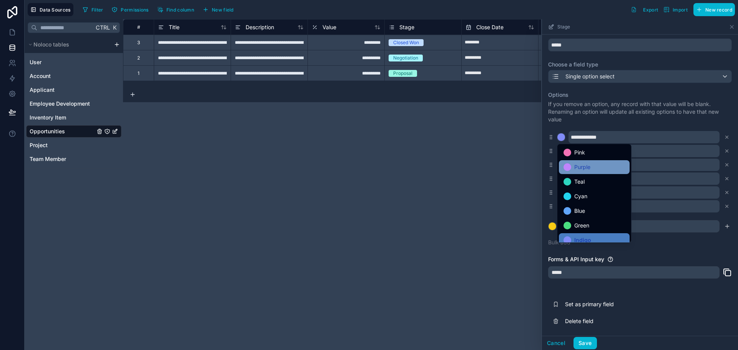
click at [585, 163] on span "Purple" at bounding box center [582, 166] width 16 height 9
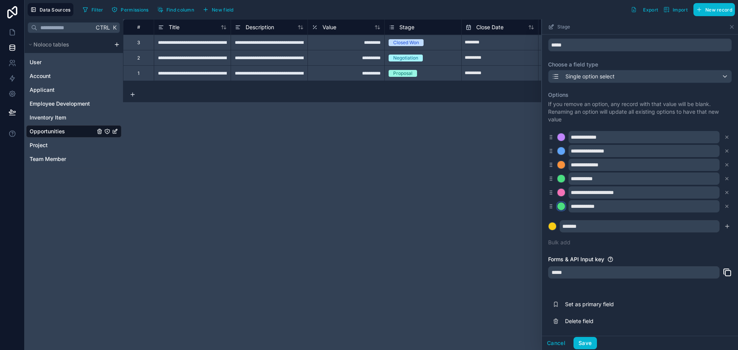
click at [562, 204] on div at bounding box center [561, 206] width 8 height 8
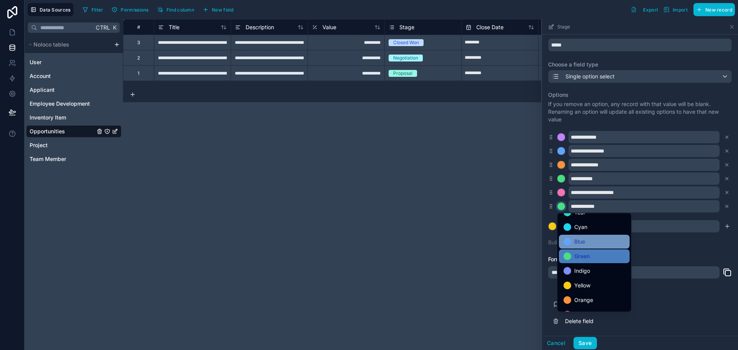
scroll to position [65, 0]
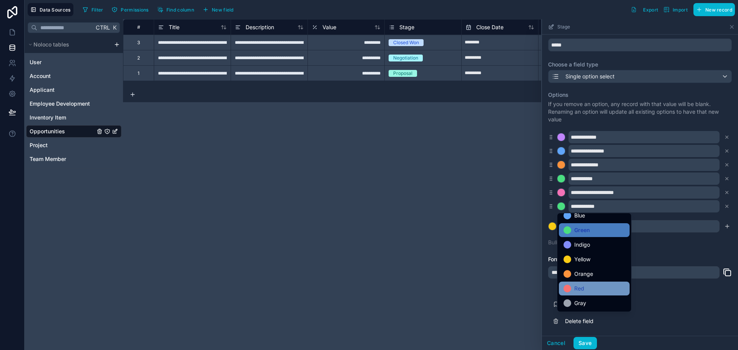
click at [577, 285] on span "Red" at bounding box center [579, 288] width 10 height 9
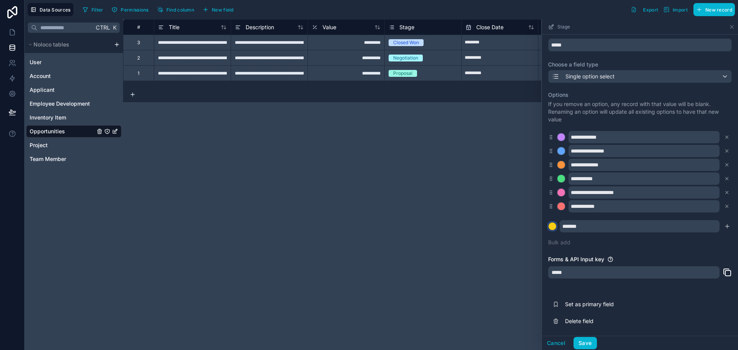
click at [553, 225] on div at bounding box center [552, 226] width 8 height 8
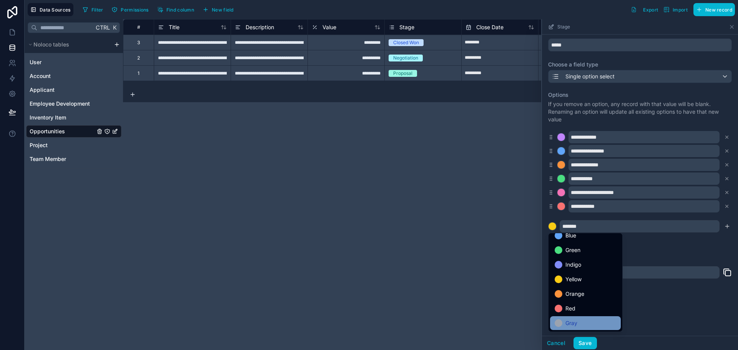
click at [579, 323] on div "Gray" at bounding box center [584, 322] width 61 height 9
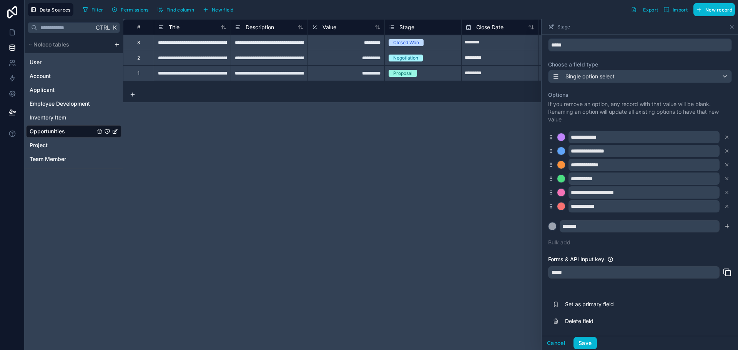
click at [513, 244] on div "**********" at bounding box center [430, 184] width 615 height 331
click at [724, 226] on icon "submit" at bounding box center [727, 226] width 6 height 6
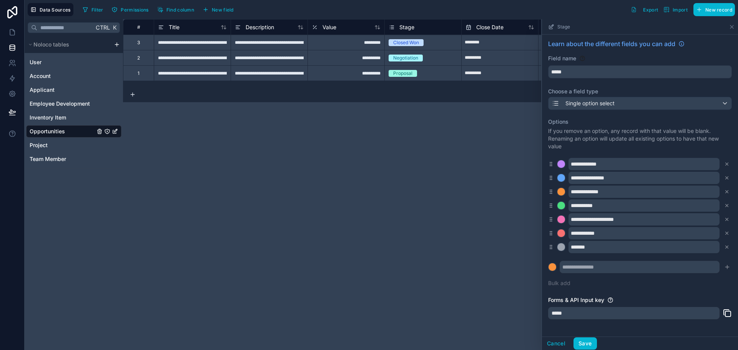
scroll to position [0, 0]
click at [592, 341] on button "Save" at bounding box center [584, 343] width 23 height 12
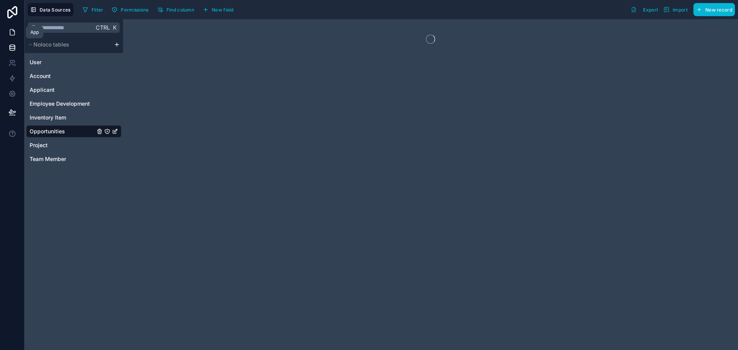
click at [12, 32] on icon at bounding box center [12, 32] width 8 height 8
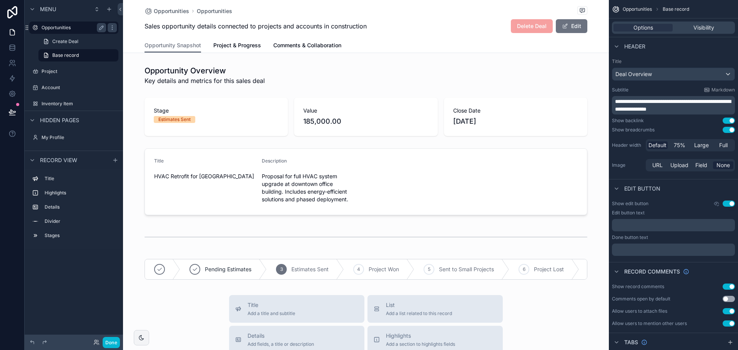
click at [61, 23] on div "Opportunities" at bounding box center [73, 27] width 65 height 9
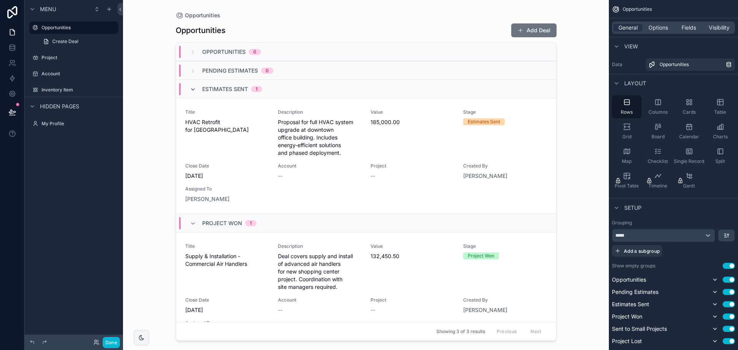
click at [191, 89] on icon "scrollable content" at bounding box center [193, 89] width 6 height 6
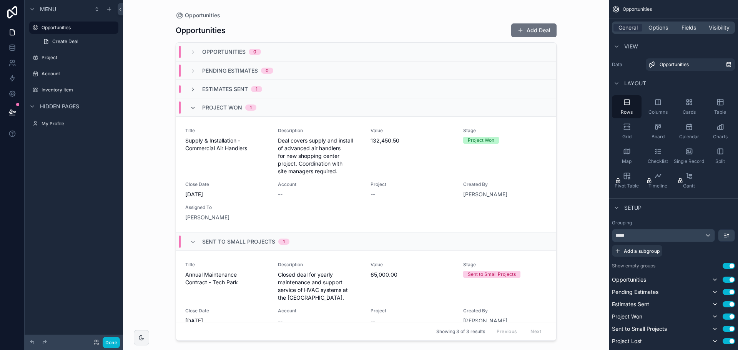
click at [194, 107] on icon "scrollable content" at bounding box center [193, 108] width 6 height 6
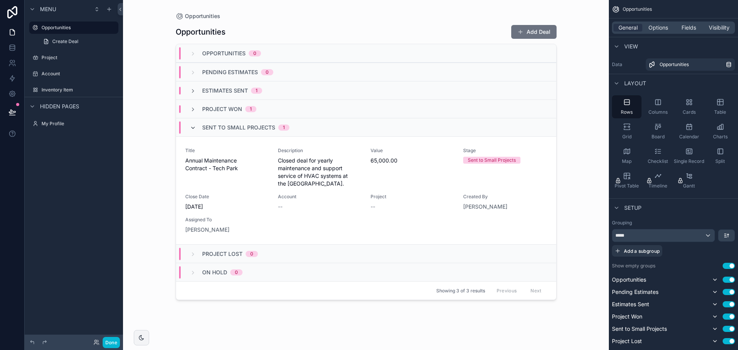
click at [194, 130] on icon "scrollable content" at bounding box center [193, 128] width 6 height 6
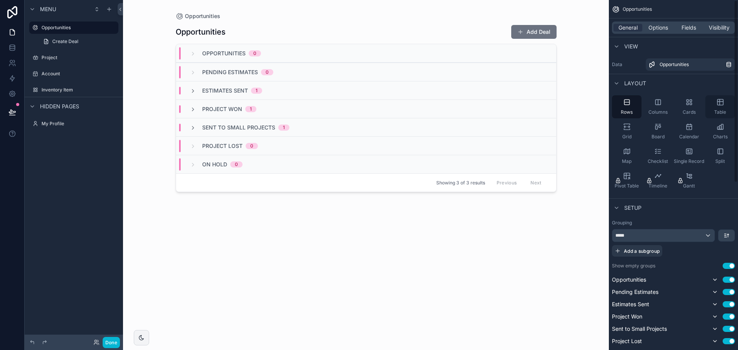
click at [720, 104] on icon "scrollable content" at bounding box center [720, 102] width 8 height 8
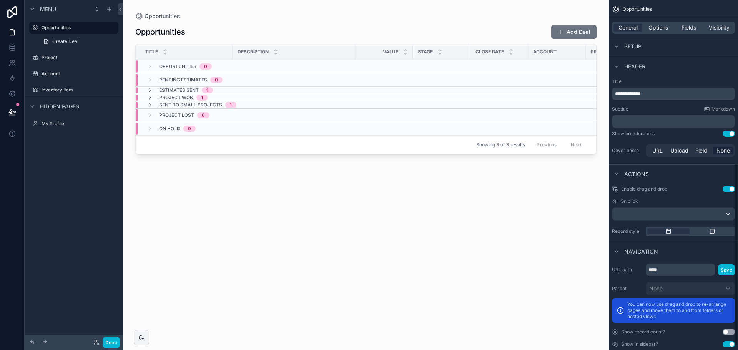
scroll to position [320, 0]
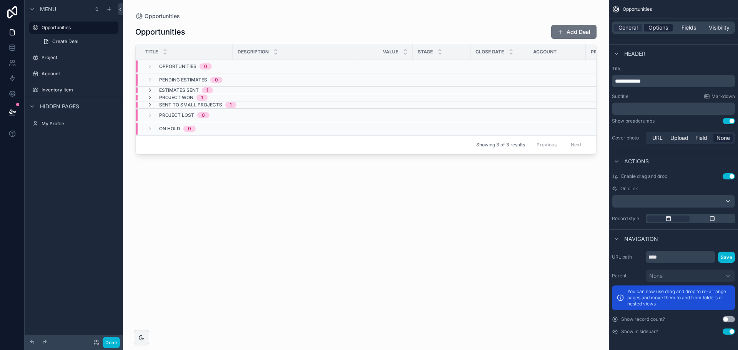
click at [660, 28] on span "Options" at bounding box center [658, 28] width 20 height 8
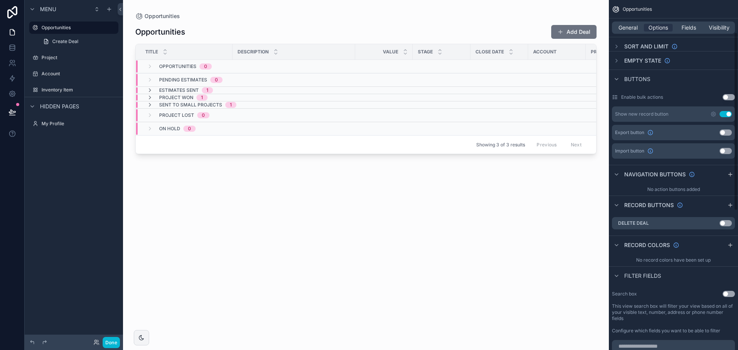
scroll to position [0, 0]
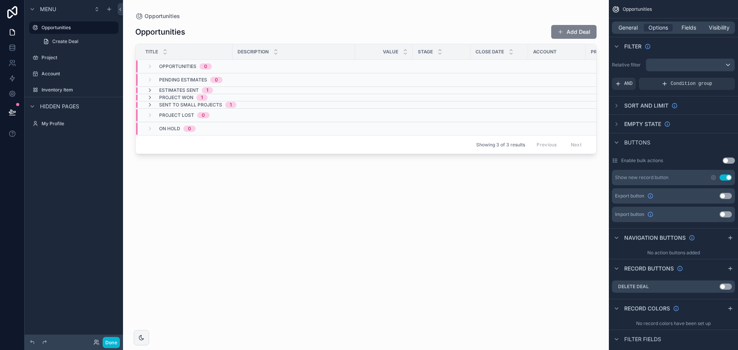
click at [579, 36] on button "Add Deal" at bounding box center [573, 32] width 45 height 14
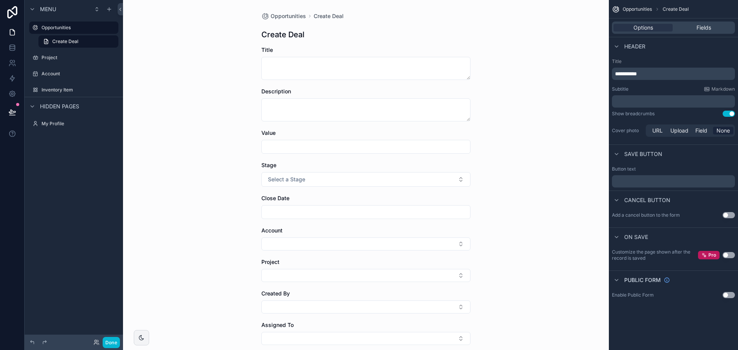
click at [657, 76] on p "**********" at bounding box center [674, 74] width 118 height 8
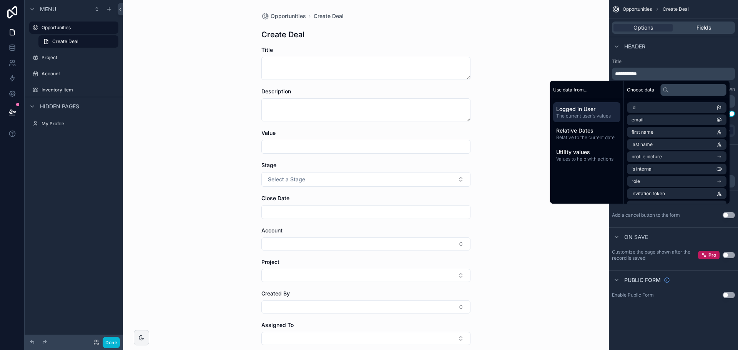
click at [637, 71] on span "**********" at bounding box center [626, 73] width 22 height 5
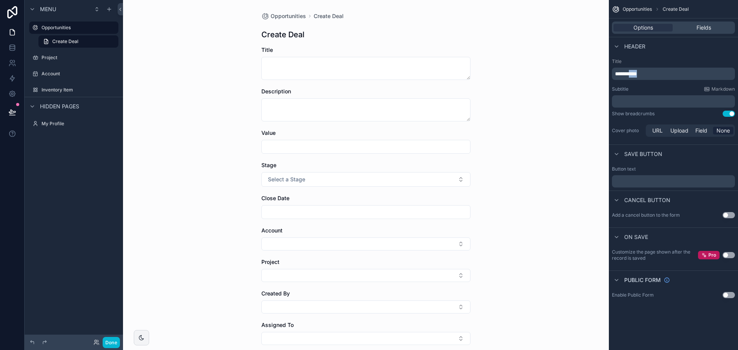
click at [637, 71] on span "**********" at bounding box center [626, 73] width 22 height 5
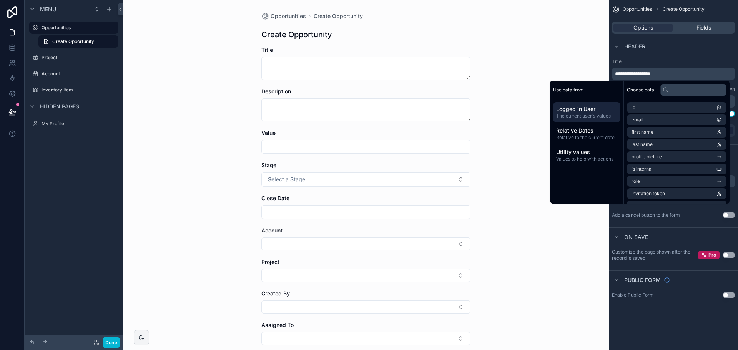
click at [640, 71] on span "**********" at bounding box center [632, 73] width 35 height 5
copy span "**********"
click at [571, 37] on div "Opportunities Create Opportunity Create Opportunity Title Description Value Sta…" at bounding box center [366, 175] width 486 height 350
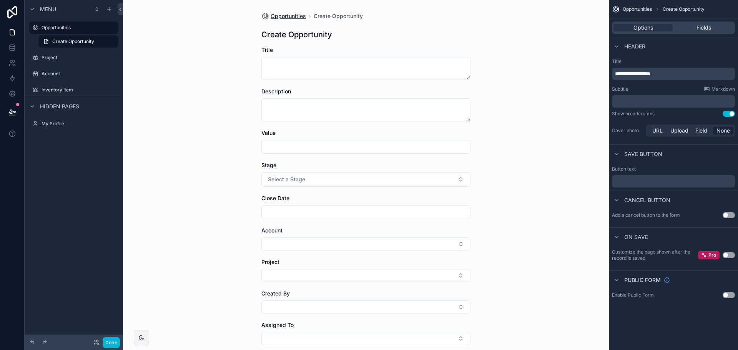
click at [275, 14] on span "Opportunities" at bounding box center [287, 16] width 35 height 8
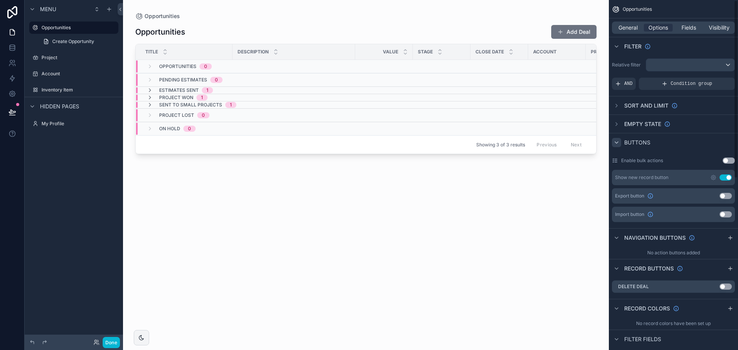
click at [617, 143] on icon "scrollable content" at bounding box center [616, 143] width 3 height 2
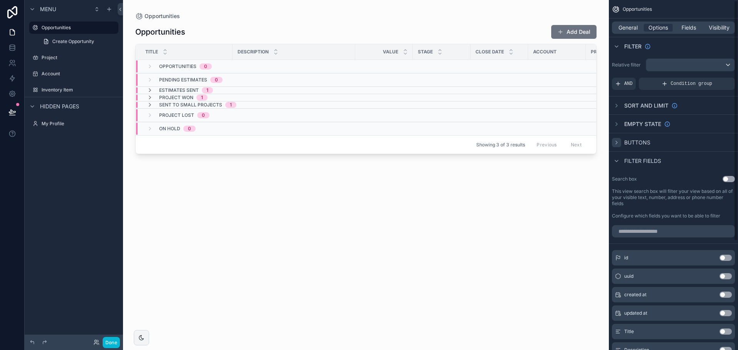
click at [617, 142] on icon "scrollable content" at bounding box center [616, 142] width 6 height 6
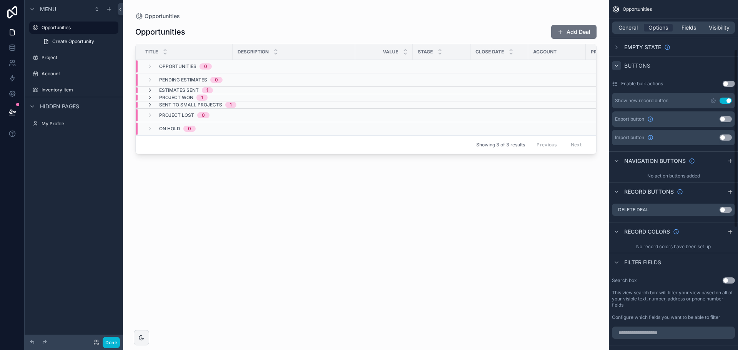
scroll to position [115, 0]
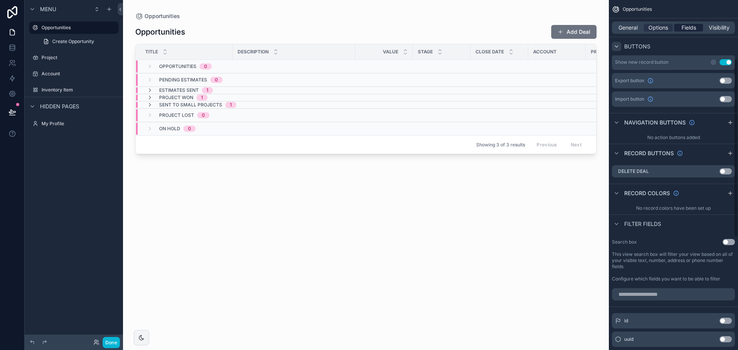
click at [690, 30] on span "Fields" at bounding box center [688, 28] width 15 height 8
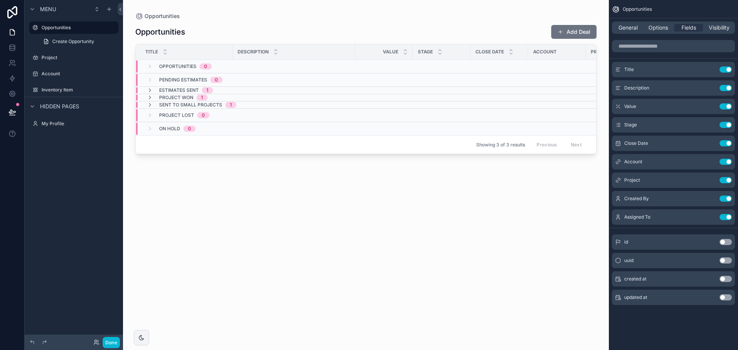
scroll to position [0, 0]
click at [727, 23] on div "General Options Fields Visibility" at bounding box center [673, 28] width 123 height 12
click at [724, 28] on span "Visibility" at bounding box center [718, 28] width 21 height 8
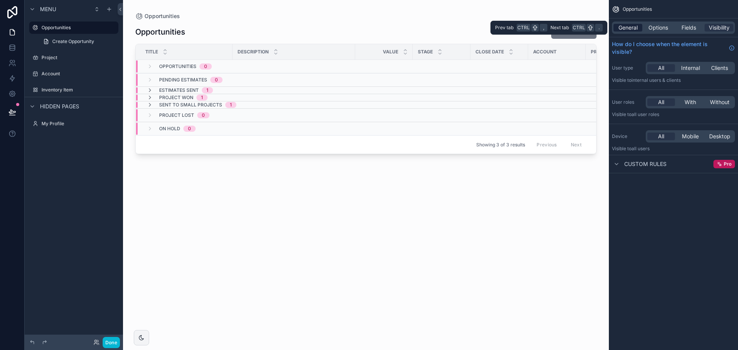
click at [630, 27] on span "General" at bounding box center [627, 28] width 19 height 8
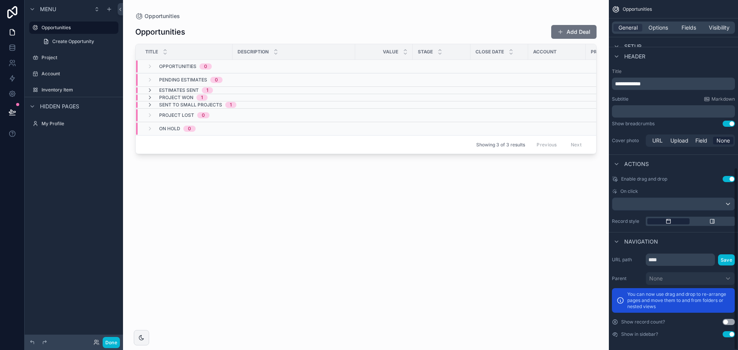
scroll to position [320, 0]
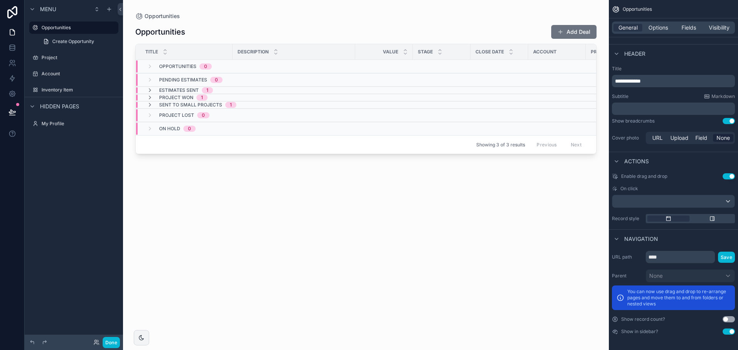
drag, startPoint x: 588, startPoint y: 33, endPoint x: 562, endPoint y: 15, distance: 31.8
click at [562, 15] on div "Opportunities" at bounding box center [365, 16] width 461 height 8
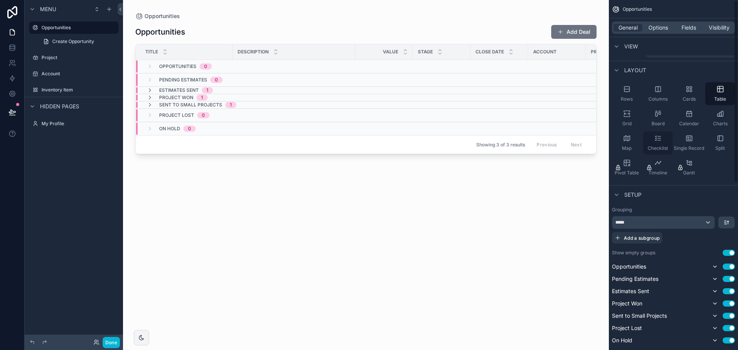
scroll to position [0, 0]
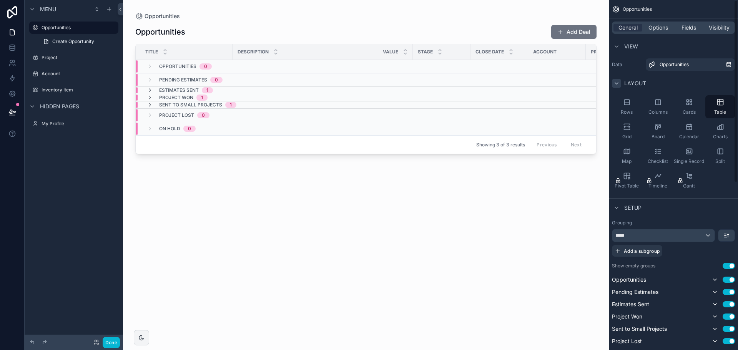
click at [619, 83] on icon "scrollable content" at bounding box center [616, 83] width 6 height 6
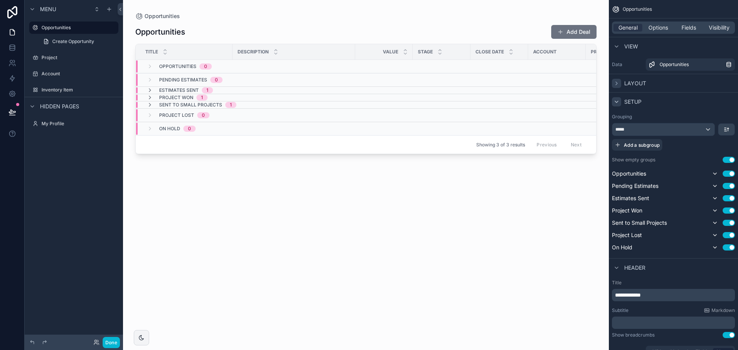
click at [616, 101] on icon "scrollable content" at bounding box center [616, 102] width 6 height 6
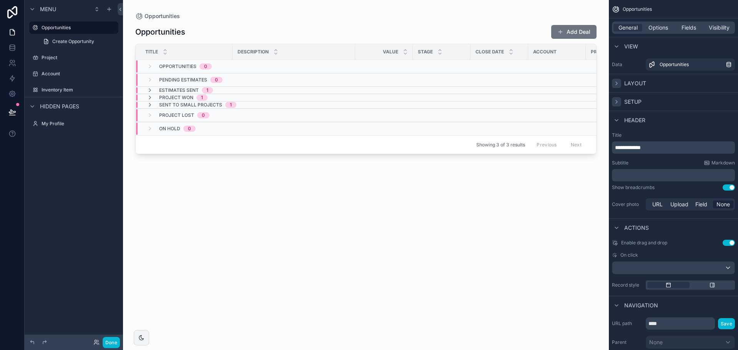
click at [619, 104] on div "scrollable content" at bounding box center [616, 101] width 9 height 9
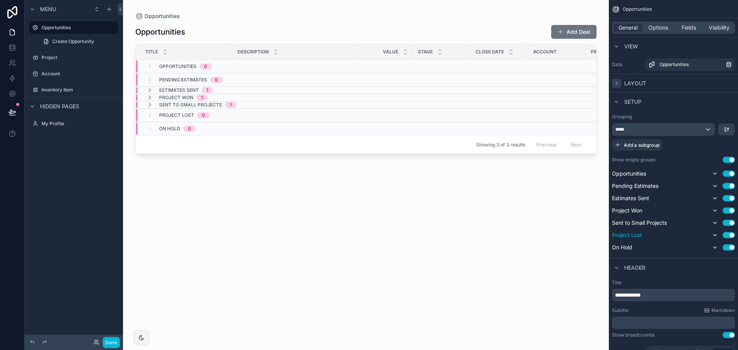
drag, startPoint x: 628, startPoint y: 232, endPoint x: 633, endPoint y: 239, distance: 8.8
click at [633, 239] on div "Project Lost Use setting" at bounding box center [673, 234] width 123 height 9
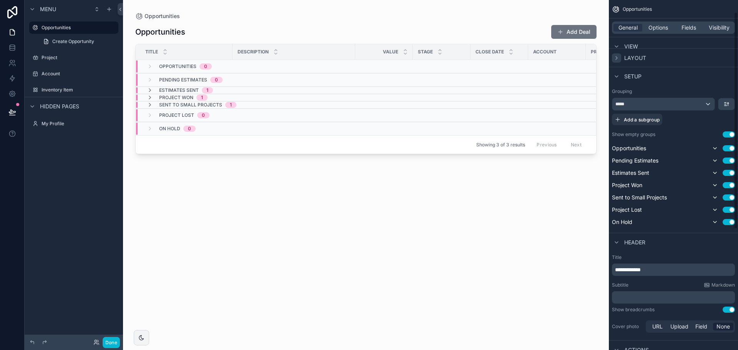
scroll to position [38, 0]
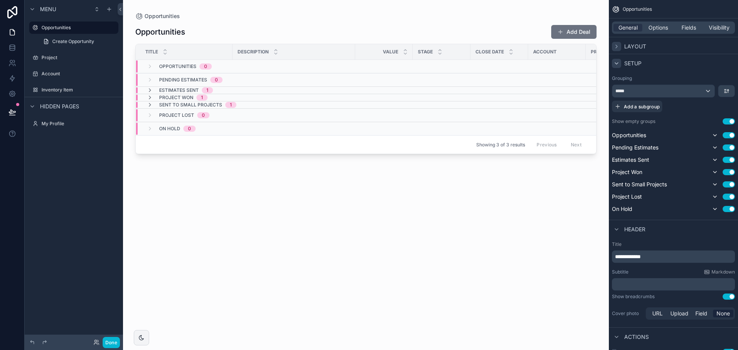
click at [616, 65] on icon "scrollable content" at bounding box center [616, 63] width 6 height 6
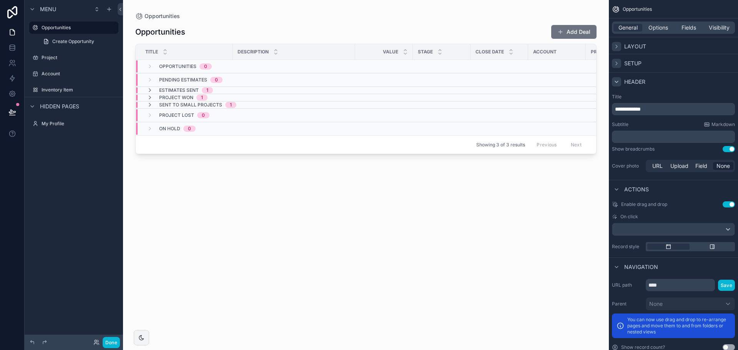
click at [617, 82] on icon "scrollable content" at bounding box center [616, 82] width 3 height 2
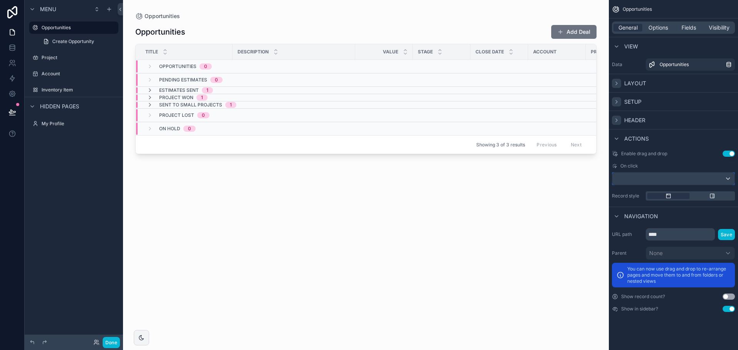
click at [640, 176] on div "scrollable content" at bounding box center [673, 178] width 122 height 12
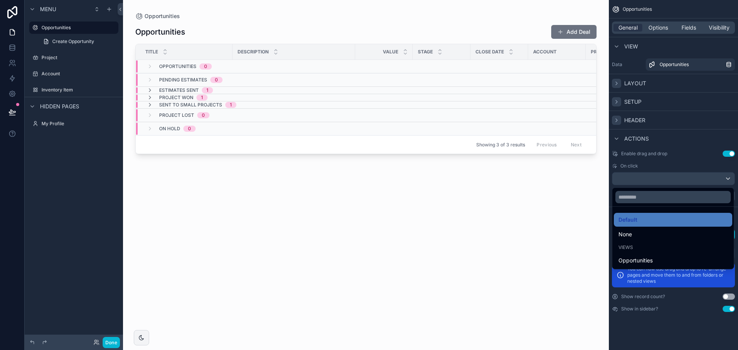
click at [640, 176] on div "scrollable content" at bounding box center [369, 175] width 738 height 350
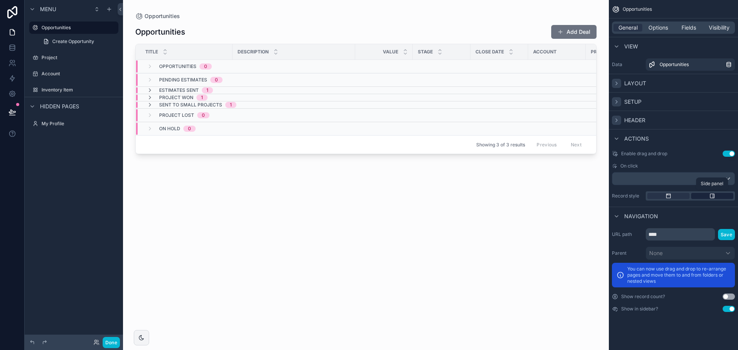
click at [723, 196] on div "scrollable content" at bounding box center [712, 196] width 42 height 6
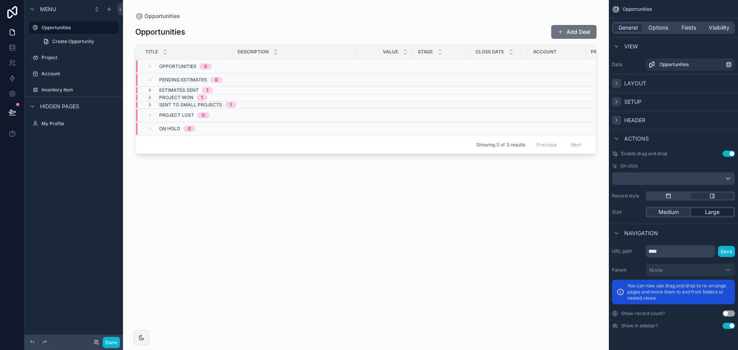
click at [714, 211] on span "Large" at bounding box center [712, 212] width 15 height 8
click at [153, 96] on icon "scrollable content" at bounding box center [150, 97] width 6 height 6
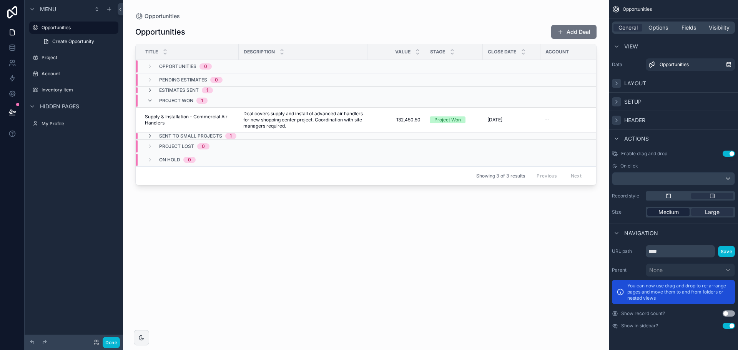
click at [665, 209] on span "Medium" at bounding box center [668, 212] width 20 height 8
click at [668, 196] on icon "scrollable content" at bounding box center [668, 196] width 6 height 6
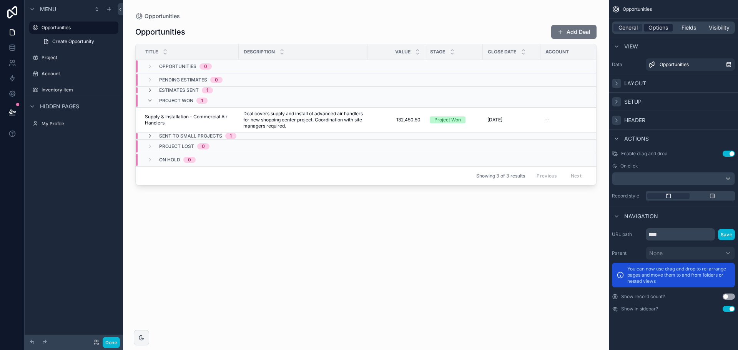
click at [660, 26] on span "Options" at bounding box center [658, 28] width 20 height 8
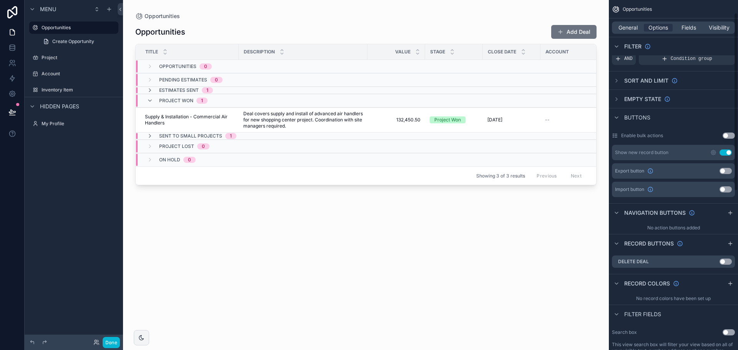
scroll to position [38, 0]
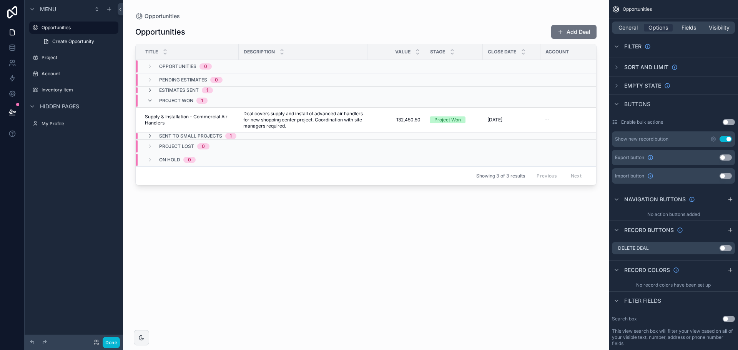
click at [710, 140] on div "Show new record button Use setting" at bounding box center [673, 138] width 123 height 15
click at [713, 139] on icon "scrollable content" at bounding box center [713, 139] width 6 height 6
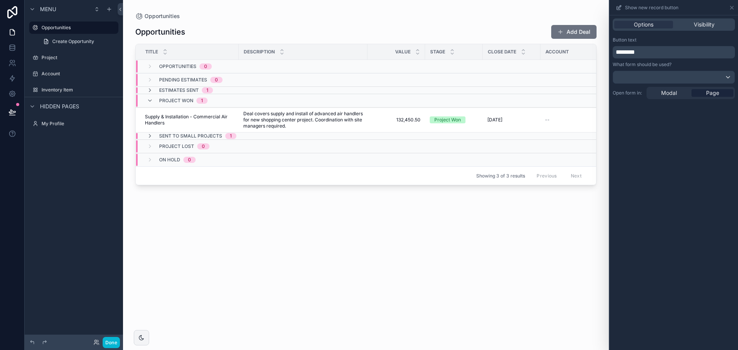
click at [661, 53] on p "********" at bounding box center [674, 52] width 118 height 9
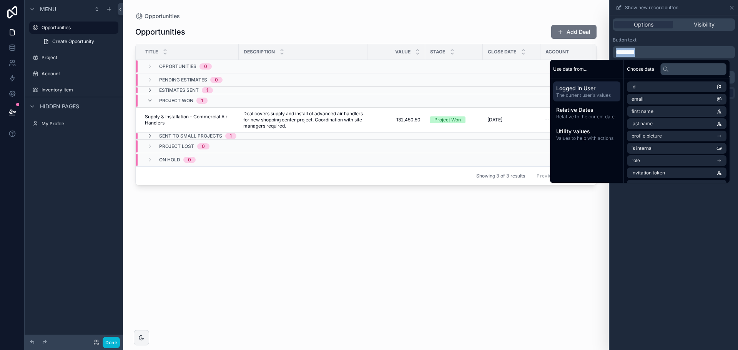
paste div "scrollable content"
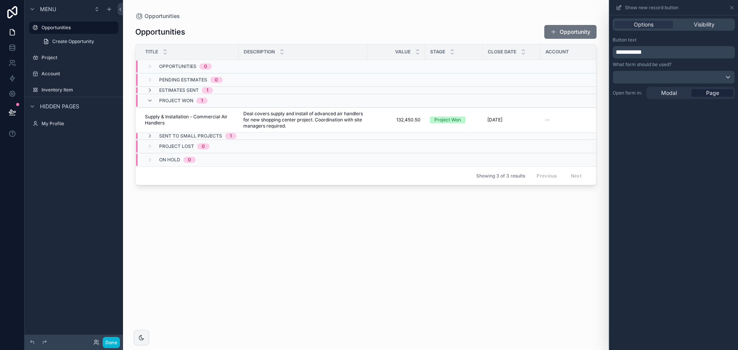
click at [616, 53] on span "**********" at bounding box center [628, 52] width 26 height 6
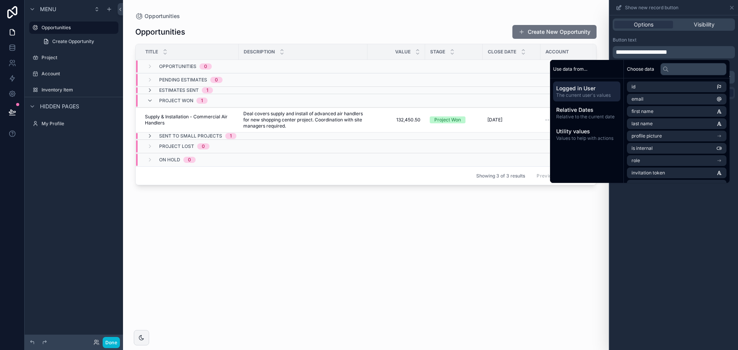
click at [561, 246] on div "Opportunities Create New Opportunity Title Description Value Stage Close Date A…" at bounding box center [365, 180] width 461 height 321
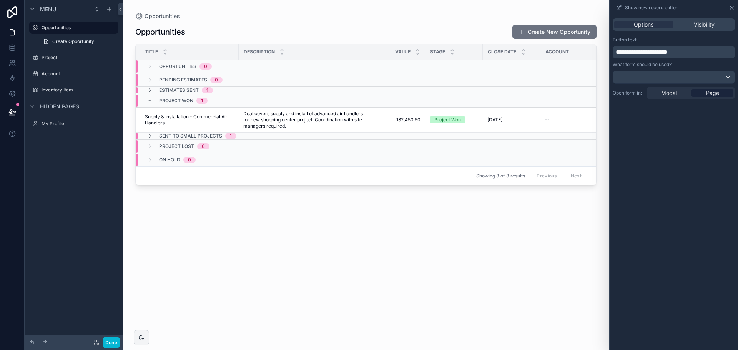
click at [730, 7] on icon at bounding box center [731, 8] width 6 height 6
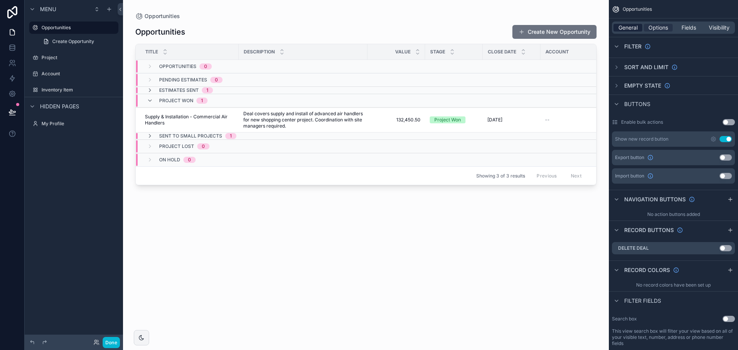
click at [627, 28] on span "General" at bounding box center [627, 28] width 19 height 8
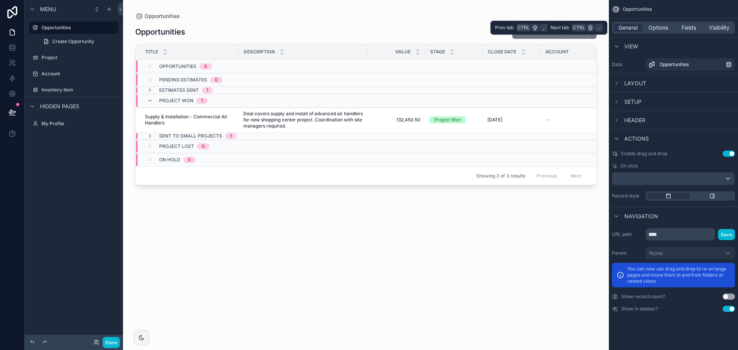
scroll to position [0, 0]
click at [625, 83] on span "Layout" at bounding box center [635, 84] width 22 height 8
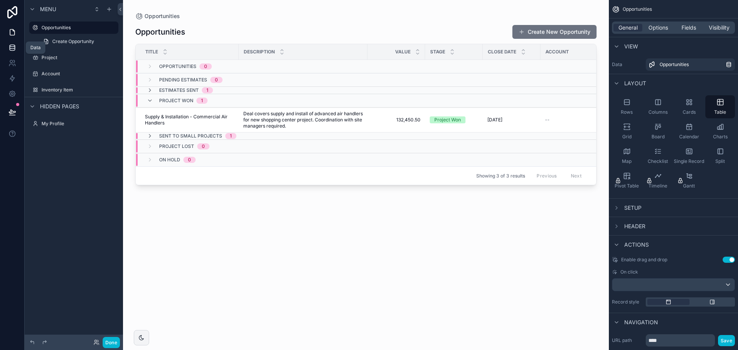
click at [12, 49] on icon at bounding box center [12, 48] width 8 height 8
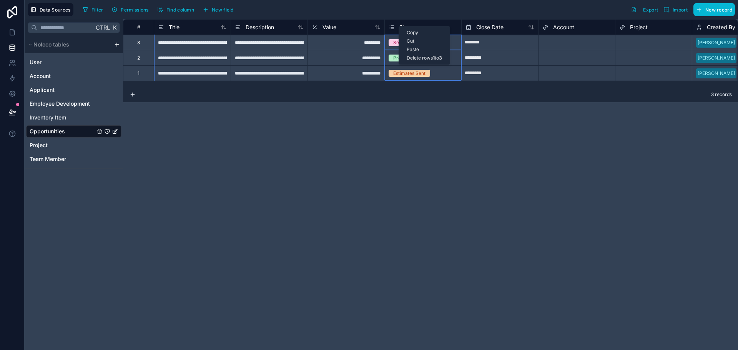
click at [394, 22] on div "Stage" at bounding box center [422, 26] width 77 height 15
click at [395, 28] on div "Stage" at bounding box center [401, 27] width 26 height 9
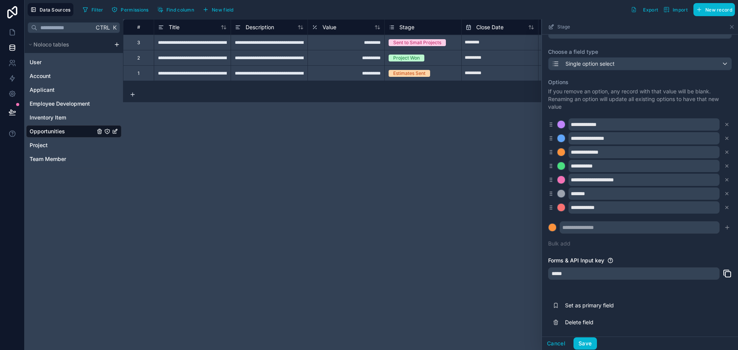
scroll to position [41, 0]
click at [9, 110] on icon at bounding box center [12, 112] width 8 height 8
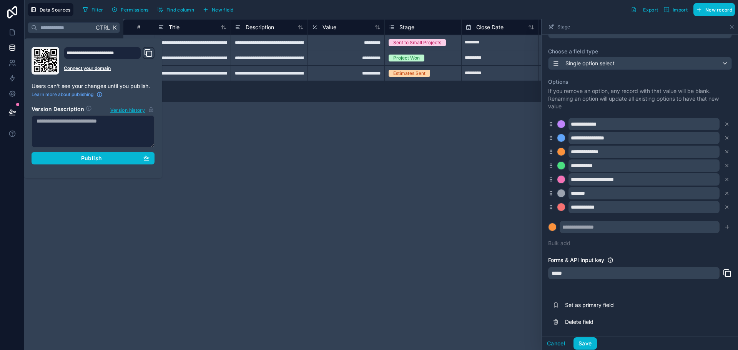
click at [88, 151] on section "Version Description Version history Publish" at bounding box center [92, 133] width 123 height 64
click at [88, 156] on span "Publish" at bounding box center [91, 158] width 21 height 7
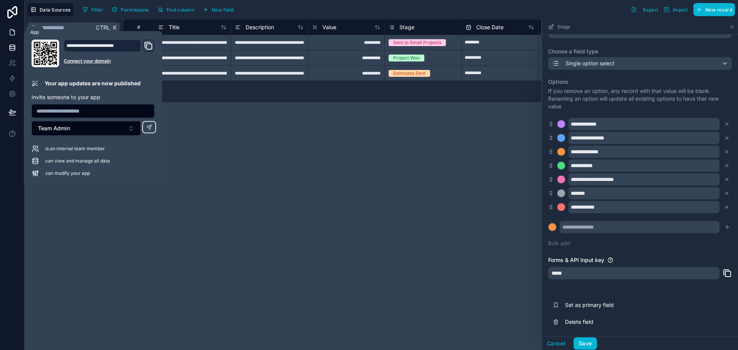
click at [9, 33] on icon at bounding box center [12, 32] width 8 height 8
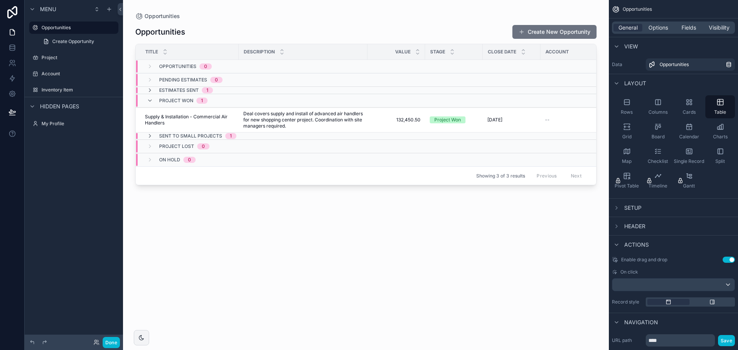
click at [634, 207] on span "Setup" at bounding box center [632, 208] width 17 height 8
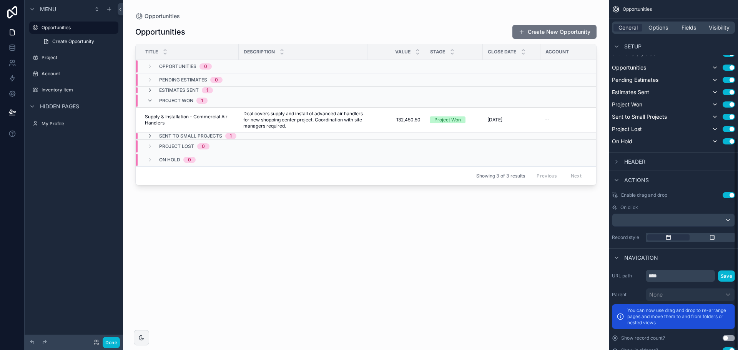
scroll to position [231, 0]
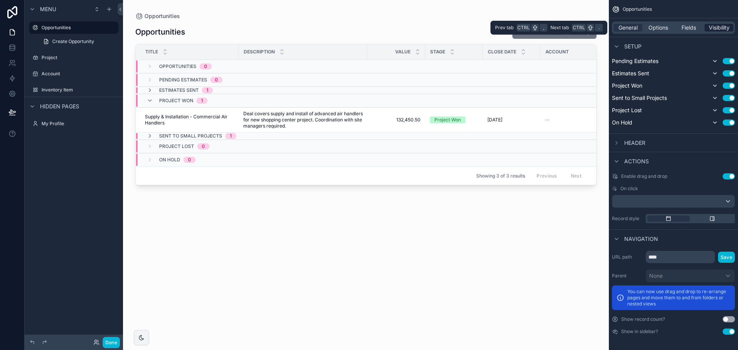
click at [718, 25] on span "Visibility" at bounding box center [718, 28] width 21 height 8
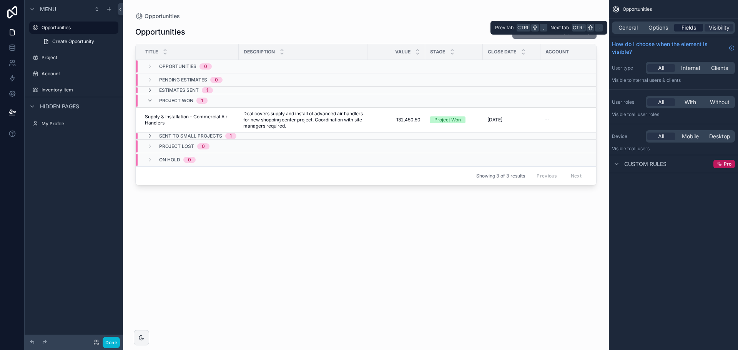
click at [700, 26] on div "Fields" at bounding box center [688, 28] width 29 height 8
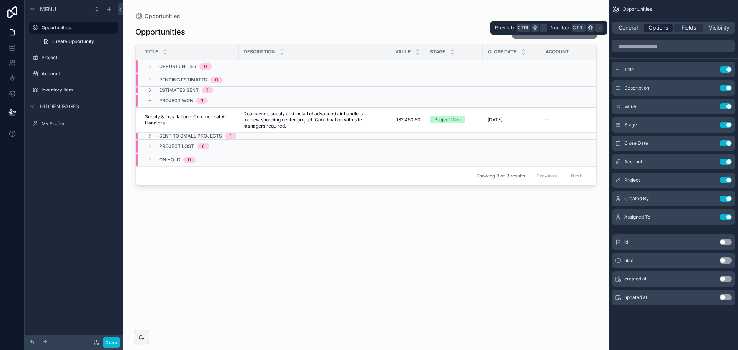
click at [661, 27] on span "Options" at bounding box center [658, 28] width 20 height 8
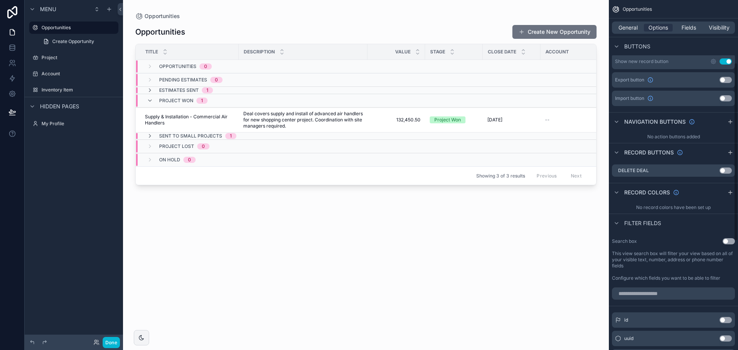
scroll to position [115, 0]
click at [630, 27] on span "General" at bounding box center [627, 28] width 19 height 8
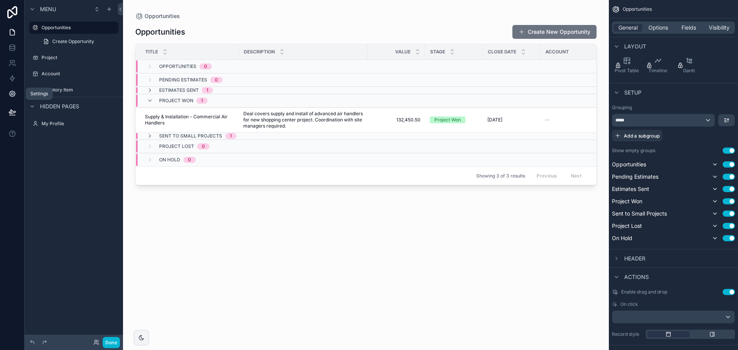
click at [12, 88] on link at bounding box center [12, 93] width 24 height 15
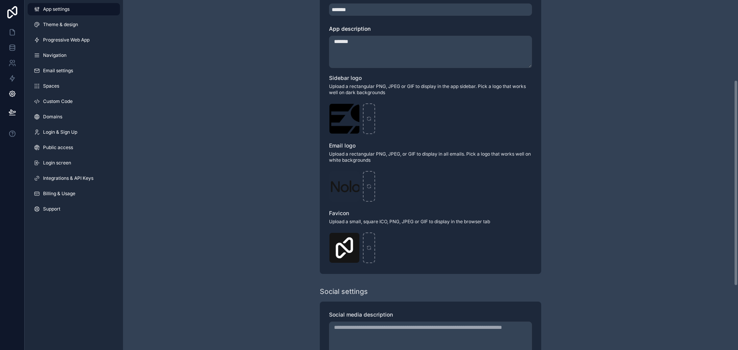
scroll to position [154, 0]
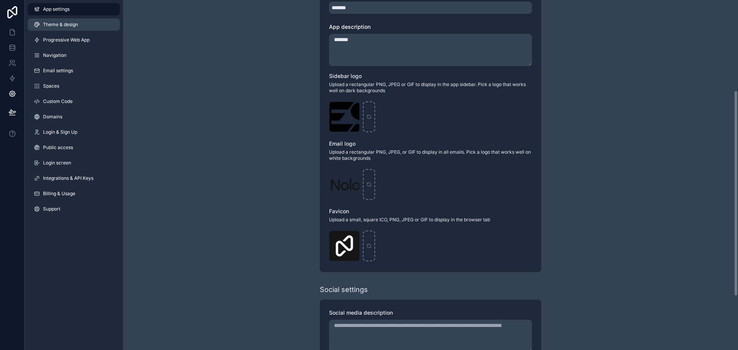
click at [68, 27] on span "Theme & design" at bounding box center [60, 25] width 35 height 6
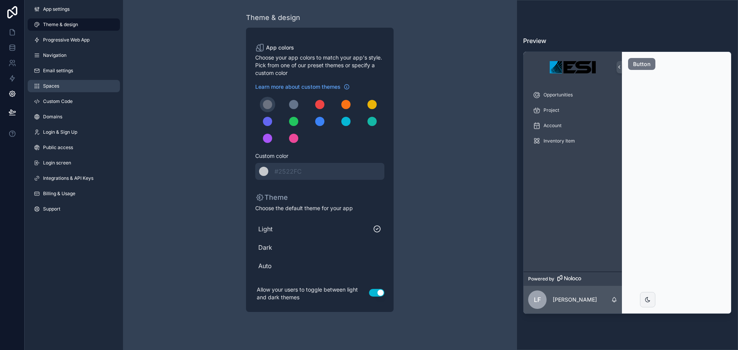
click at [39, 84] on icon at bounding box center [38, 84] width 0 height 0
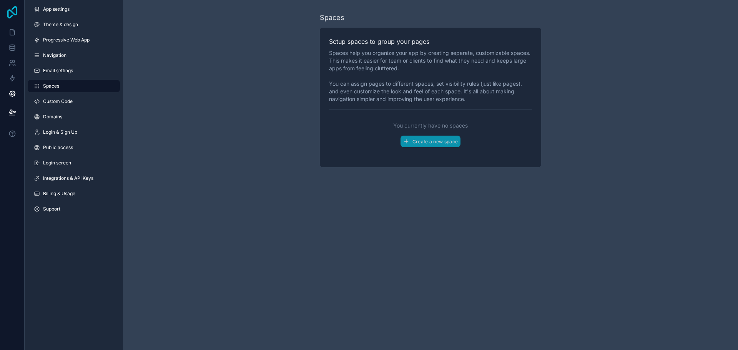
click at [9, 8] on icon at bounding box center [12, 12] width 15 height 12
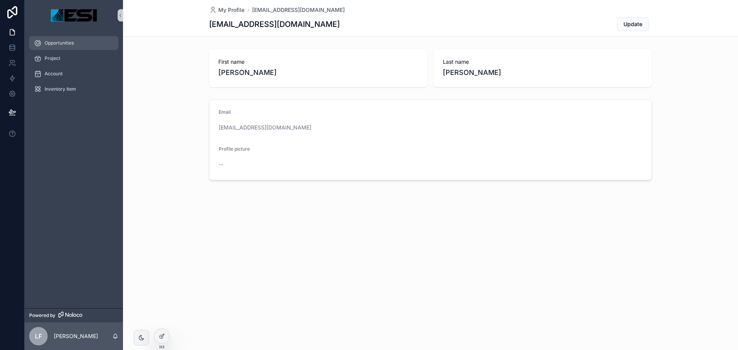
click at [58, 43] on span "Opportunities" at bounding box center [59, 43] width 29 height 6
